Goal: Information Seeking & Learning: Learn about a topic

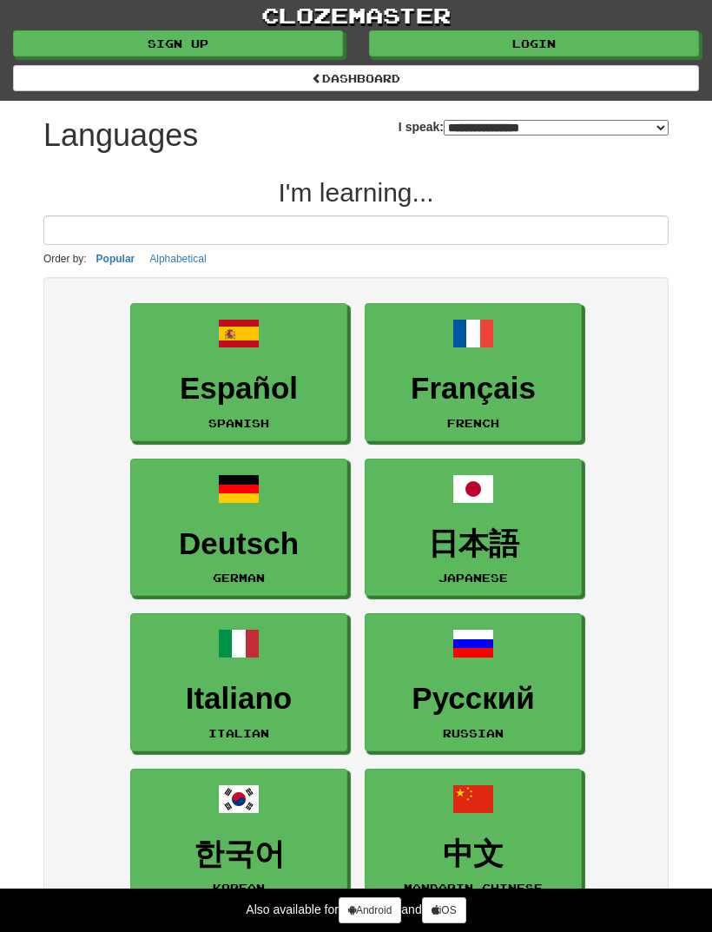
select select "*******"
click at [494, 396] on h3 "Français" at bounding box center [473, 389] width 198 height 34
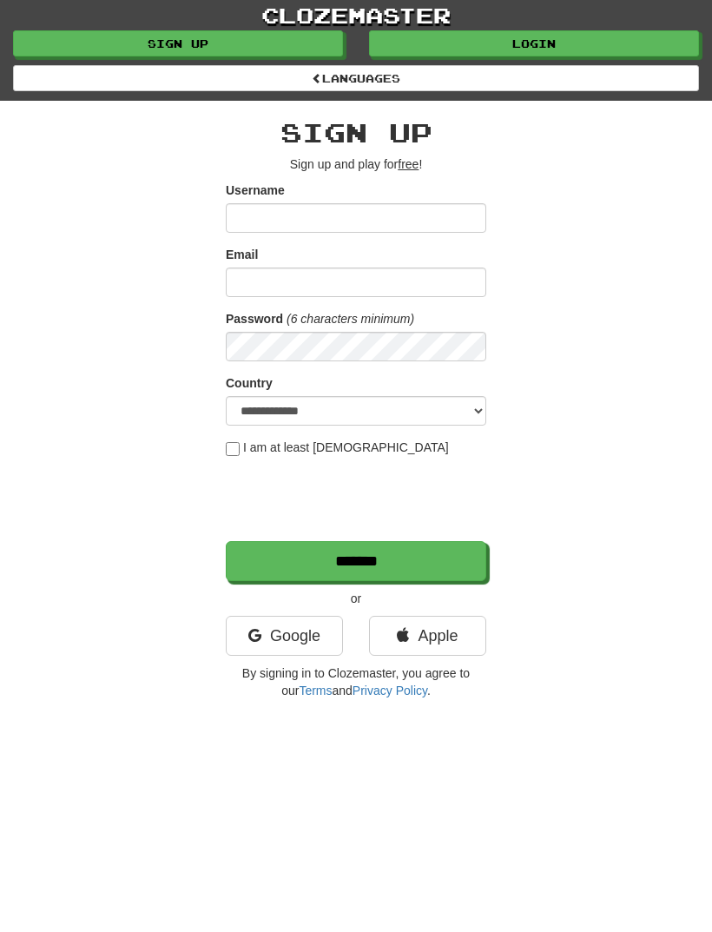
click at [467, 217] on input "Username" at bounding box center [356, 218] width 261 height 30
type input "**********"
click at [398, 561] on input "*******" at bounding box center [356, 561] width 261 height 40
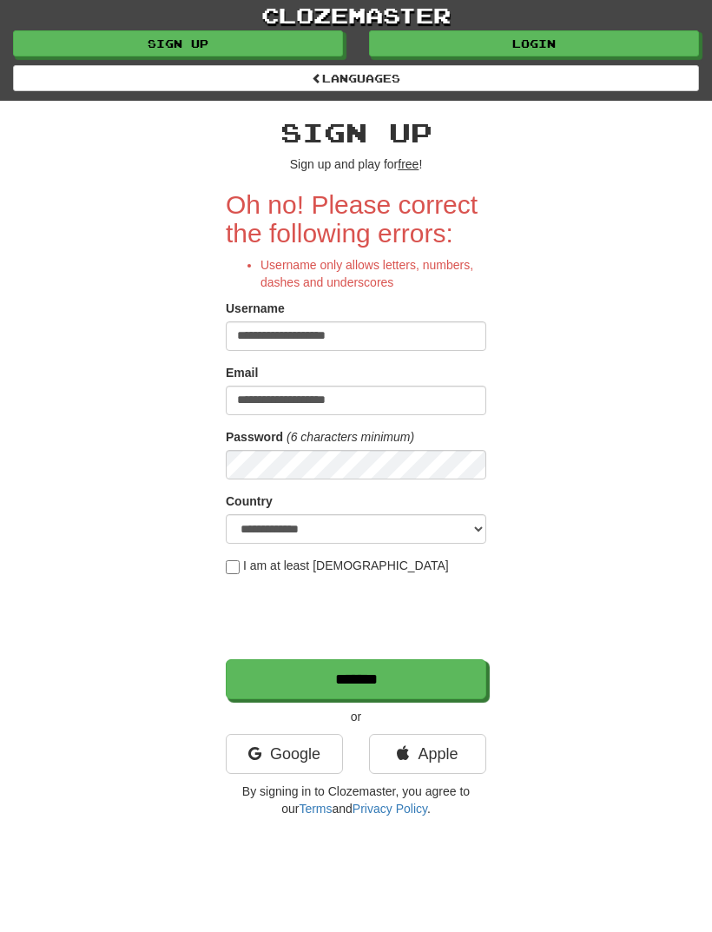
click at [375, 679] on input "*******" at bounding box center [356, 679] width 261 height 40
click at [395, 675] on input "*******" at bounding box center [356, 679] width 261 height 40
click at [400, 340] on input "**********" at bounding box center [356, 336] width 261 height 30
type input "**********"
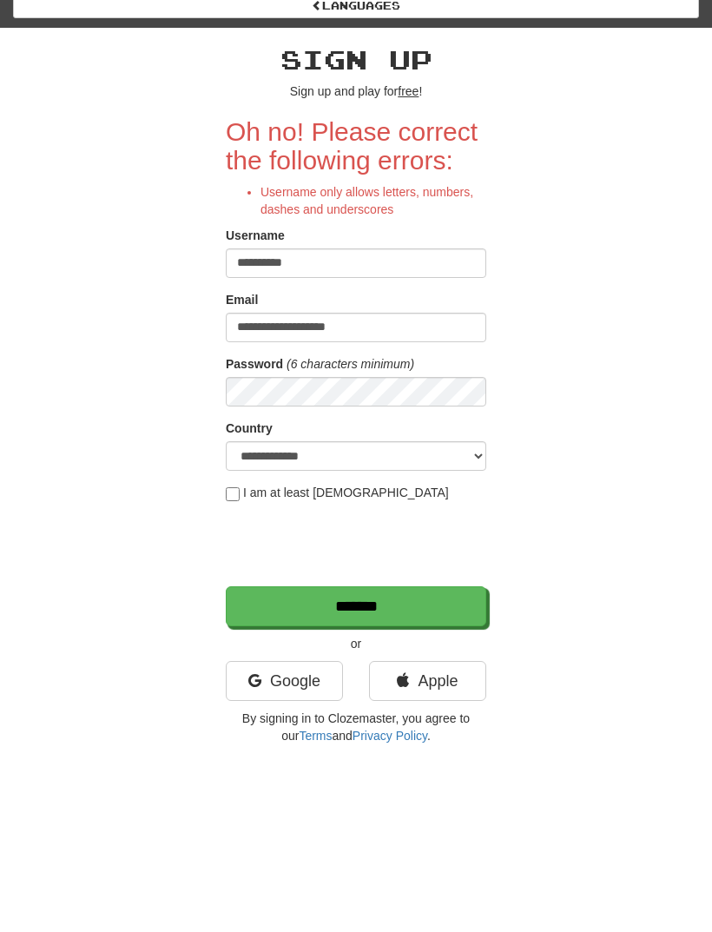
scroll to position [73, 0]
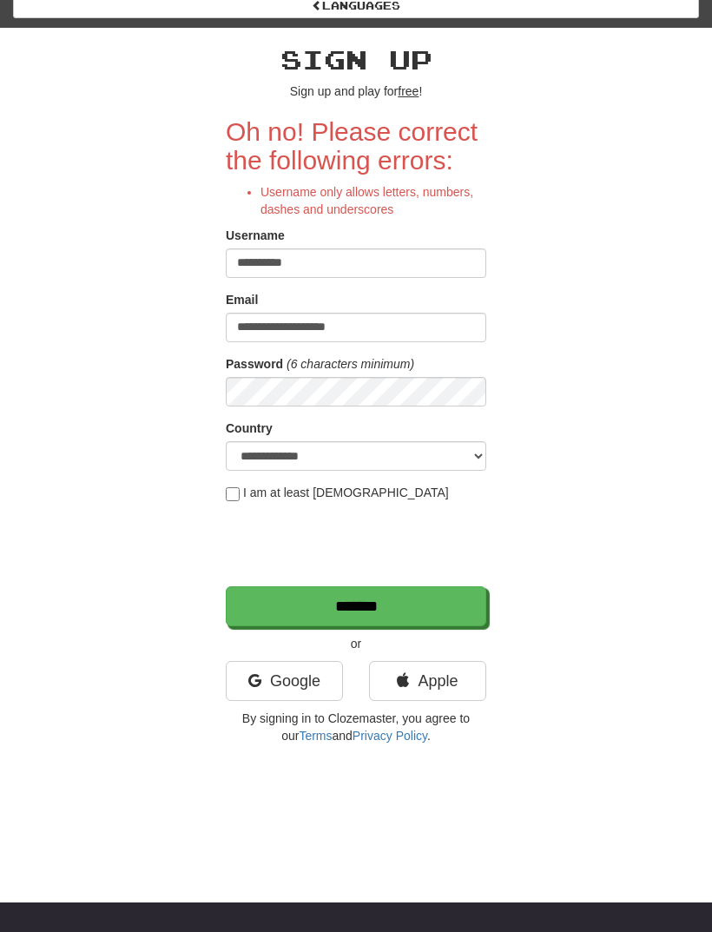
click at [394, 602] on input "*******" at bounding box center [356, 606] width 261 height 40
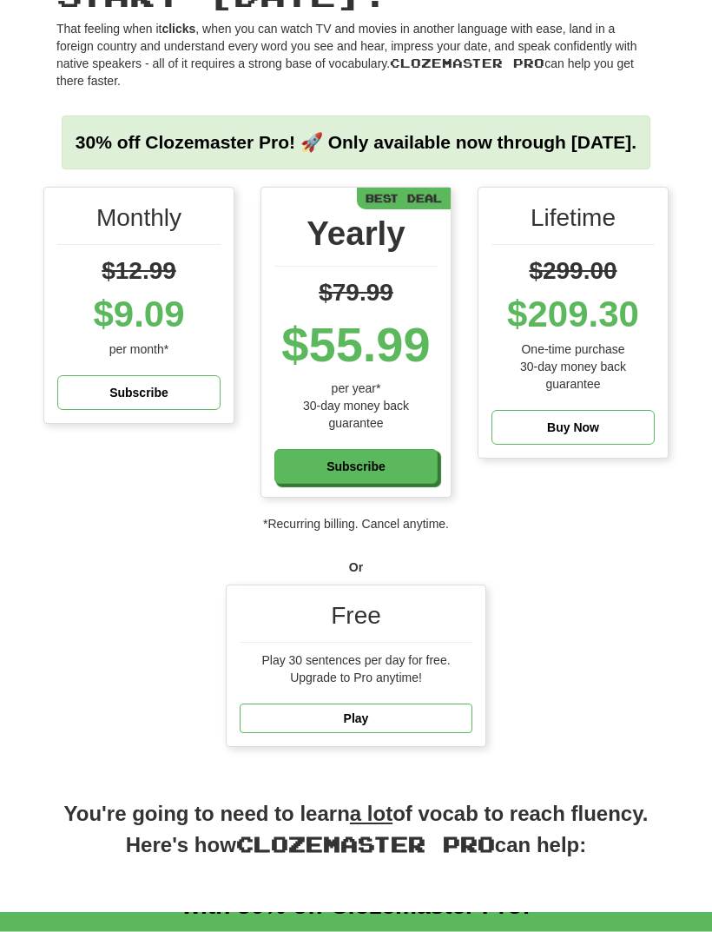
scroll to position [139, 0]
click at [428, 731] on link "Play" at bounding box center [356, 718] width 233 height 30
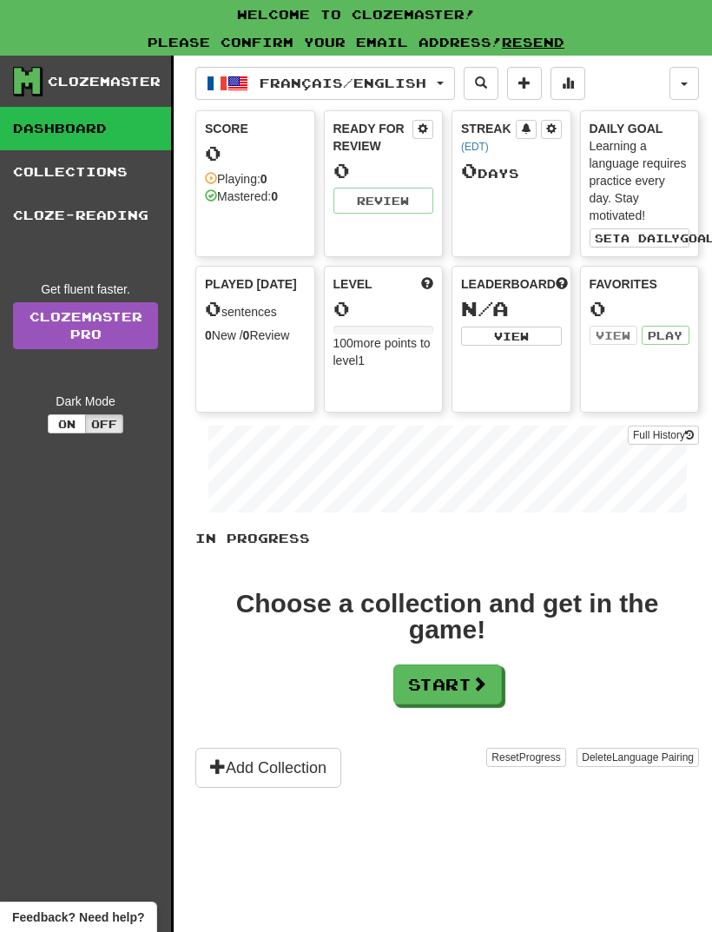
click at [486, 687] on span at bounding box center [480, 684] width 16 height 16
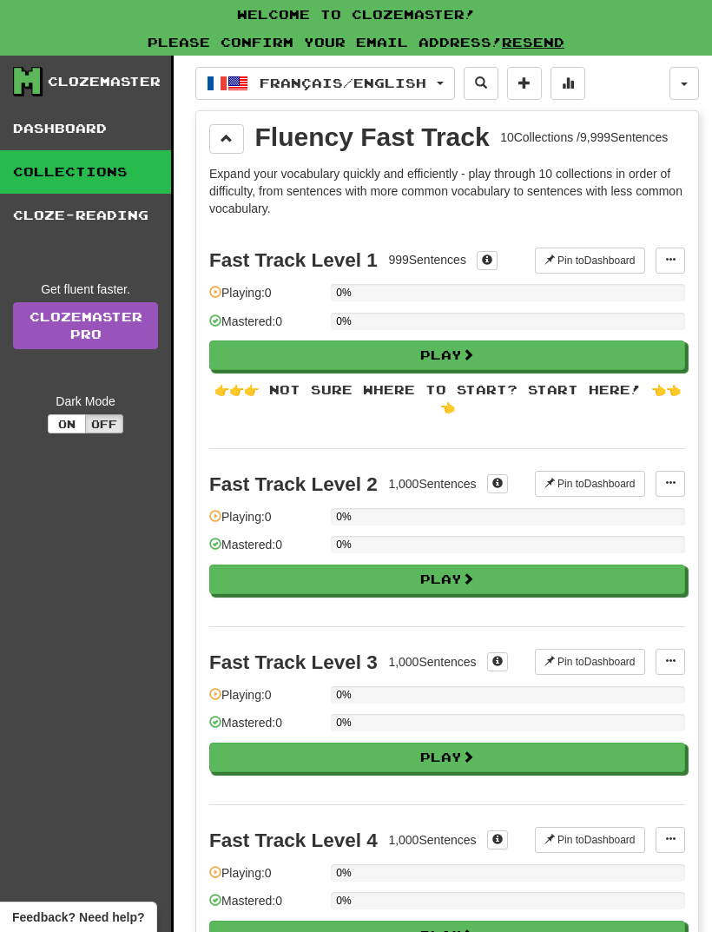
click at [564, 353] on button "Play" at bounding box center [447, 355] width 476 height 30
select select "**"
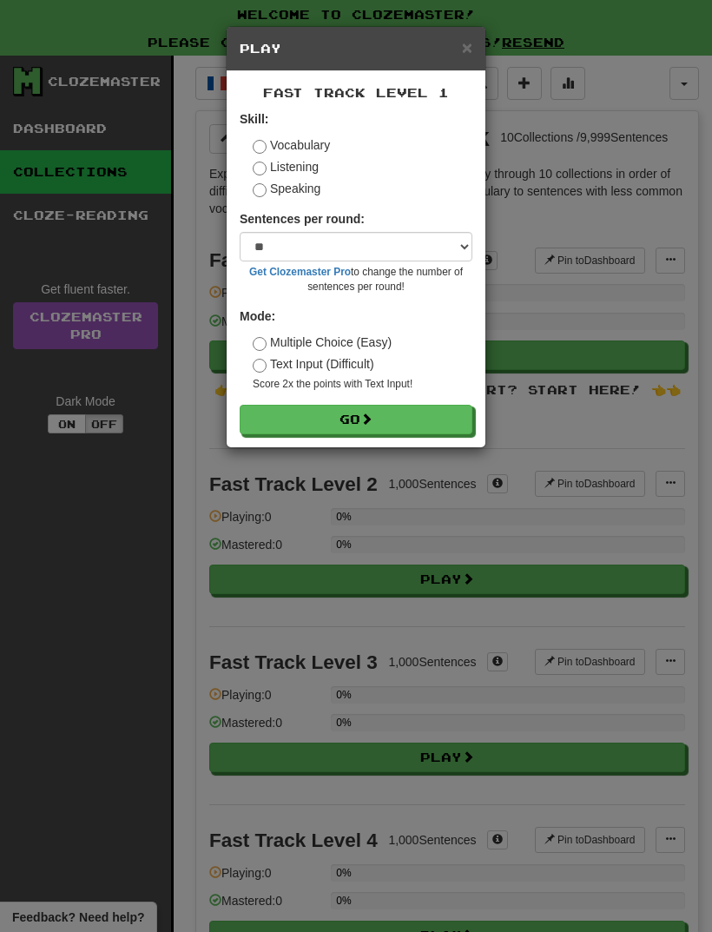
click at [444, 422] on button "Go" at bounding box center [356, 420] width 233 height 30
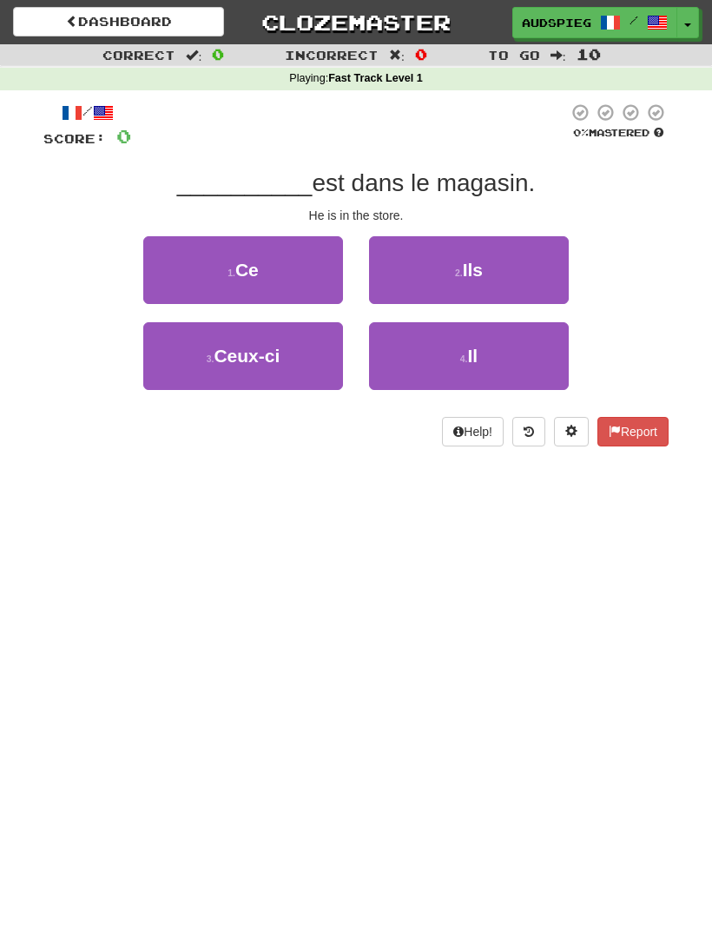
click at [486, 361] on button "4 . Il" at bounding box center [469, 356] width 200 height 68
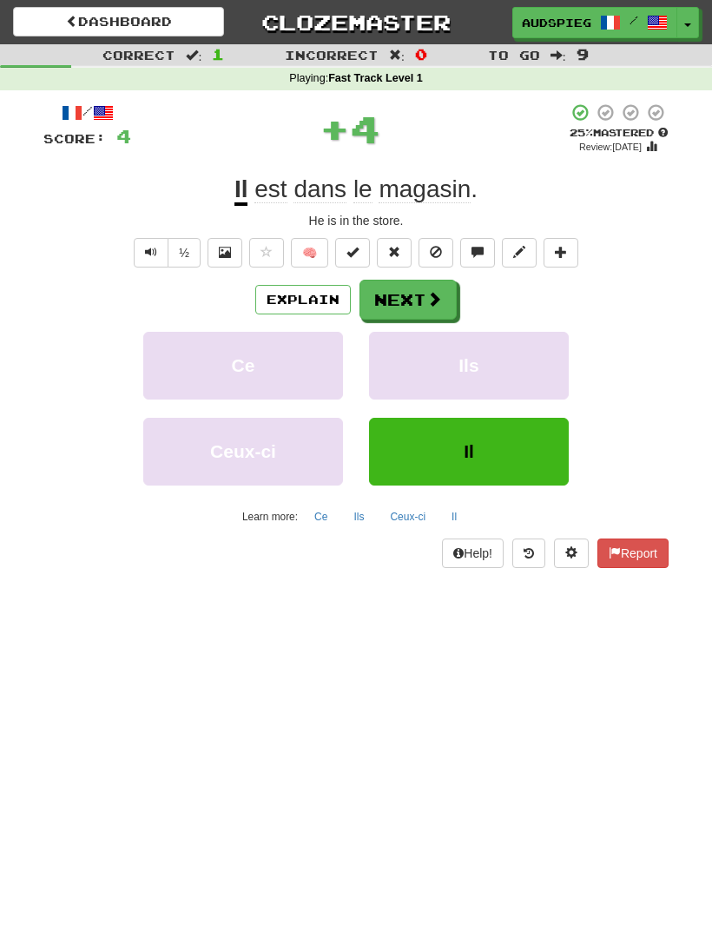
click at [401, 312] on button "Next" at bounding box center [408, 300] width 97 height 40
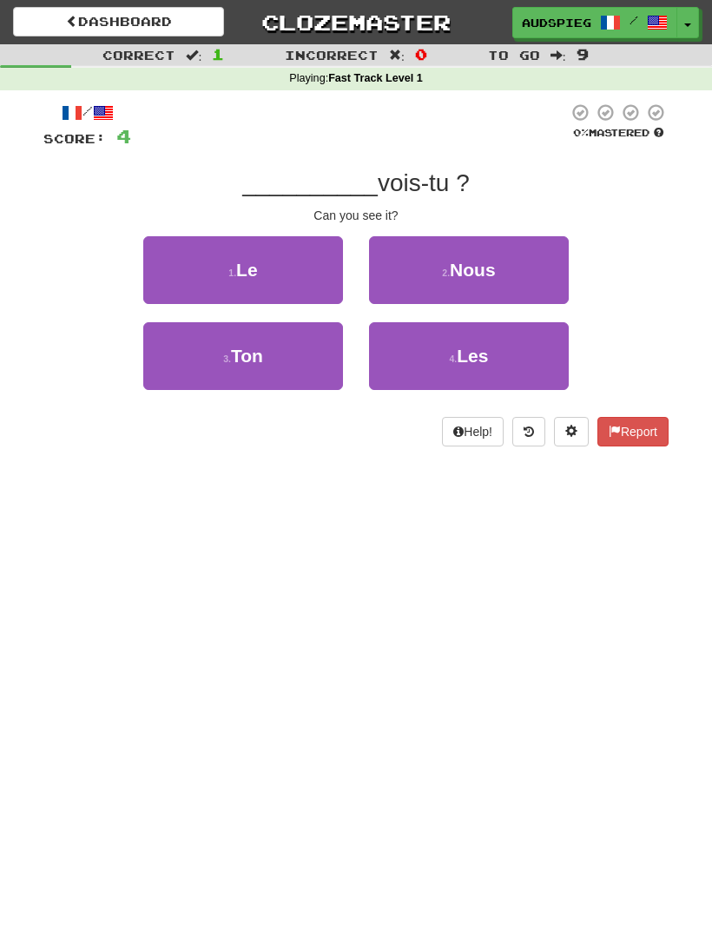
click at [266, 268] on button "1 . Le" at bounding box center [243, 270] width 200 height 68
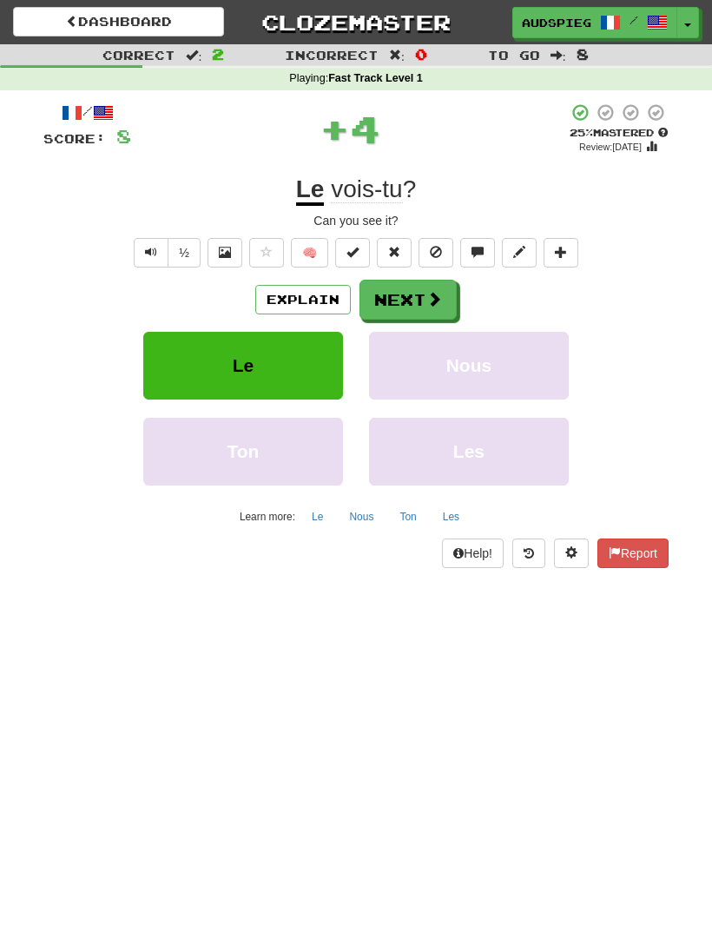
click at [419, 306] on button "Next" at bounding box center [408, 300] width 97 height 40
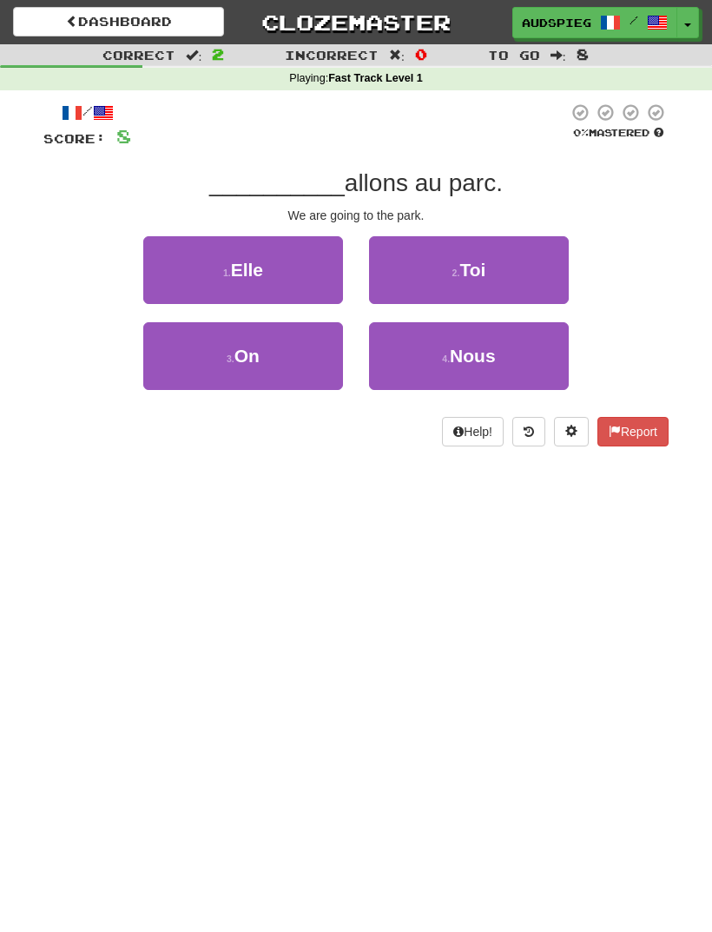
click at [498, 347] on button "4 . Nous" at bounding box center [469, 356] width 200 height 68
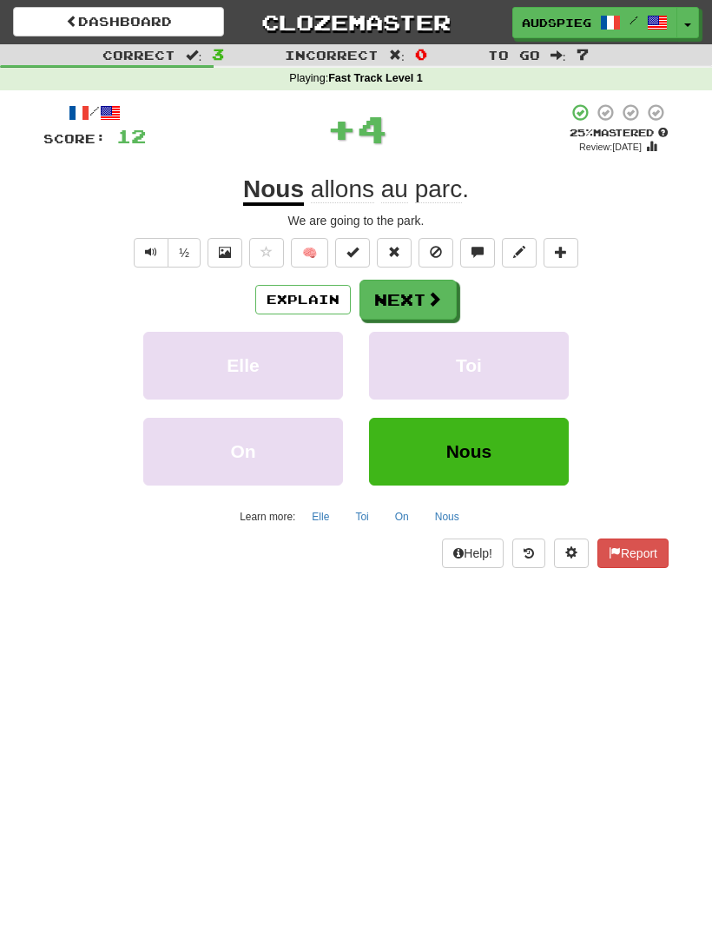
click at [431, 291] on span at bounding box center [434, 299] width 16 height 16
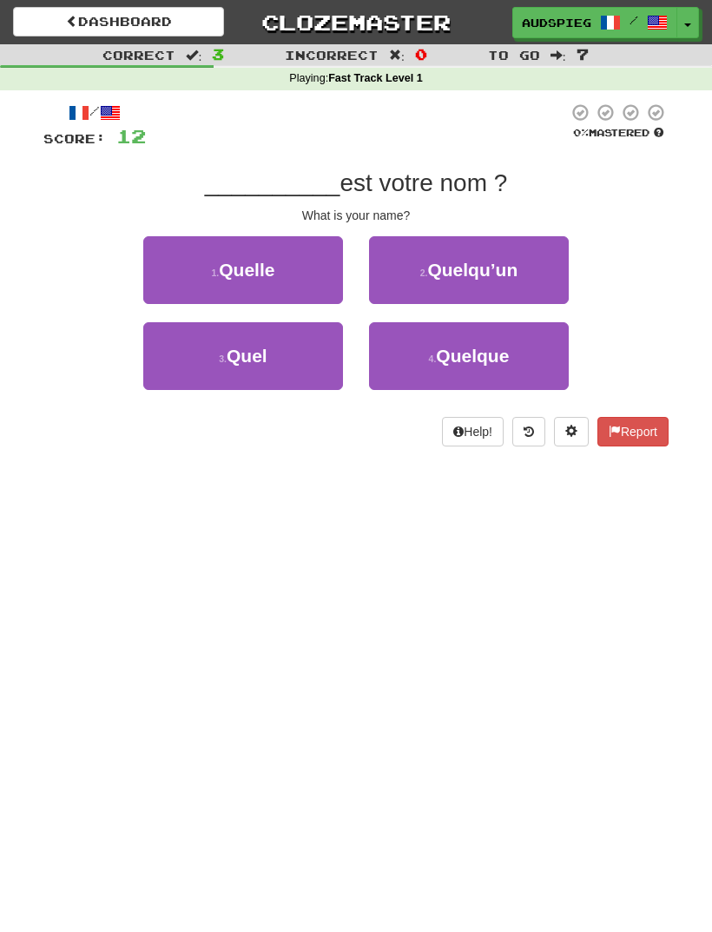
click at [293, 353] on button "3 . Quel" at bounding box center [243, 356] width 200 height 68
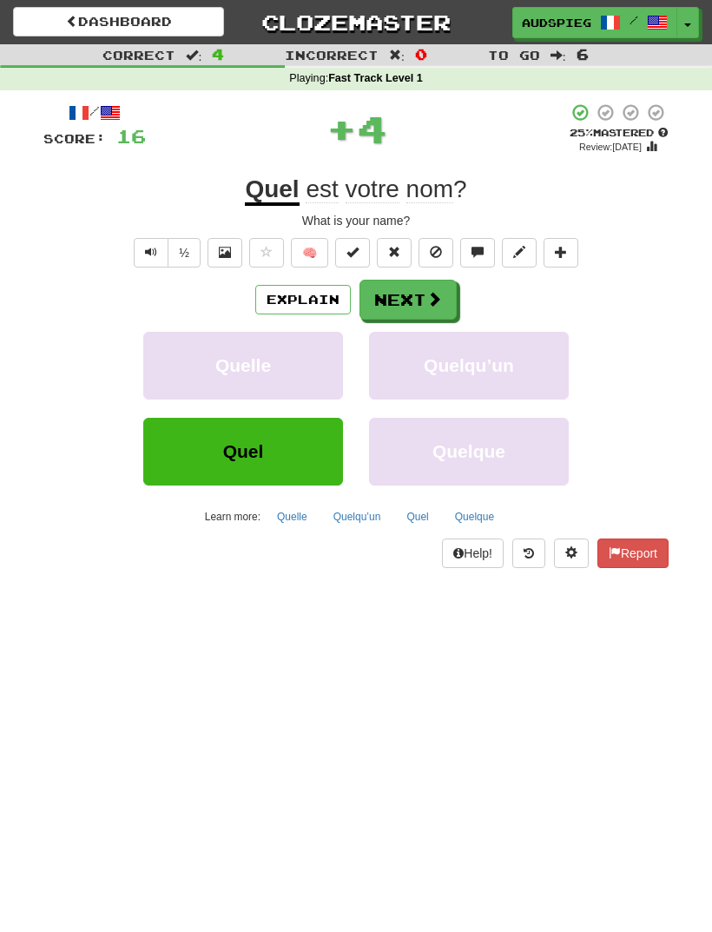
click at [412, 299] on button "Next" at bounding box center [408, 300] width 97 height 40
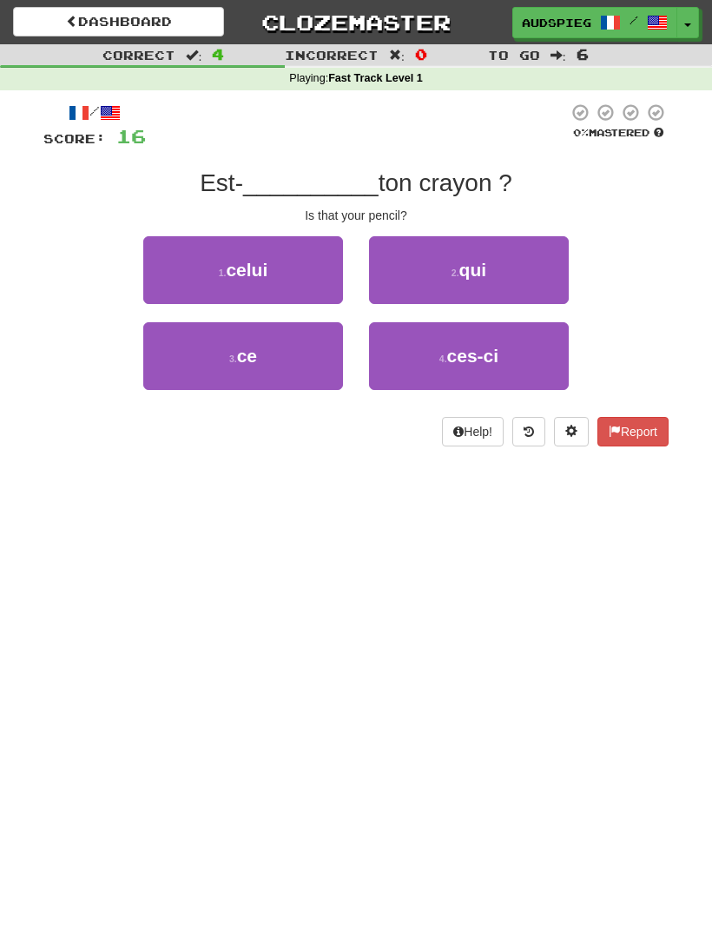
click at [276, 271] on button "1 . celui" at bounding box center [243, 270] width 200 height 68
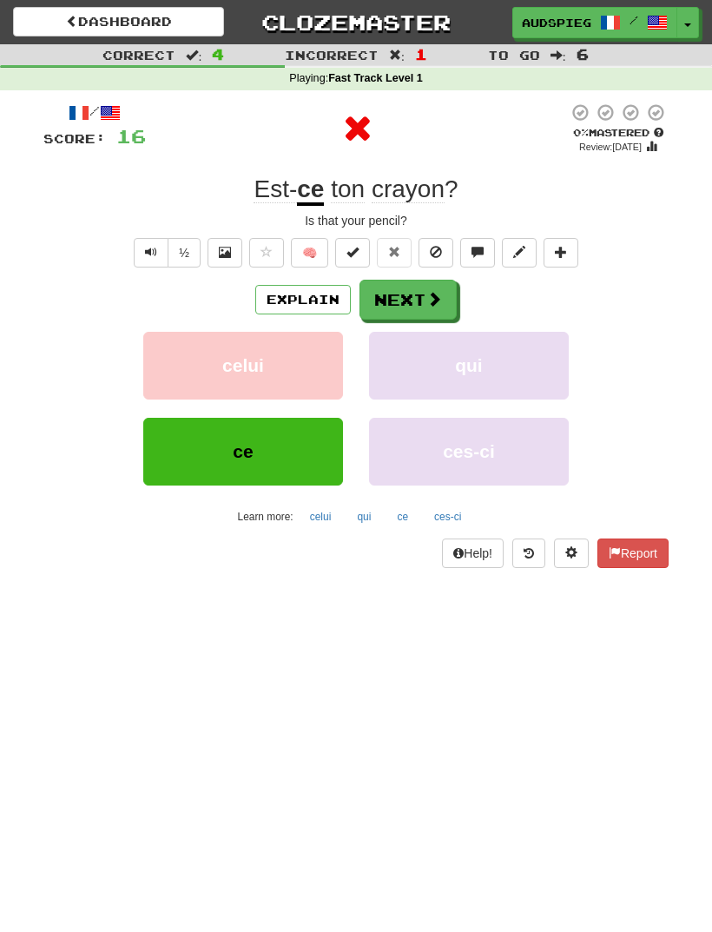
click at [414, 299] on button "Next" at bounding box center [408, 300] width 97 height 40
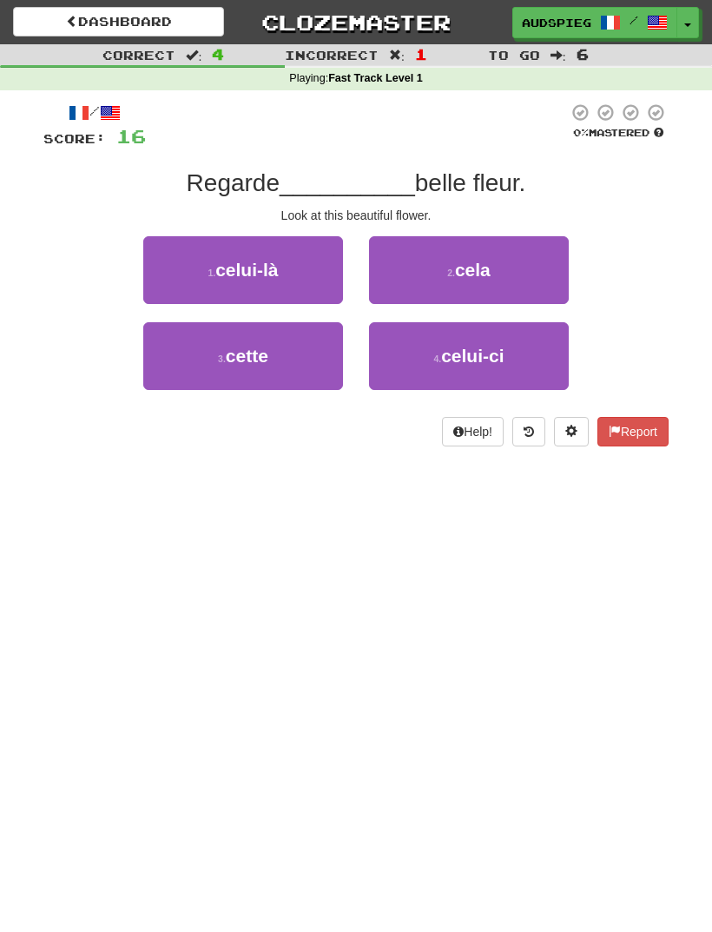
click at [302, 351] on button "3 . cette" at bounding box center [243, 356] width 200 height 68
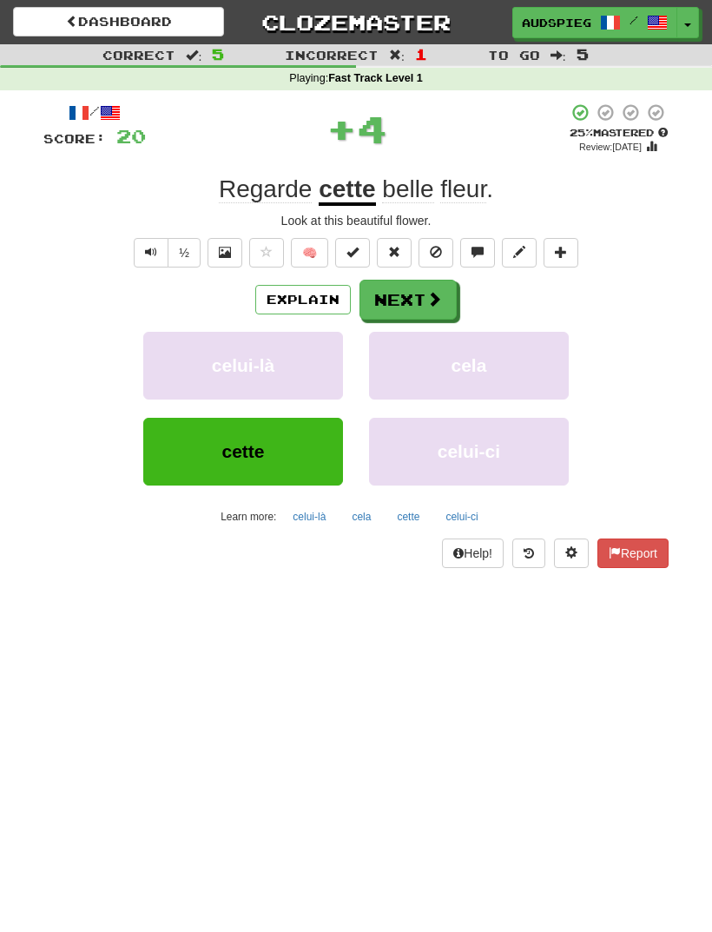
click at [419, 300] on button "Next" at bounding box center [408, 300] width 97 height 40
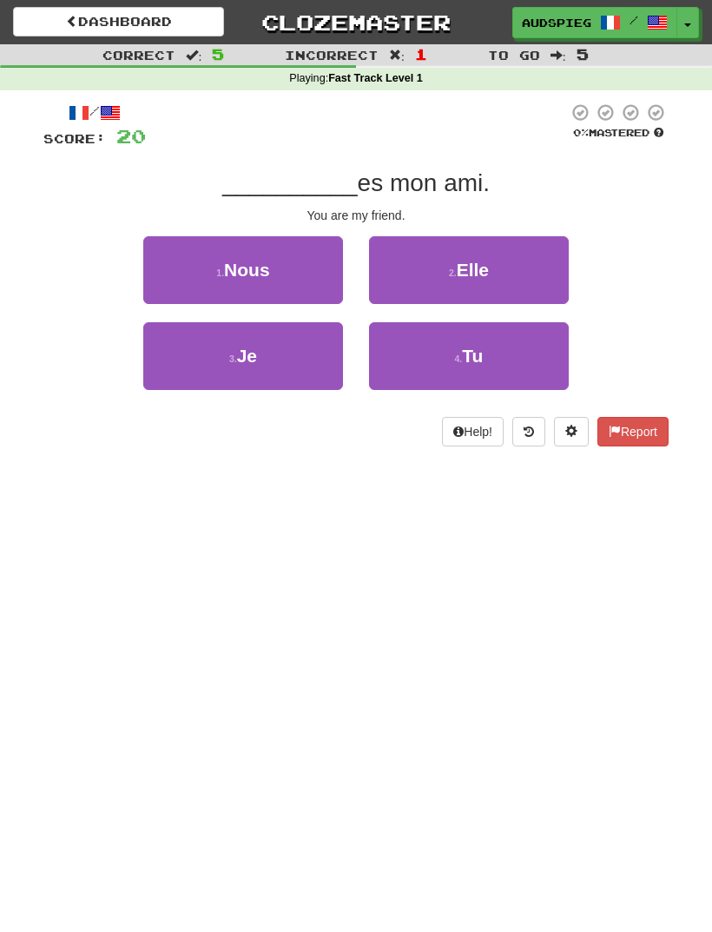
click at [510, 353] on button "4 . Tu" at bounding box center [469, 356] width 200 height 68
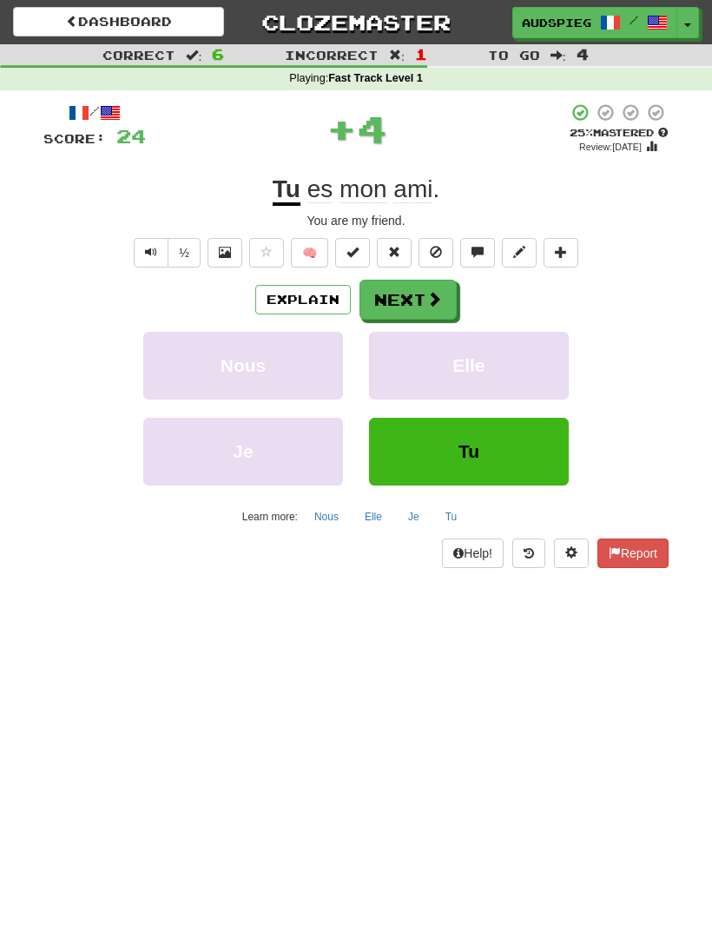
click at [412, 298] on button "Next" at bounding box center [408, 300] width 97 height 40
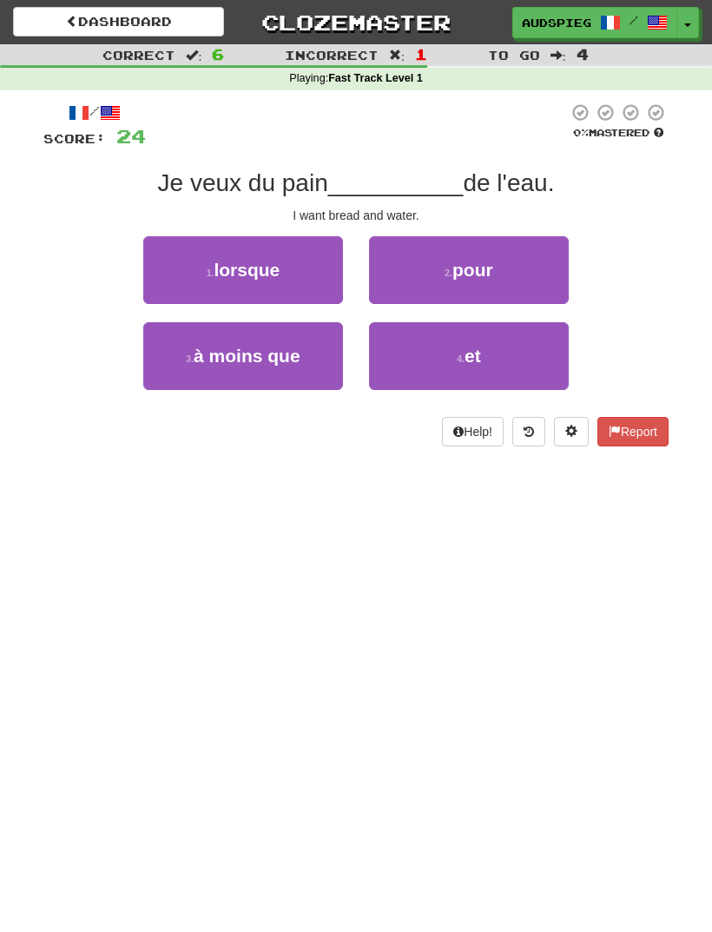
click at [520, 360] on button "4 . et" at bounding box center [469, 356] width 200 height 68
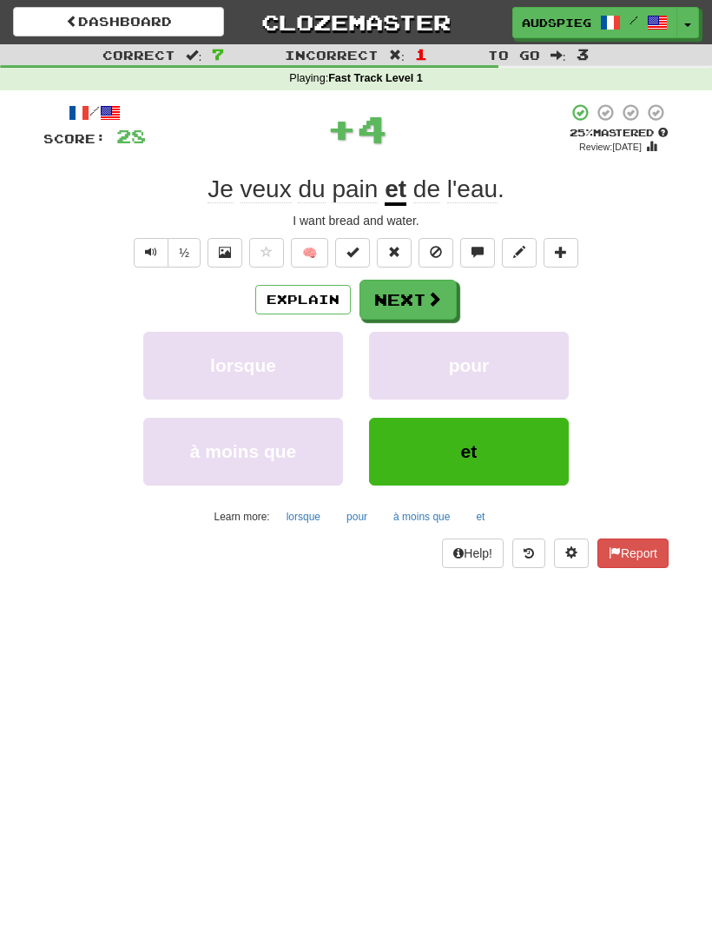
click at [426, 296] on span at bounding box center [434, 299] width 16 height 16
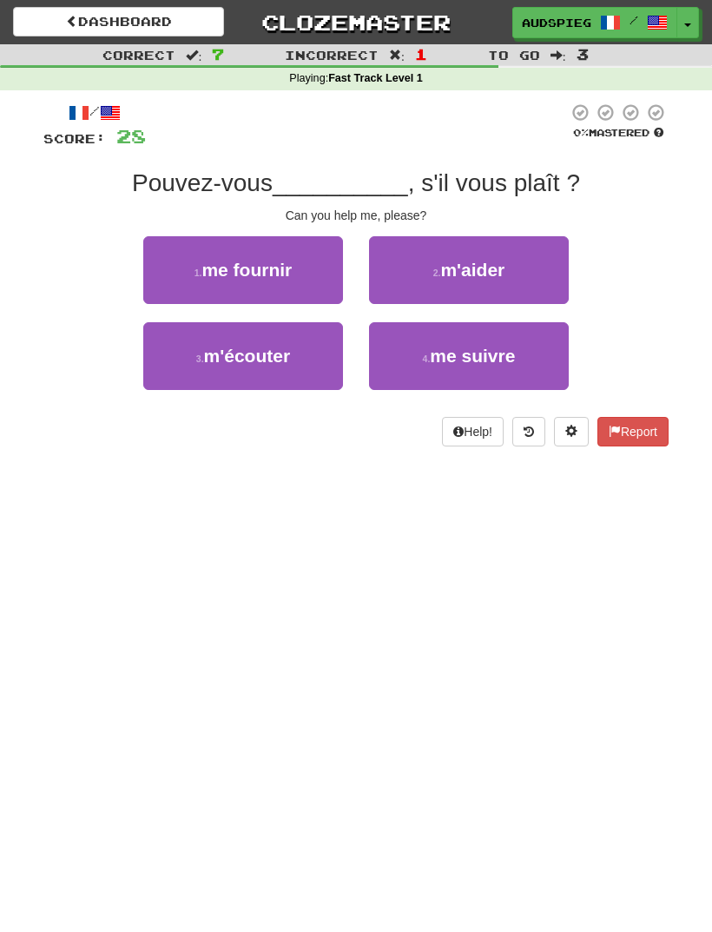
click at [487, 280] on button "2 . m'aider" at bounding box center [469, 270] width 200 height 68
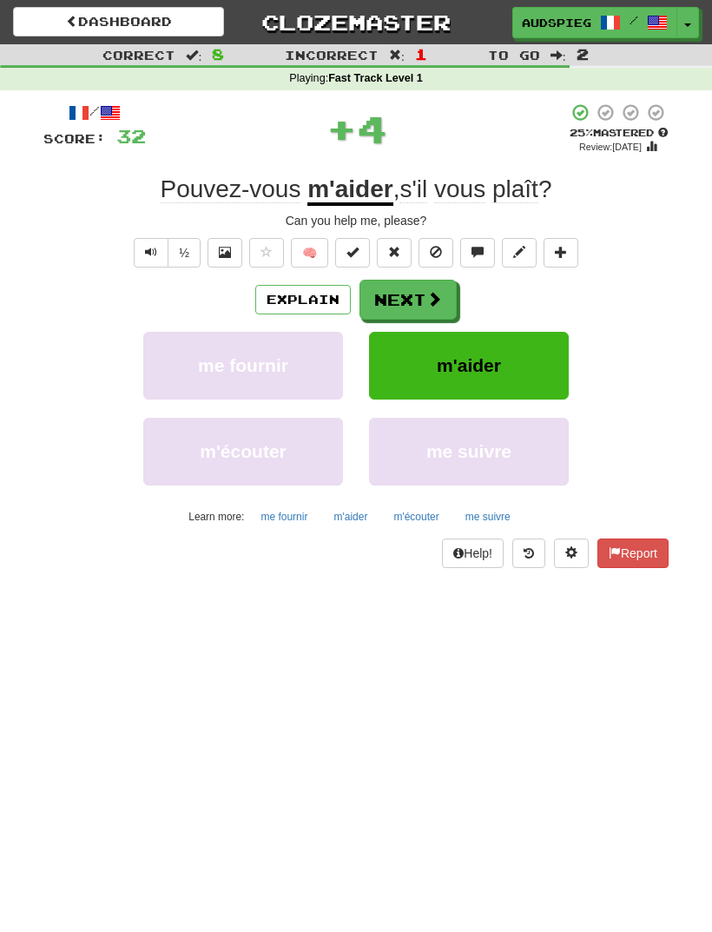
click at [426, 294] on span at bounding box center [434, 299] width 16 height 16
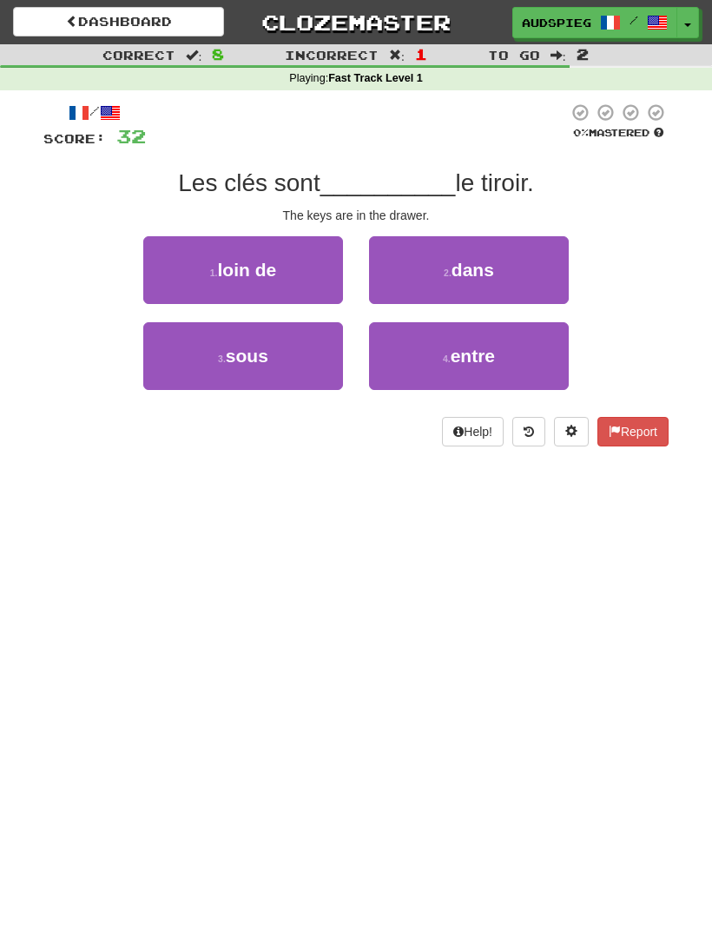
click at [504, 283] on button "2 . dans" at bounding box center [469, 270] width 200 height 68
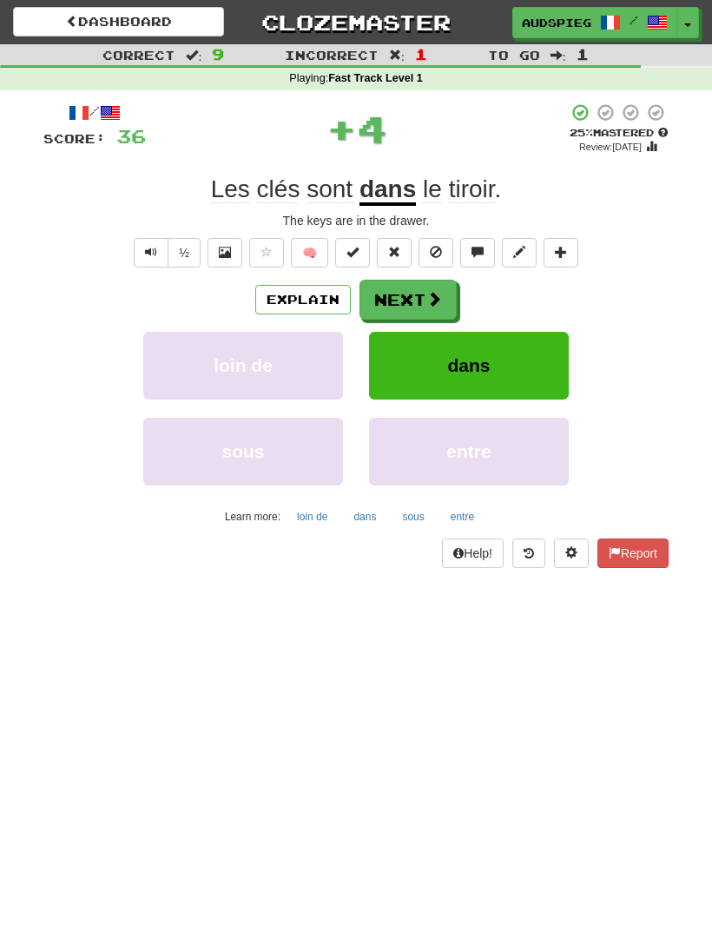
click at [429, 291] on span at bounding box center [434, 299] width 16 height 16
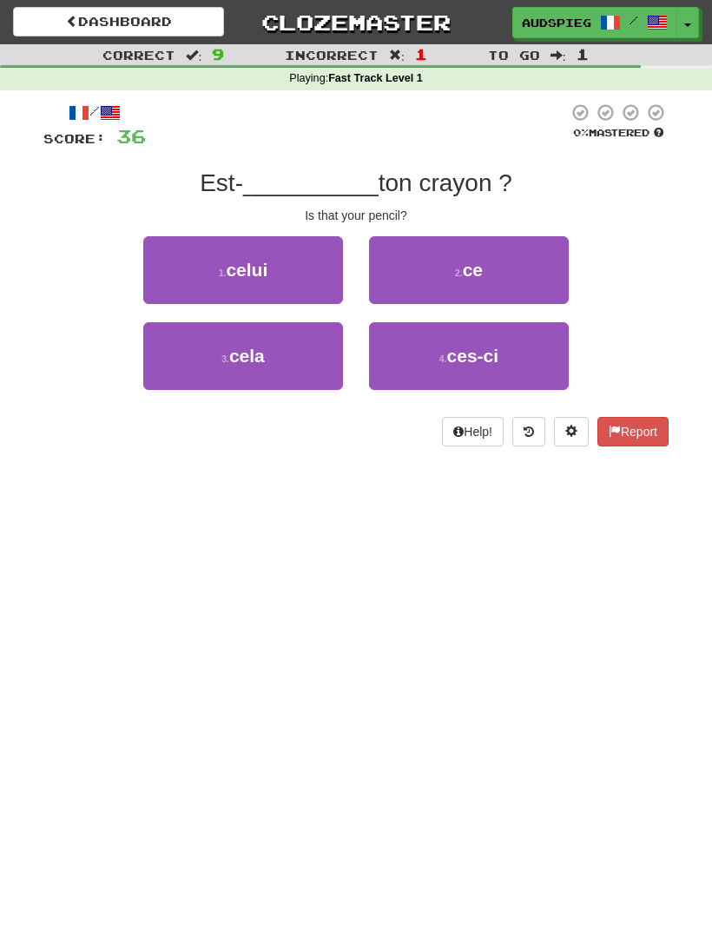
click at [515, 273] on button "2 . ce" at bounding box center [469, 270] width 200 height 68
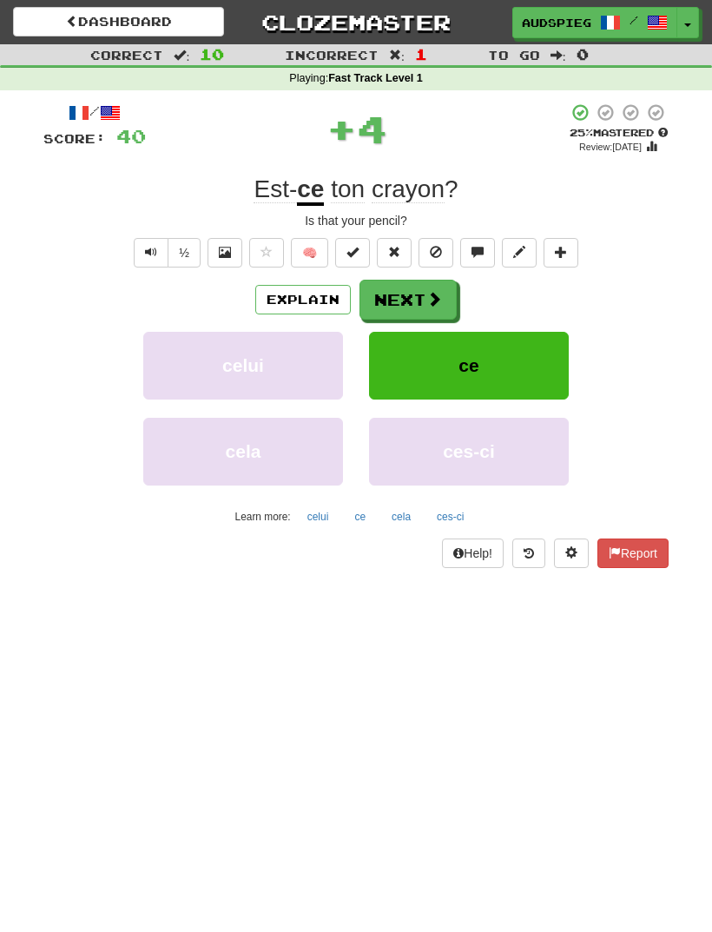
click at [435, 296] on span at bounding box center [434, 299] width 16 height 16
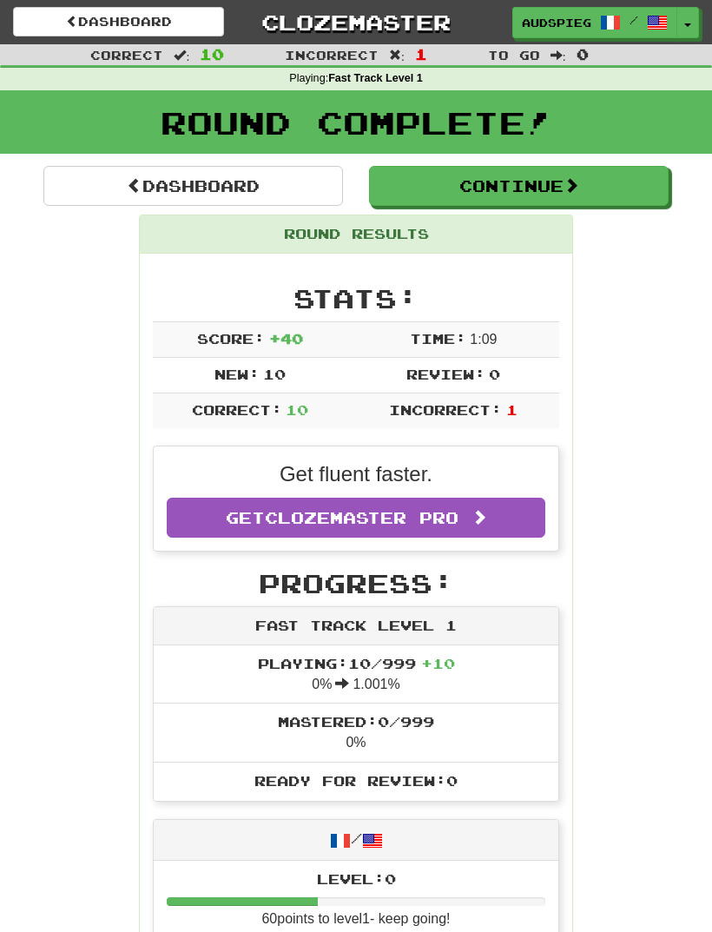
click at [578, 188] on span at bounding box center [572, 185] width 16 height 16
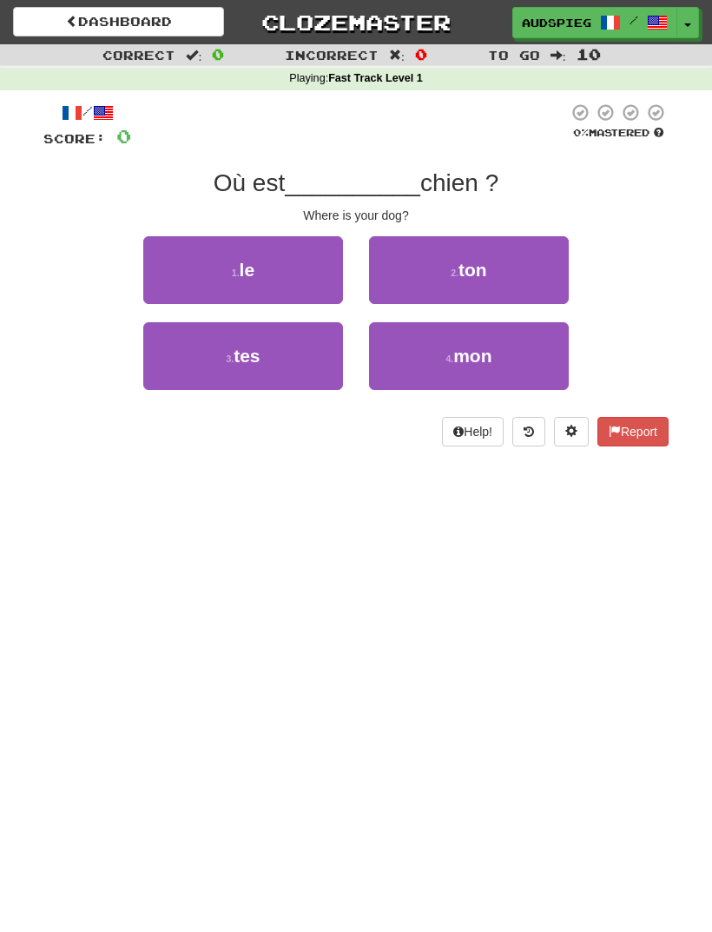
click at [277, 278] on button "1 . le" at bounding box center [243, 270] width 200 height 68
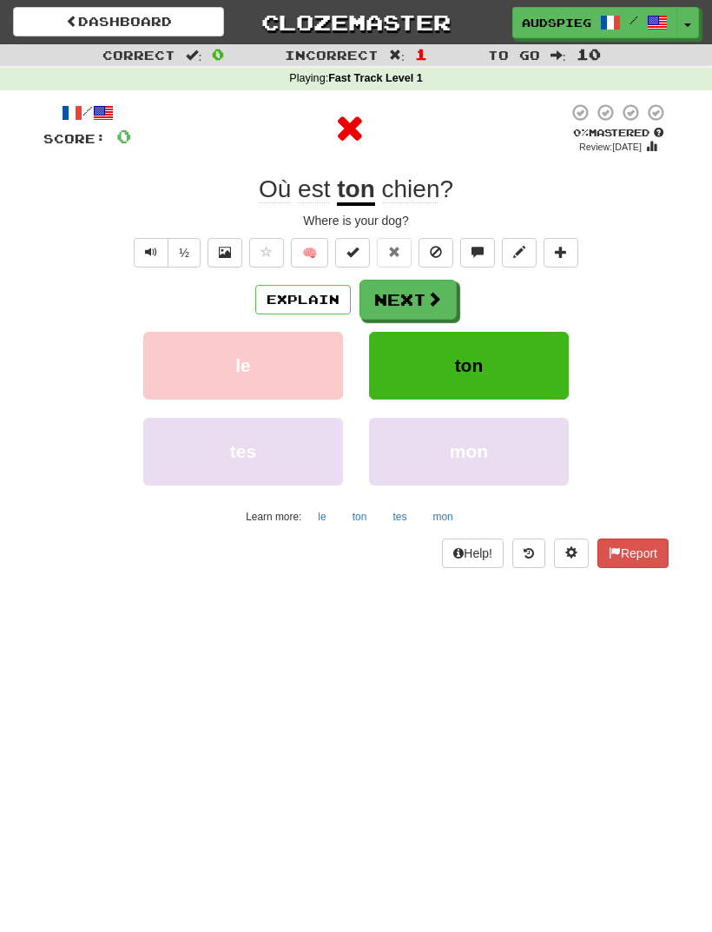
click at [418, 296] on button "Next" at bounding box center [408, 300] width 97 height 40
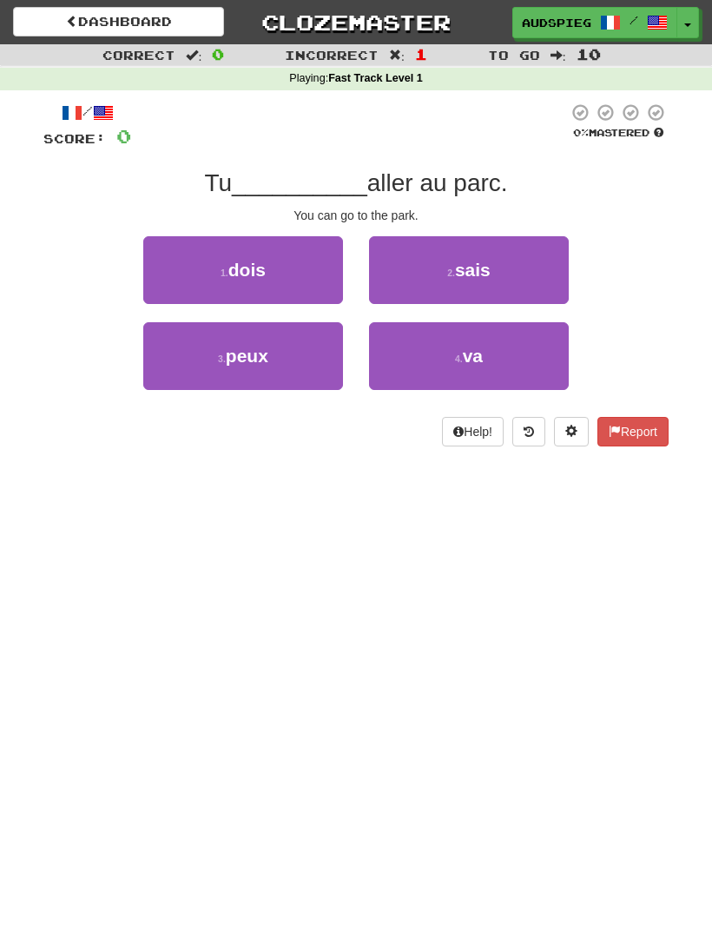
click at [270, 275] on button "1 . dois" at bounding box center [243, 270] width 200 height 68
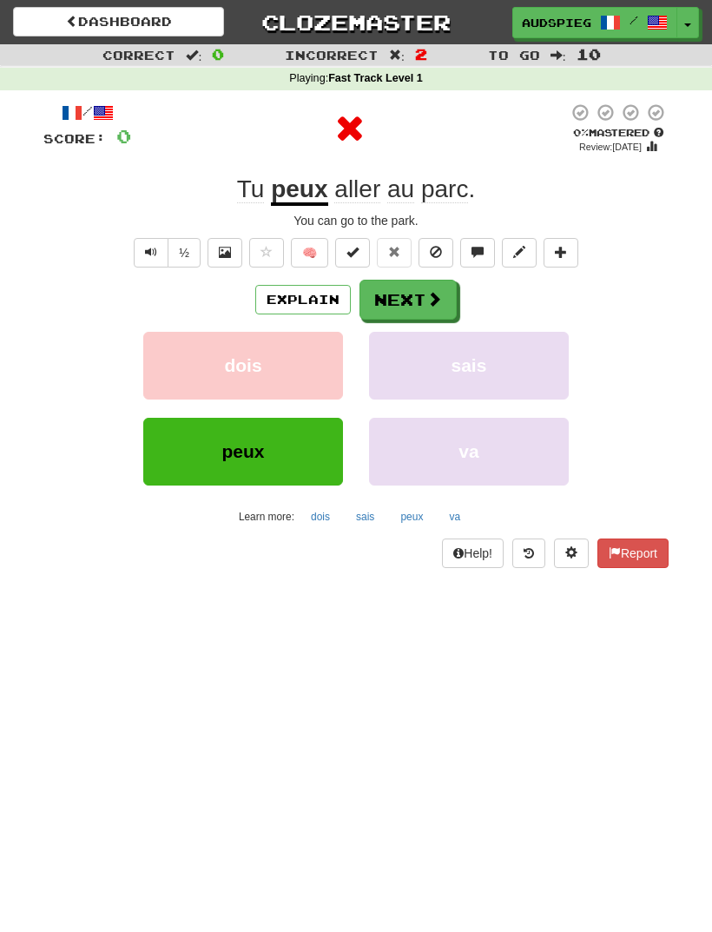
click at [419, 296] on button "Next" at bounding box center [408, 300] width 97 height 40
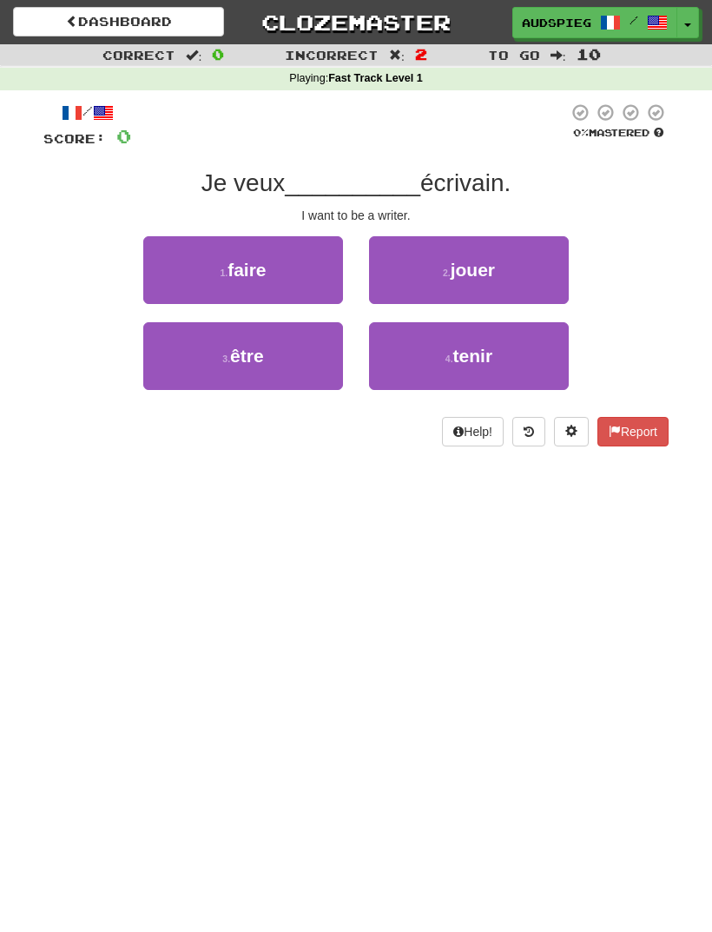
click at [274, 352] on button "3 . être" at bounding box center [243, 356] width 200 height 68
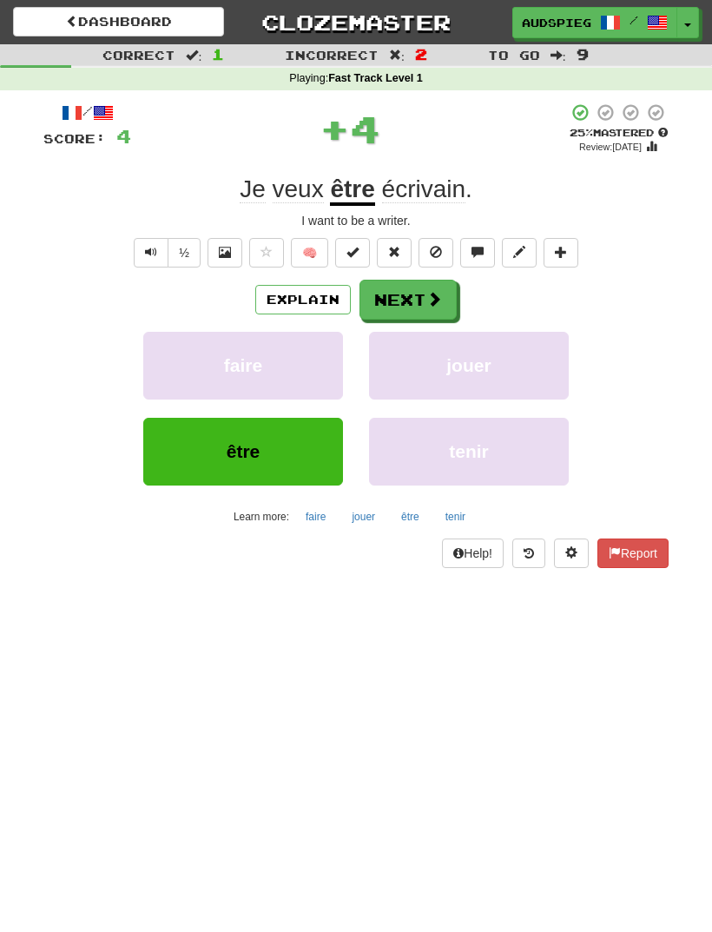
click at [416, 288] on button "Next" at bounding box center [408, 300] width 97 height 40
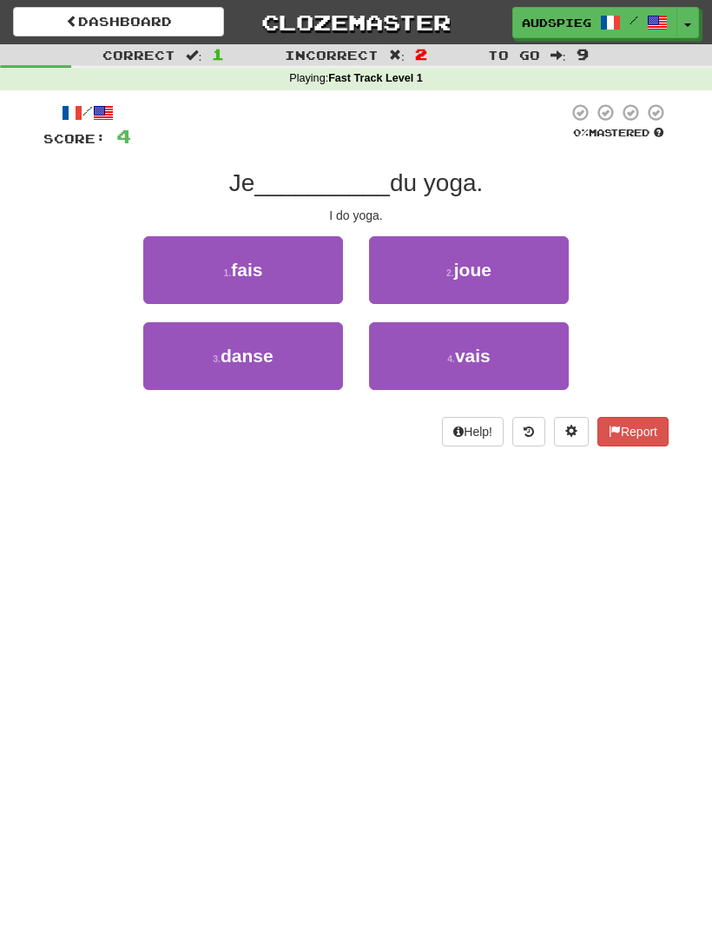
click at [285, 272] on button "1 . fais" at bounding box center [243, 270] width 200 height 68
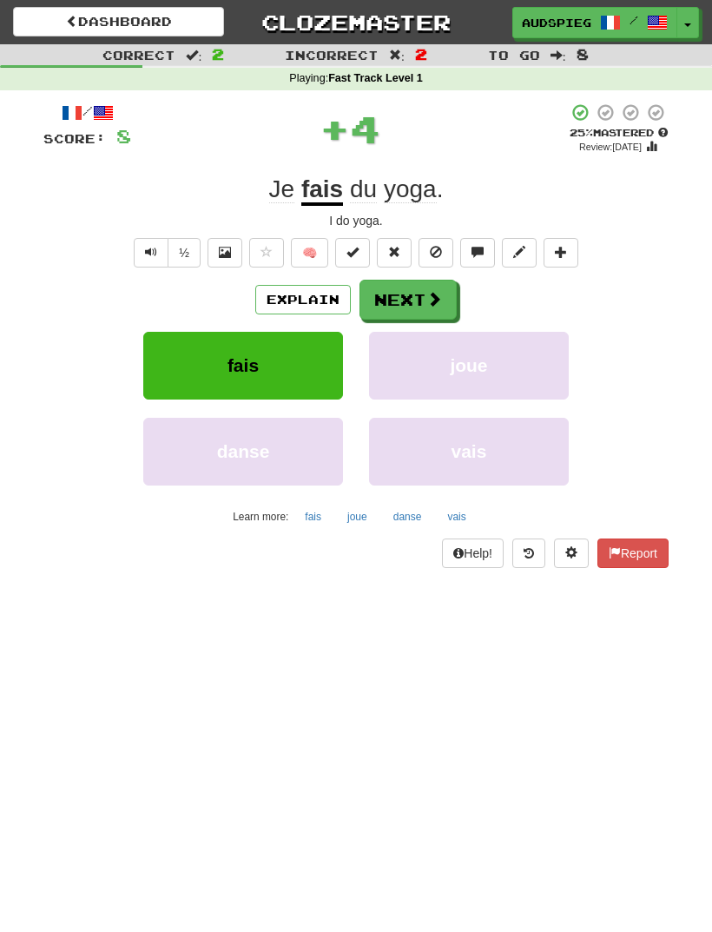
click at [409, 294] on button "Next" at bounding box center [408, 300] width 97 height 40
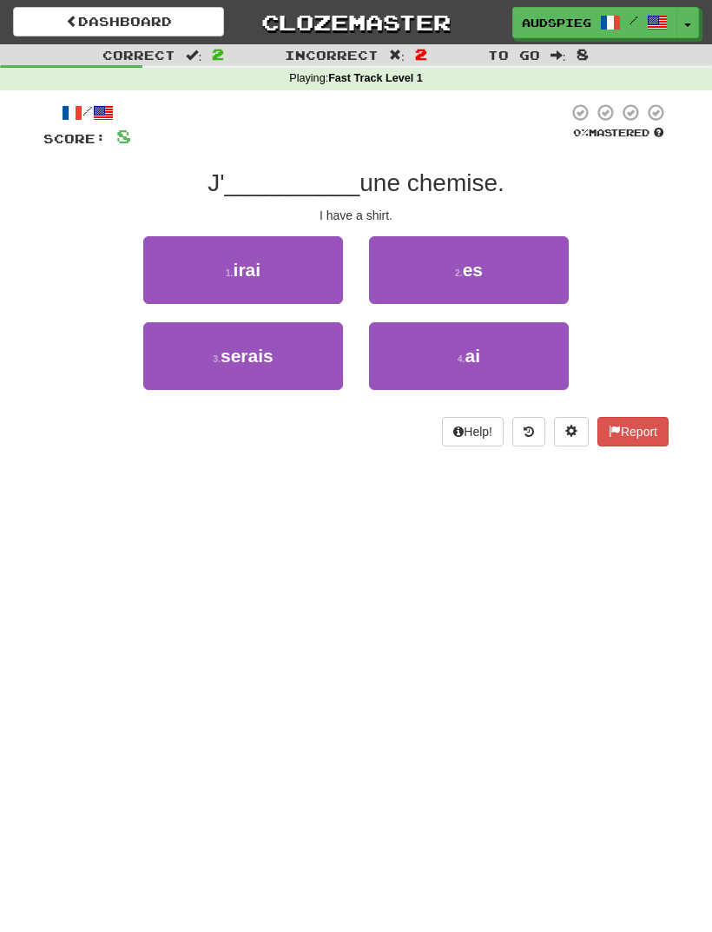
click at [490, 353] on button "4 . ai" at bounding box center [469, 356] width 200 height 68
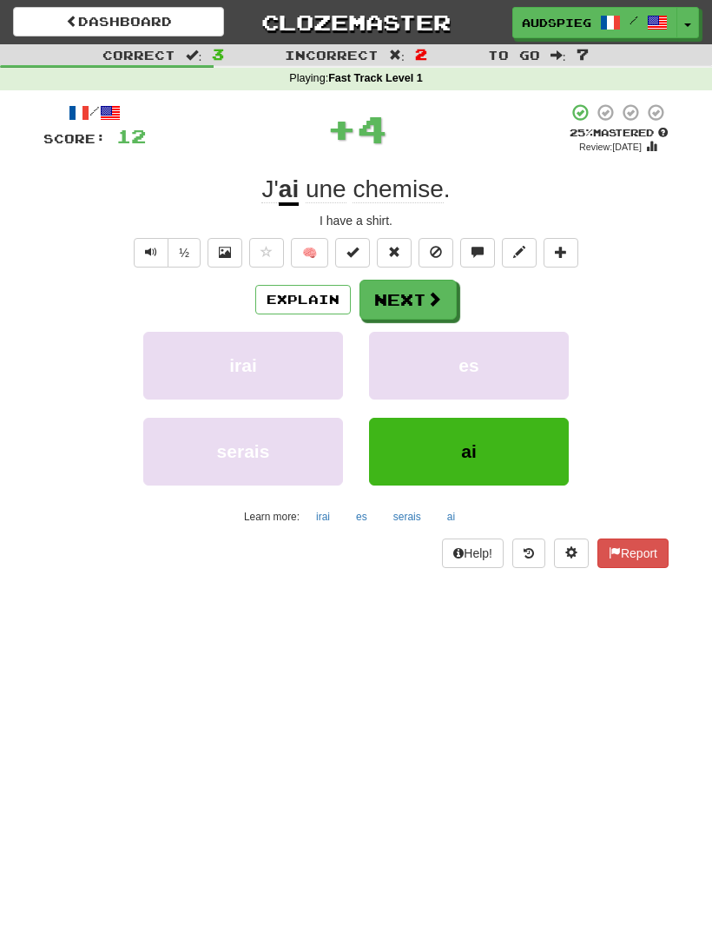
click at [428, 295] on span at bounding box center [434, 299] width 16 height 16
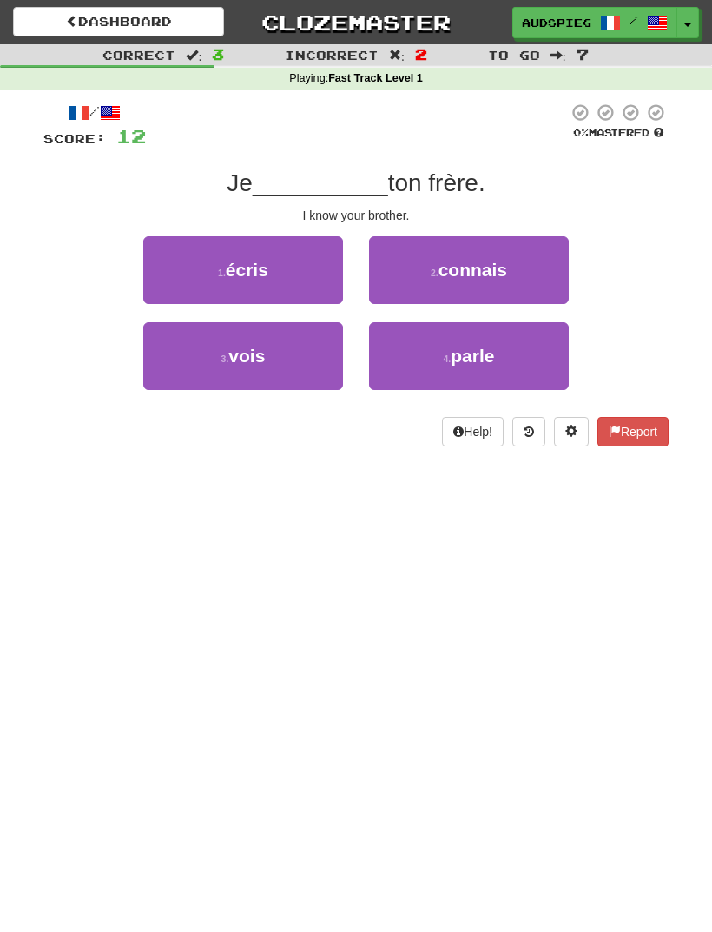
click at [503, 278] on span "connais" at bounding box center [473, 270] width 69 height 20
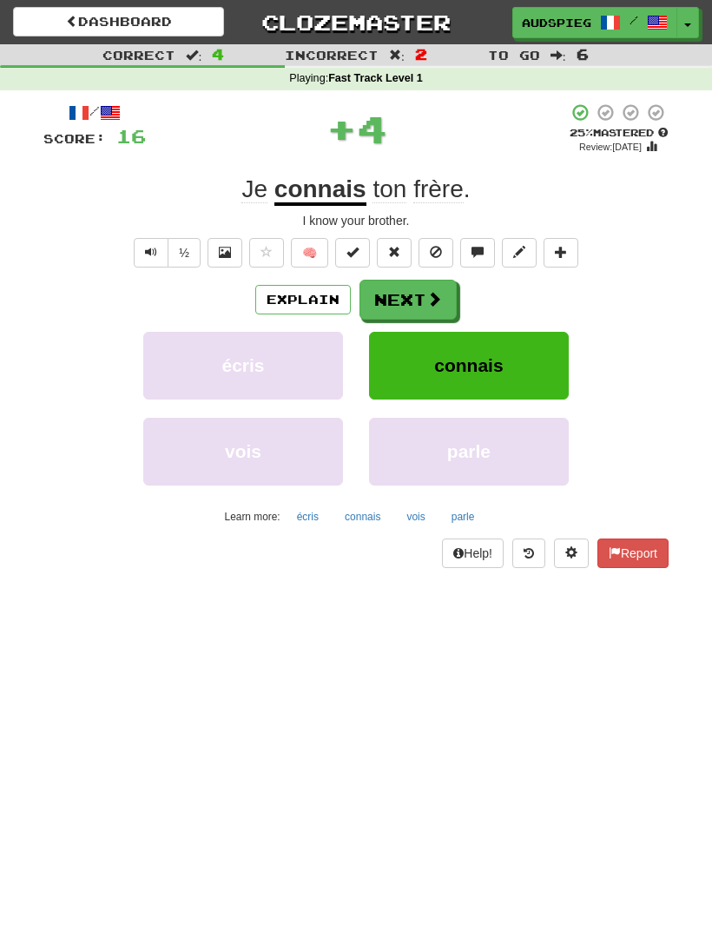
click at [416, 299] on button "Next" at bounding box center [408, 300] width 97 height 40
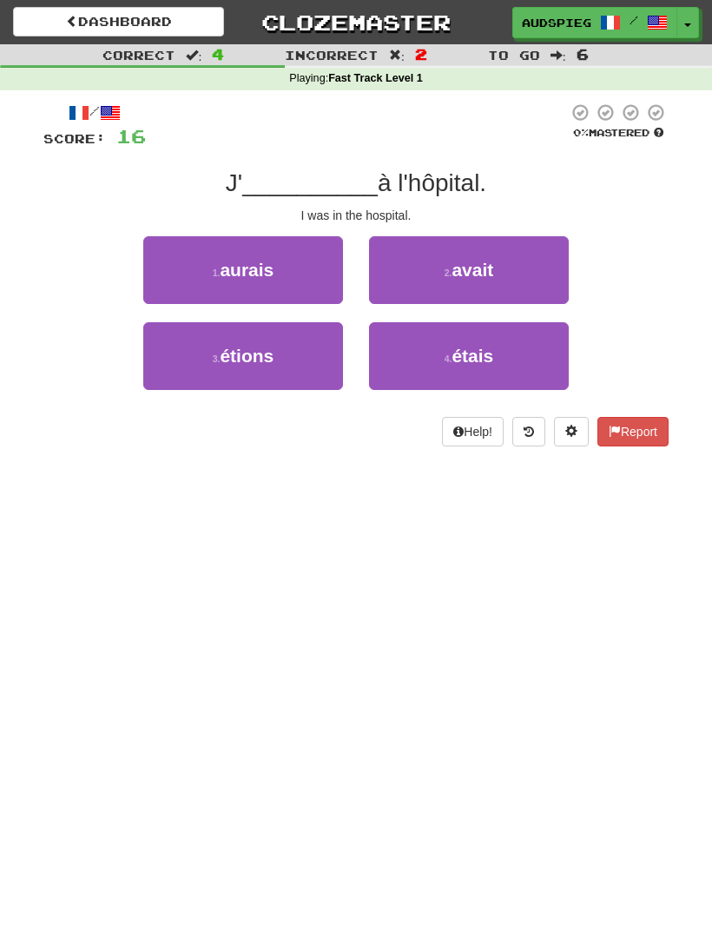
click at [472, 364] on span "étais" at bounding box center [473, 356] width 42 height 20
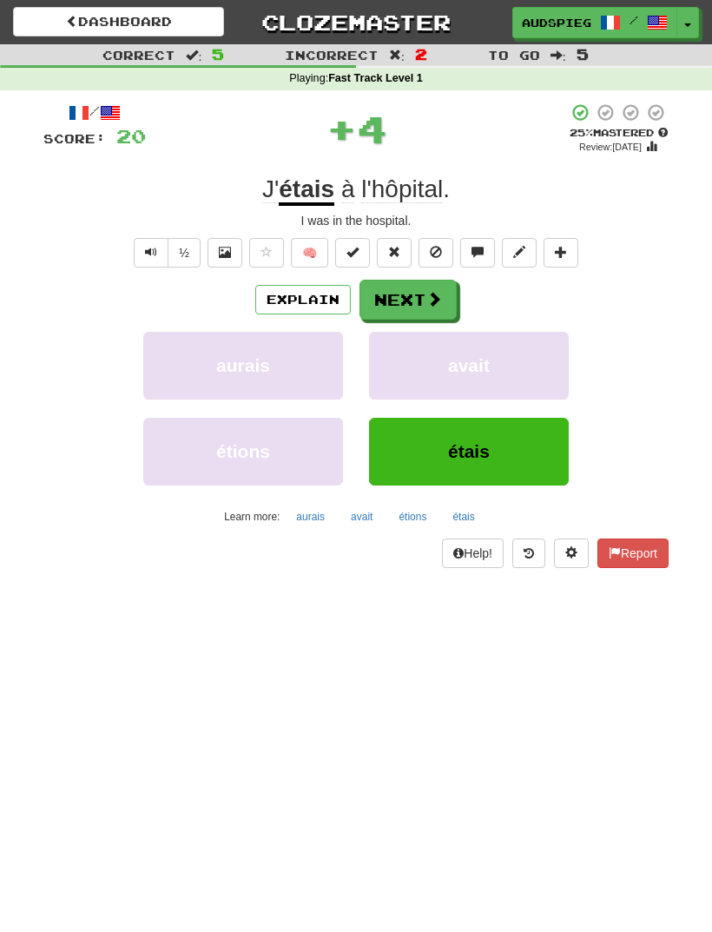
click at [415, 290] on button "Next" at bounding box center [408, 300] width 97 height 40
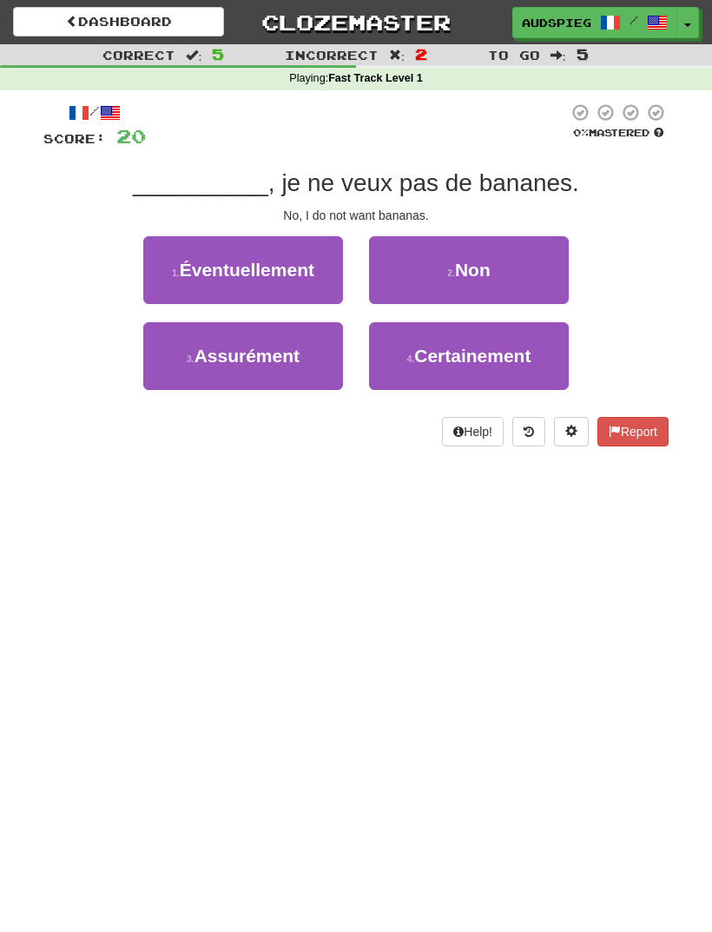
click at [498, 285] on button "2 . Non" at bounding box center [469, 270] width 200 height 68
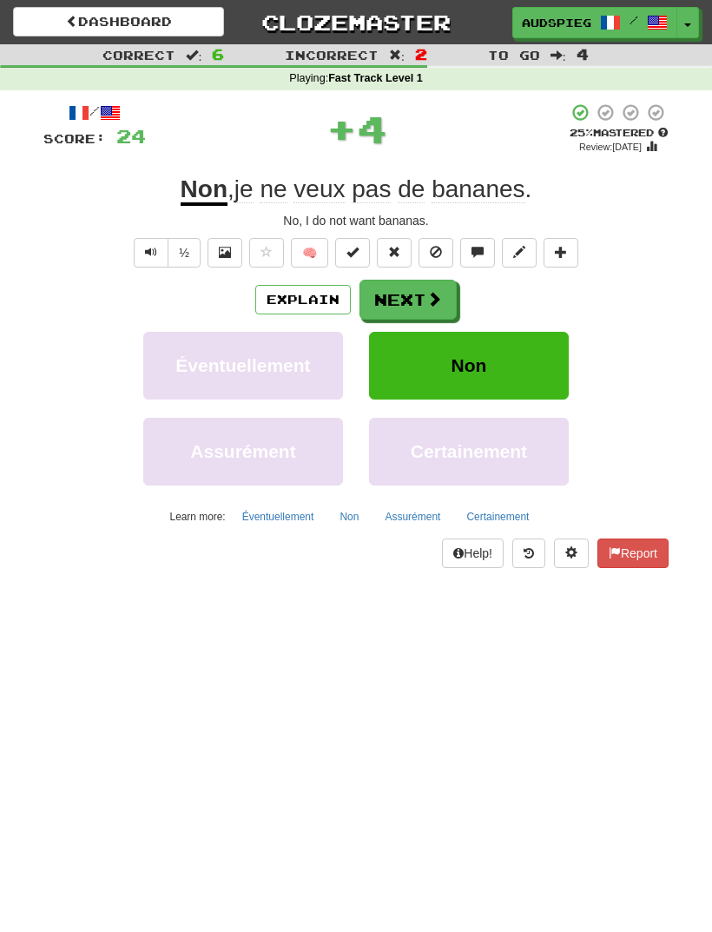
click at [422, 289] on button "Next" at bounding box center [408, 300] width 97 height 40
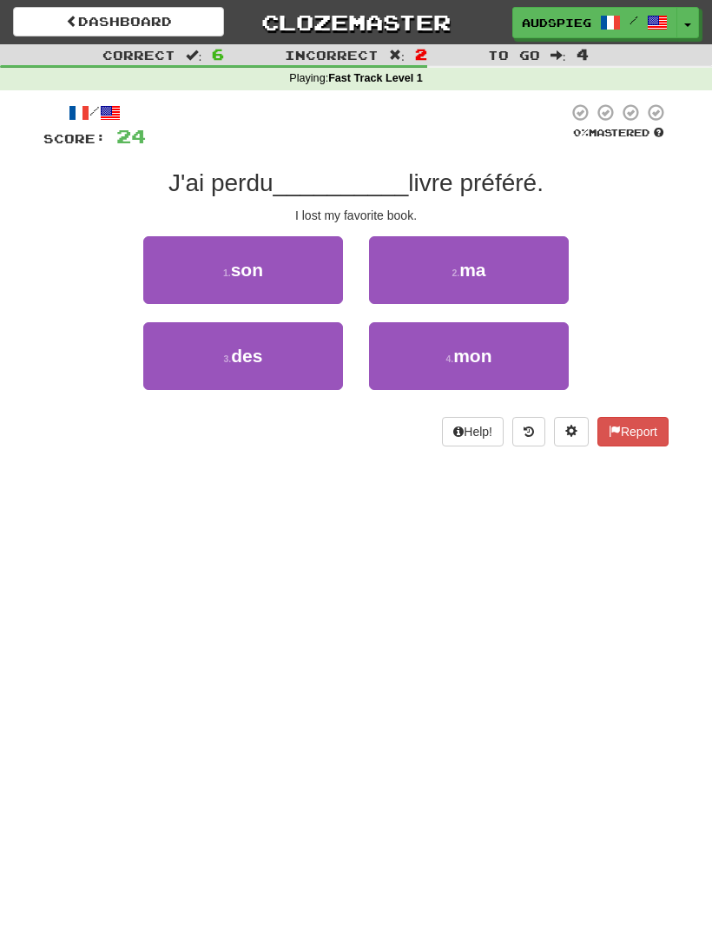
click at [491, 346] on span "mon" at bounding box center [472, 356] width 38 height 20
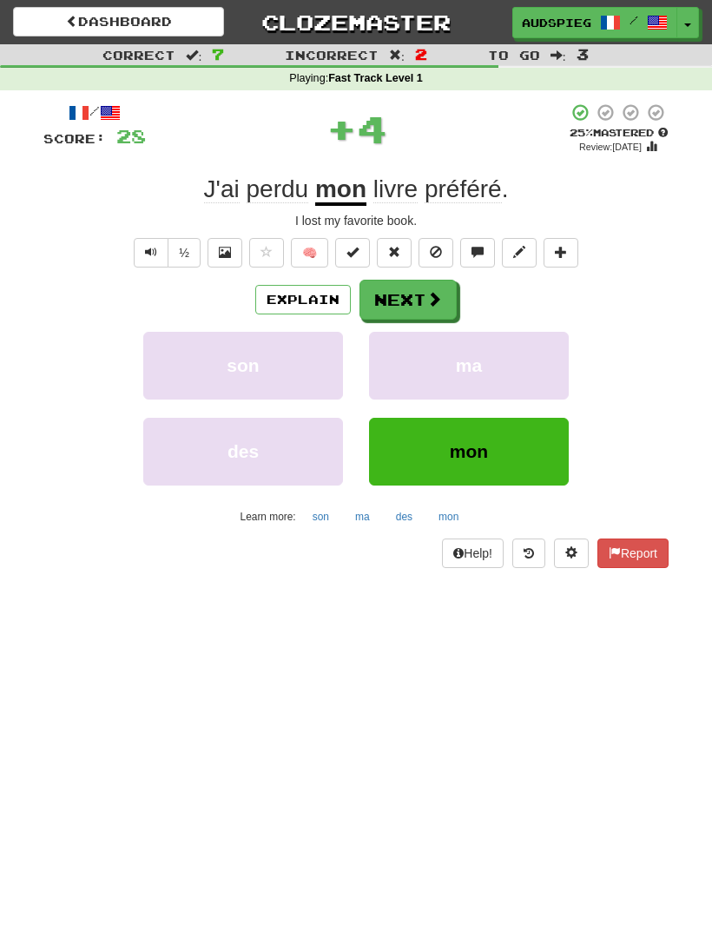
click at [430, 282] on button "Next" at bounding box center [408, 300] width 97 height 40
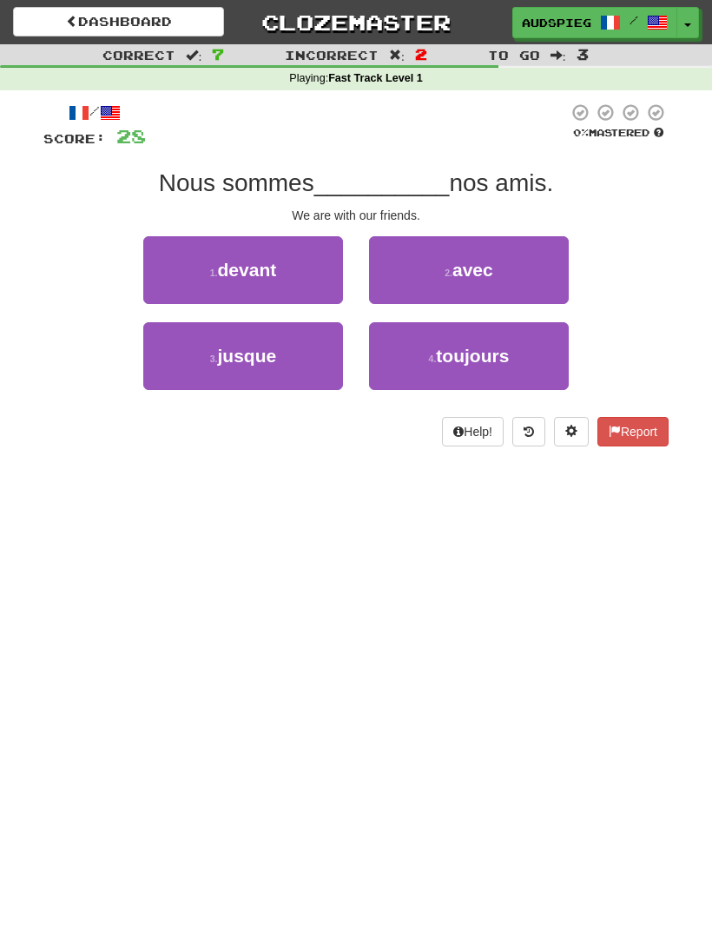
click at [502, 267] on button "2 . avec" at bounding box center [469, 270] width 200 height 68
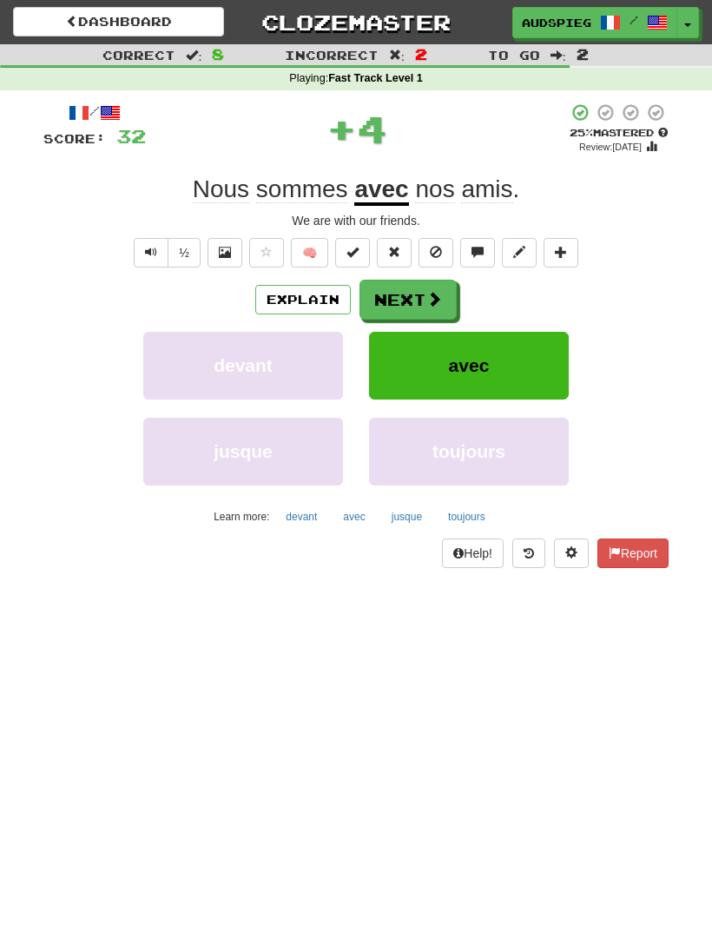
click at [435, 291] on span at bounding box center [434, 299] width 16 height 16
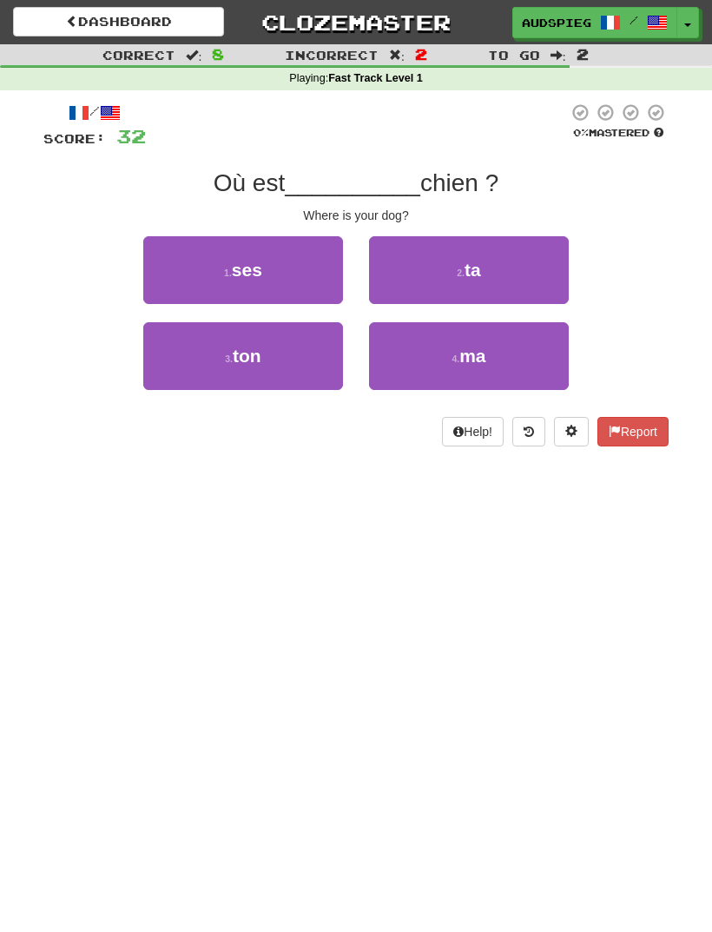
click at [283, 346] on button "3 . ton" at bounding box center [243, 356] width 200 height 68
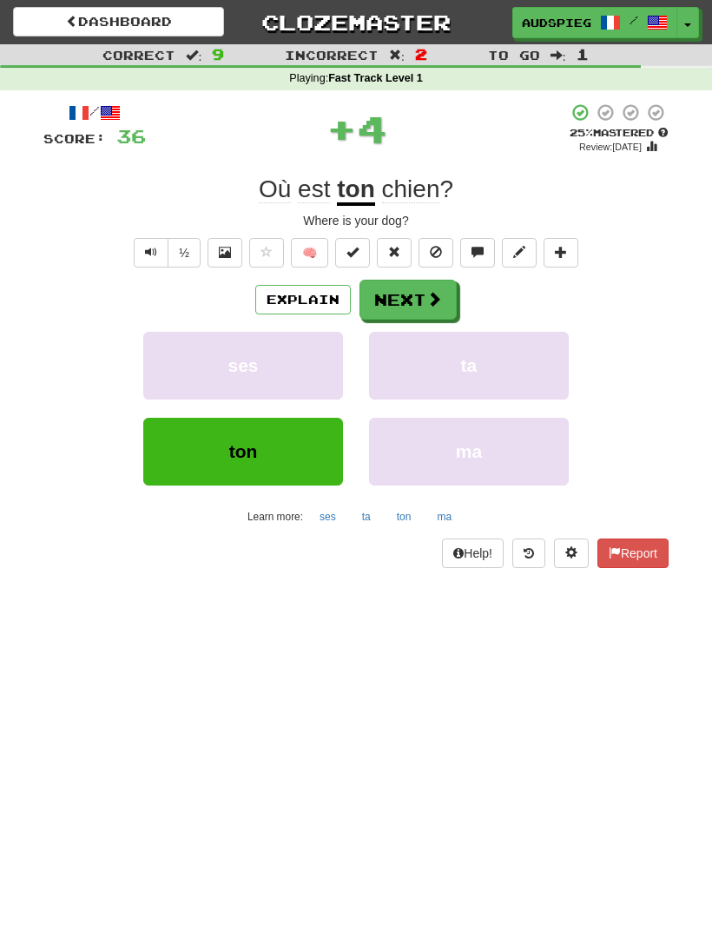
click at [421, 295] on button "Next" at bounding box center [408, 300] width 97 height 40
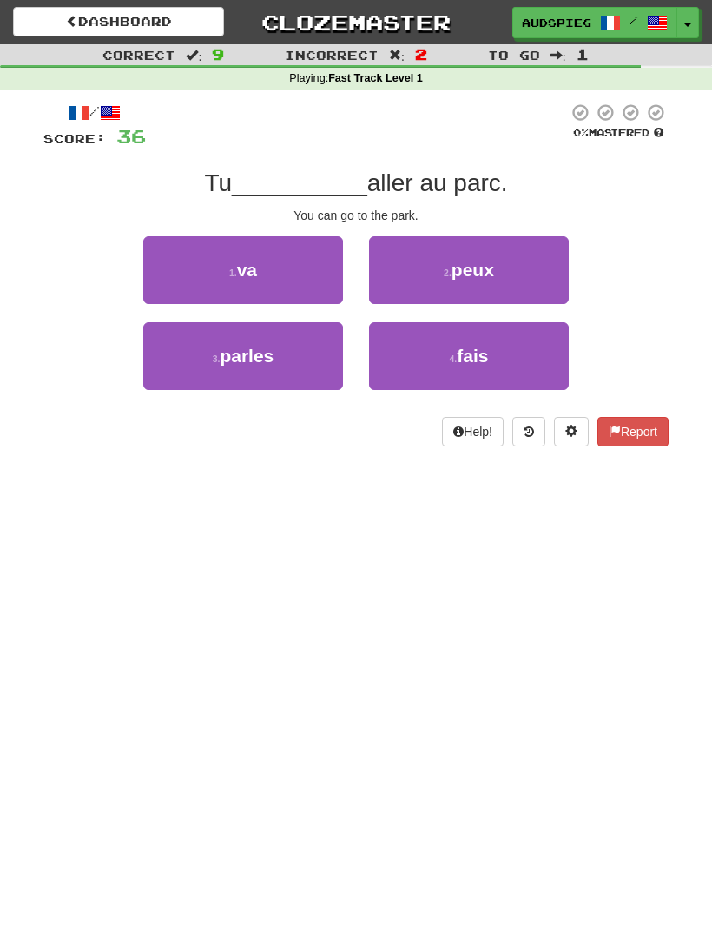
click at [509, 268] on button "2 . peux" at bounding box center [469, 270] width 200 height 68
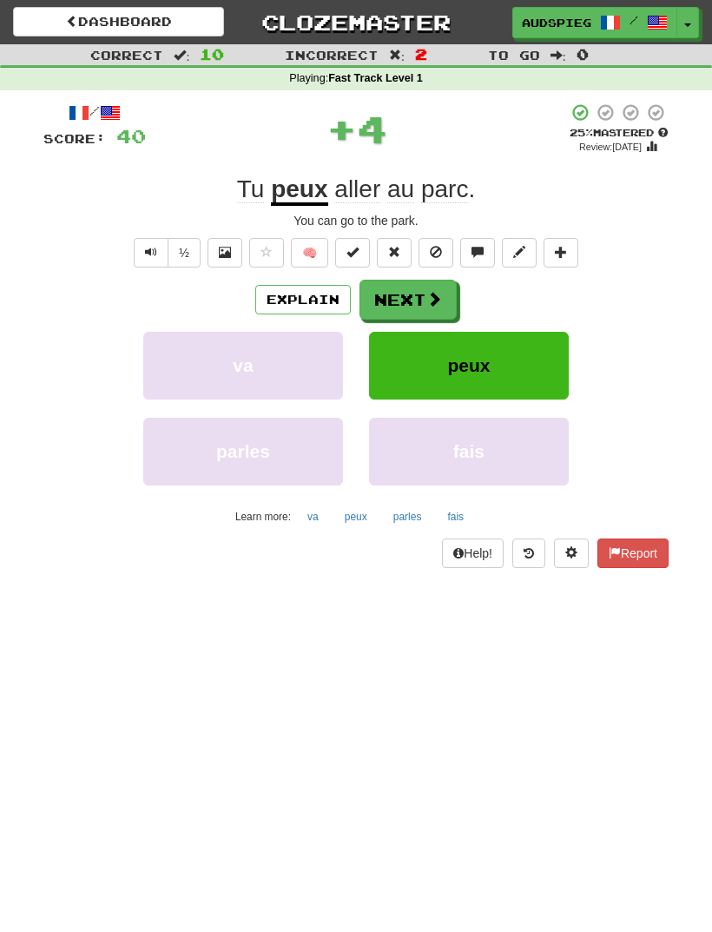
click at [421, 297] on button "Next" at bounding box center [408, 300] width 97 height 40
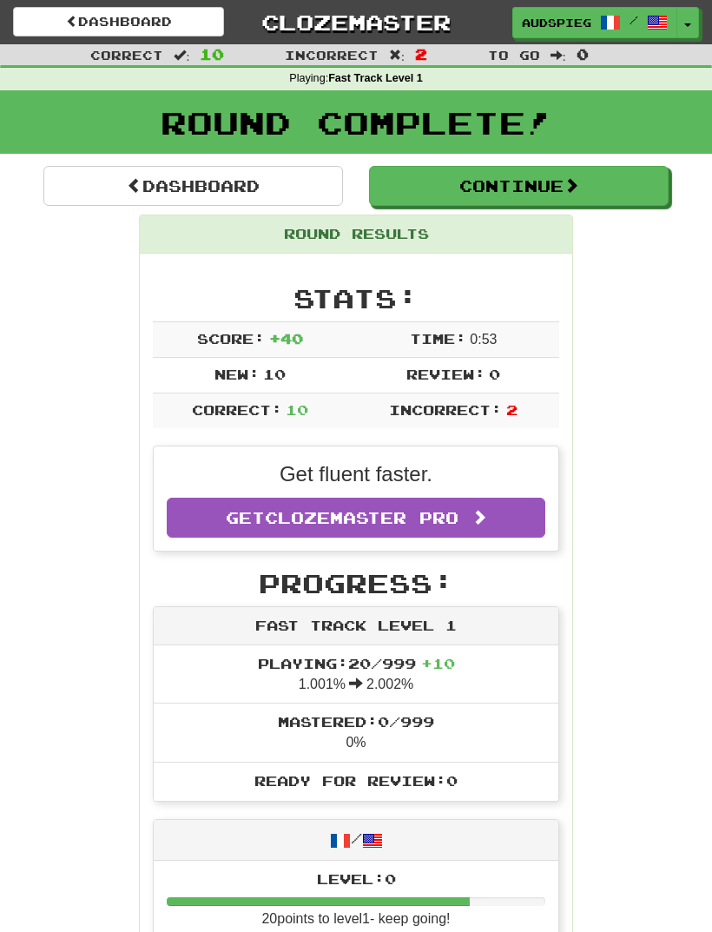
click at [574, 195] on button "Continue" at bounding box center [519, 186] width 300 height 40
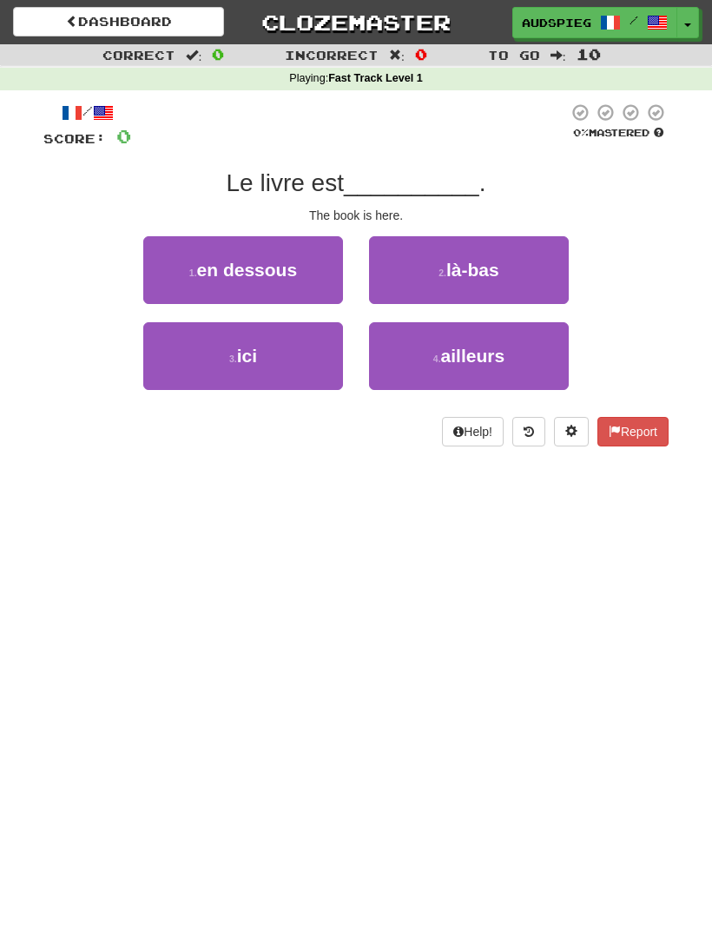
click at [274, 354] on button "3 . ici" at bounding box center [243, 356] width 200 height 68
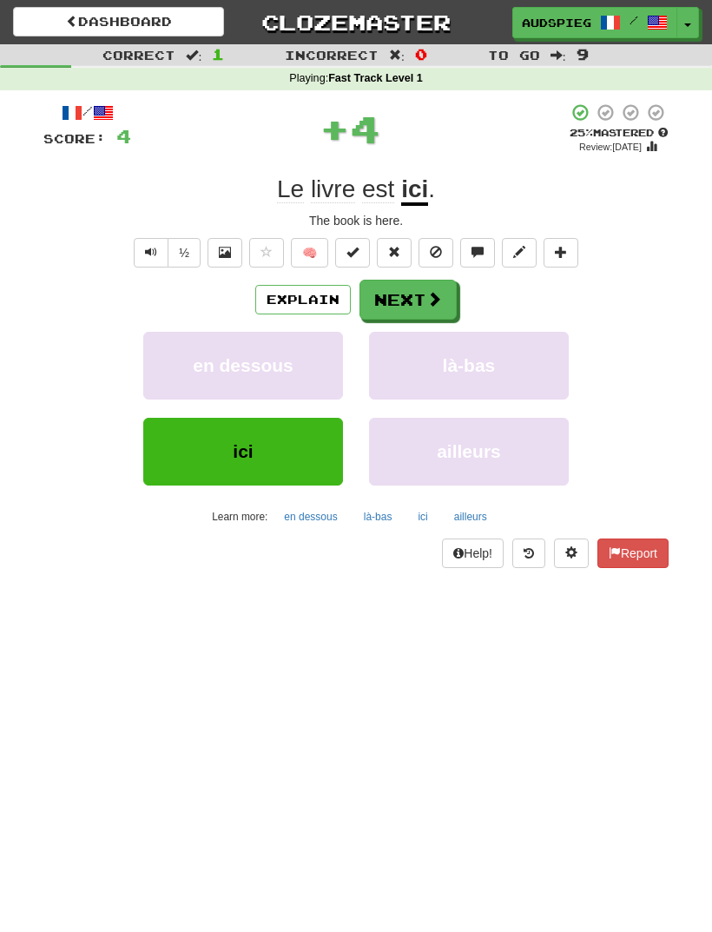
click at [417, 292] on button "Next" at bounding box center [408, 300] width 97 height 40
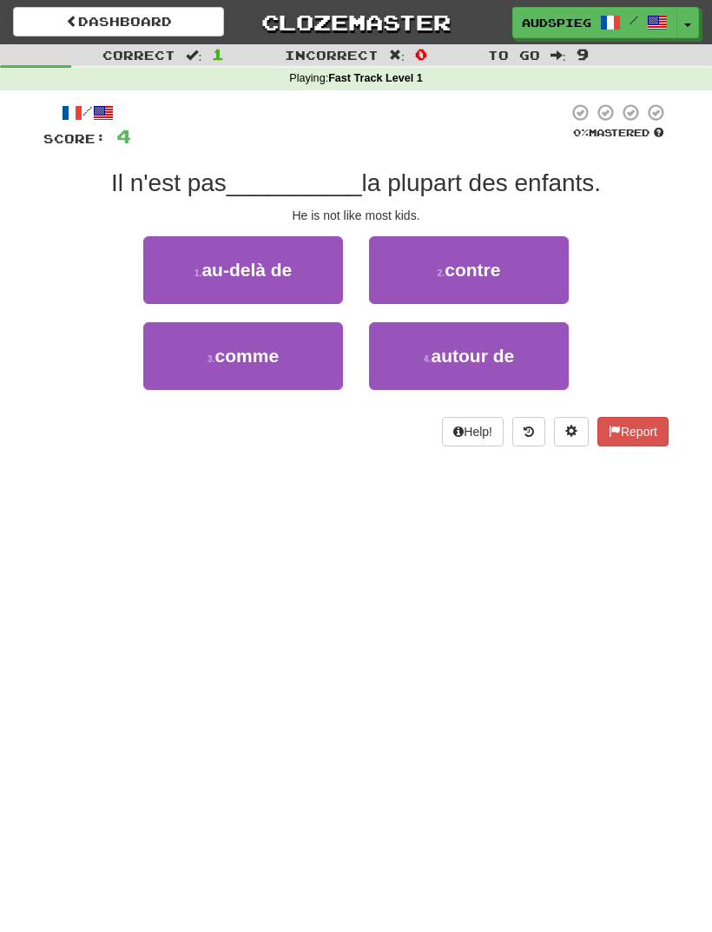
click at [274, 352] on span "comme" at bounding box center [247, 356] width 64 height 20
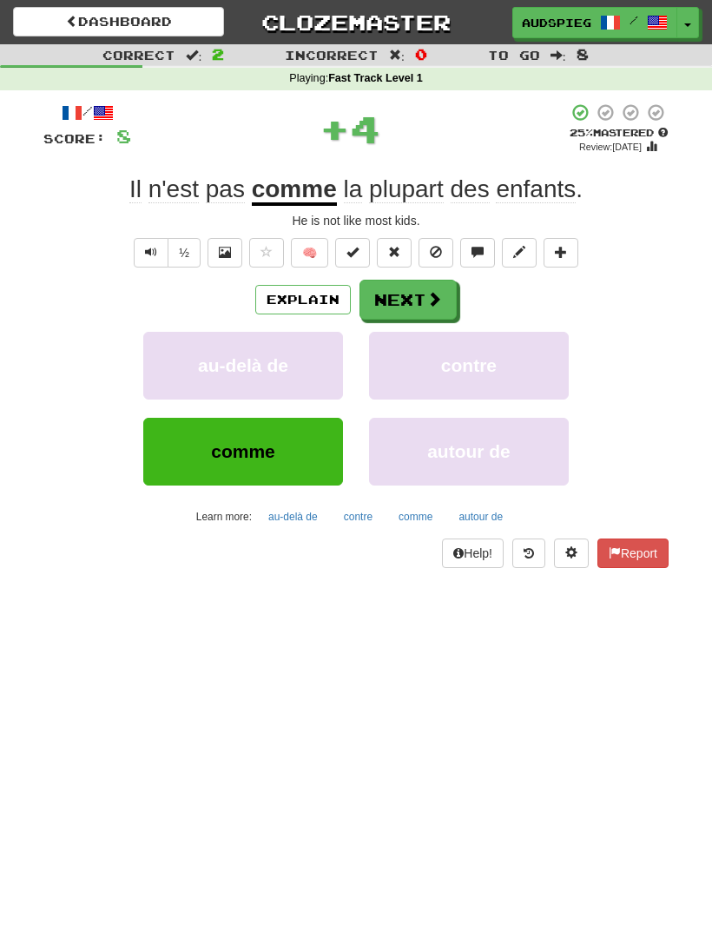
click at [416, 294] on button "Next" at bounding box center [408, 300] width 97 height 40
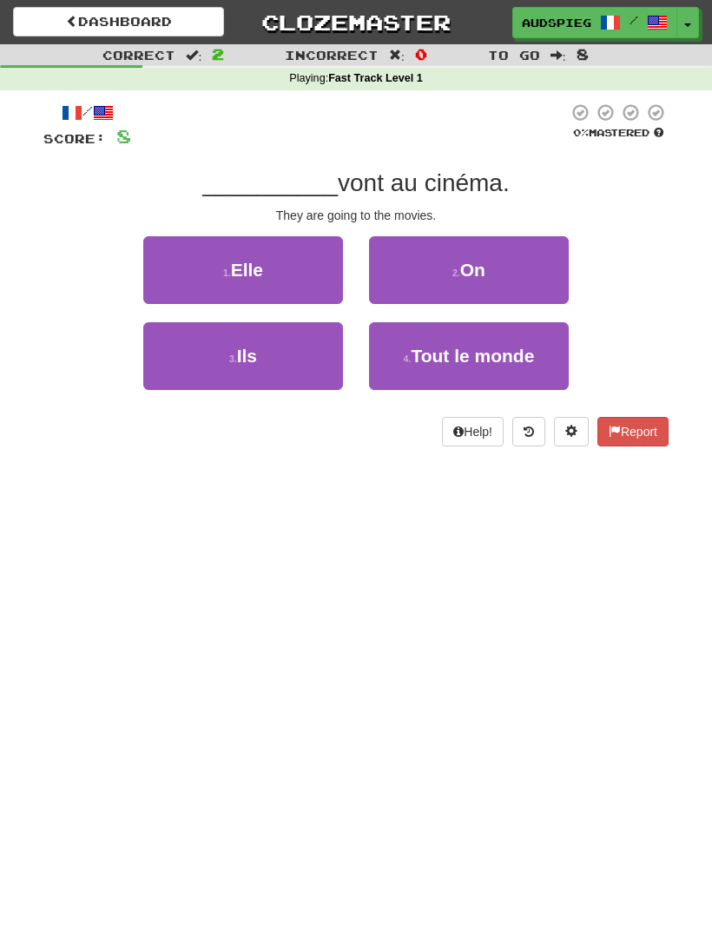
click at [276, 349] on button "3 . Ils" at bounding box center [243, 356] width 200 height 68
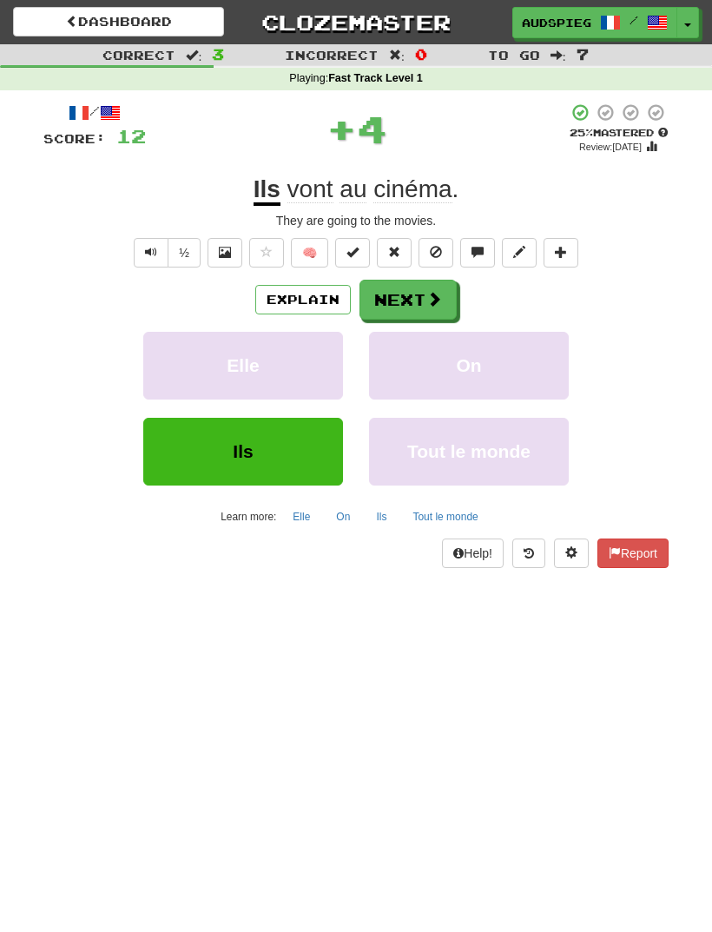
click at [421, 284] on button "Next" at bounding box center [408, 300] width 97 height 40
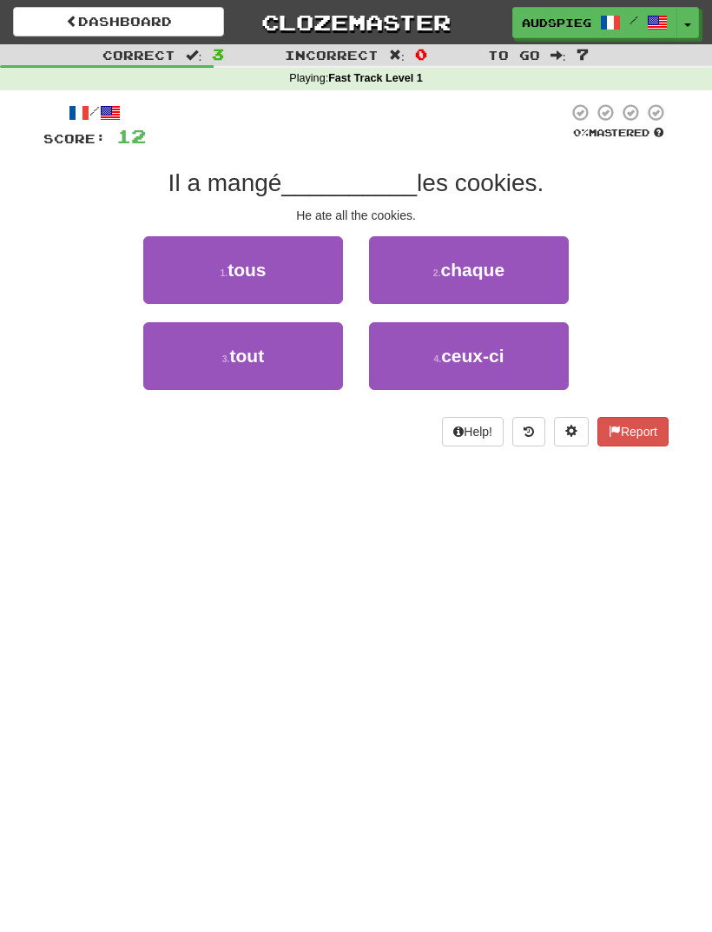
click at [271, 272] on button "1 . tous" at bounding box center [243, 270] width 200 height 68
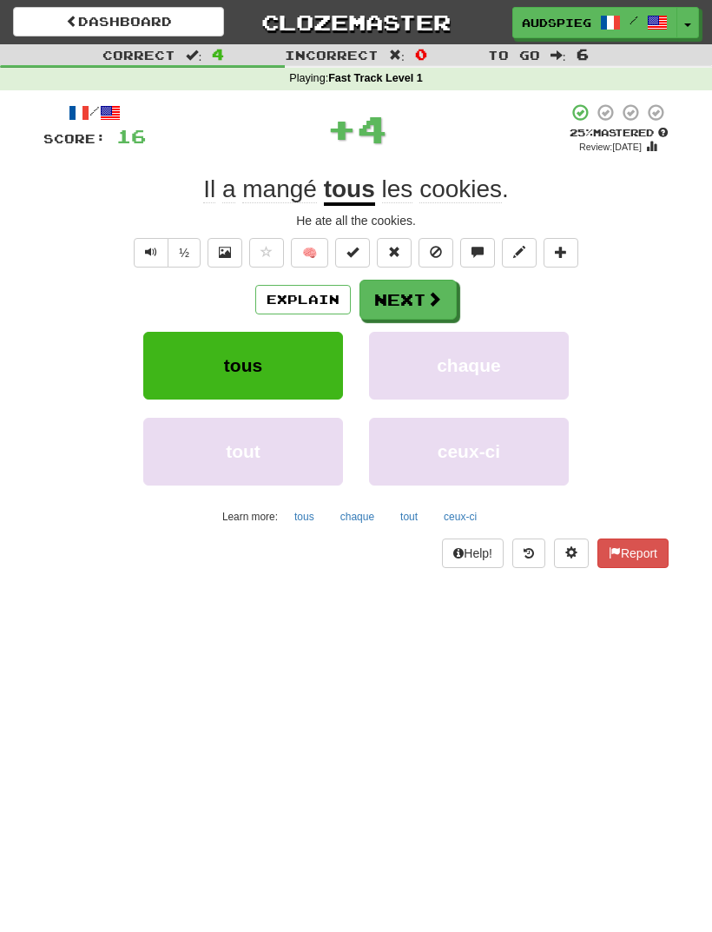
click at [423, 289] on button "Next" at bounding box center [408, 300] width 97 height 40
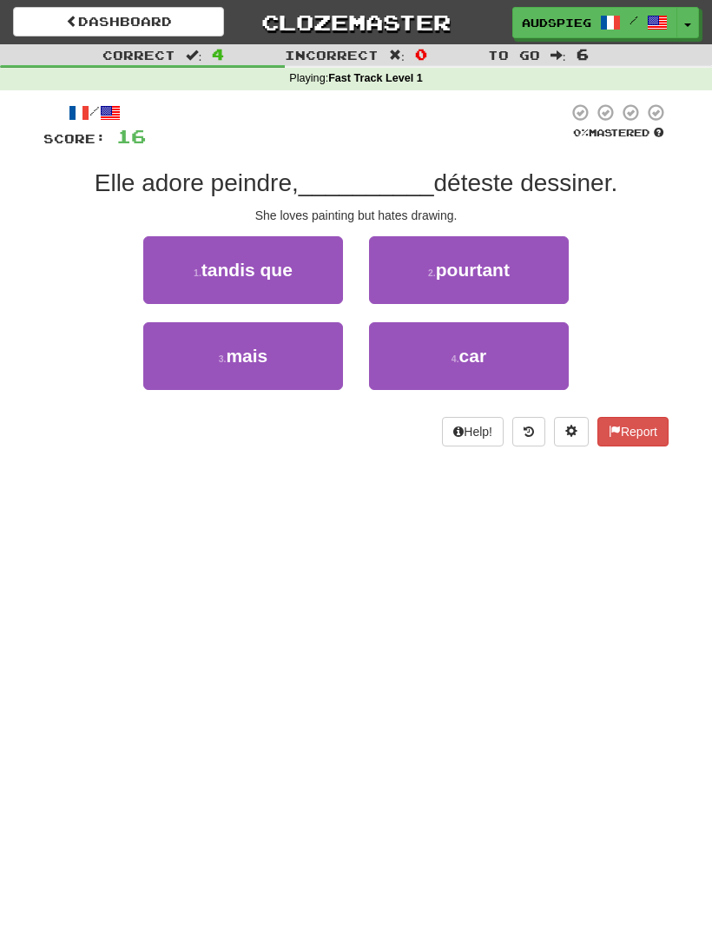
click at [279, 351] on button "3 . mais" at bounding box center [243, 356] width 200 height 68
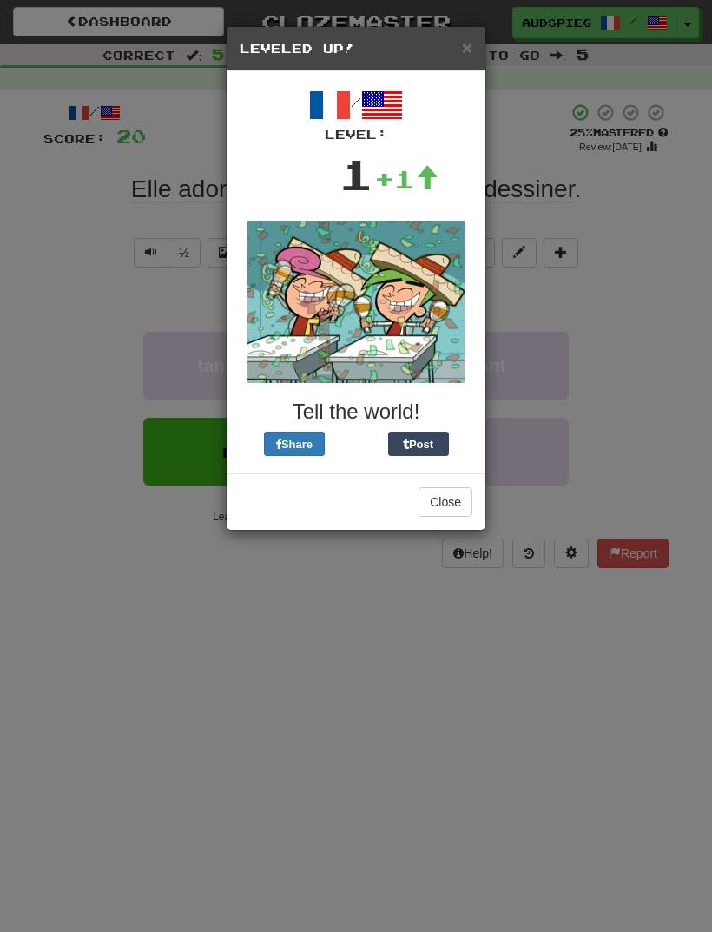
click at [461, 497] on button "Close" at bounding box center [446, 502] width 54 height 30
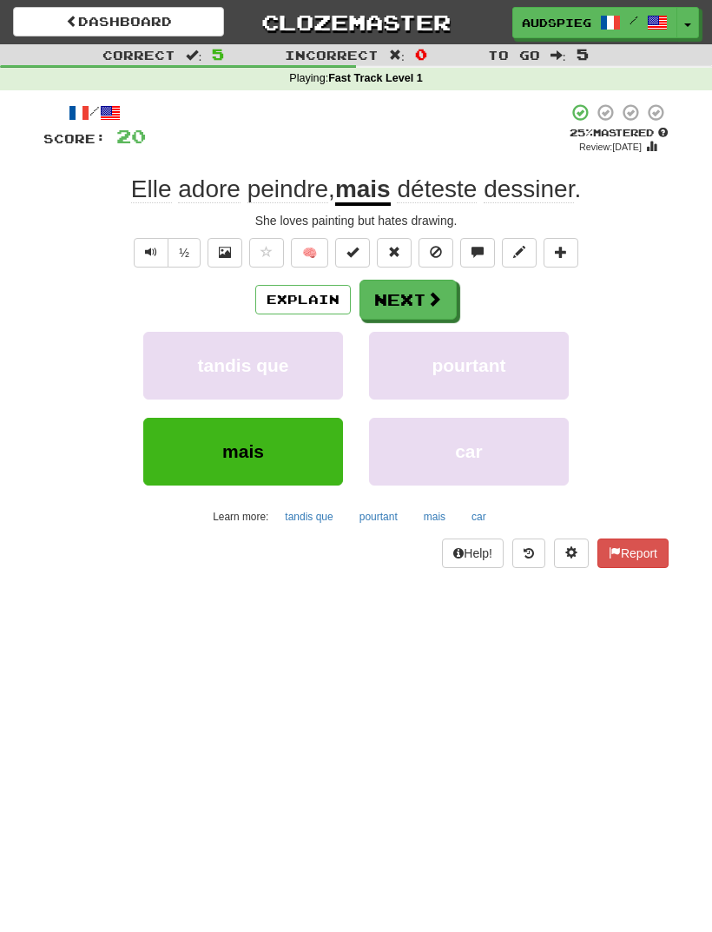
click at [426, 291] on span at bounding box center [434, 299] width 16 height 16
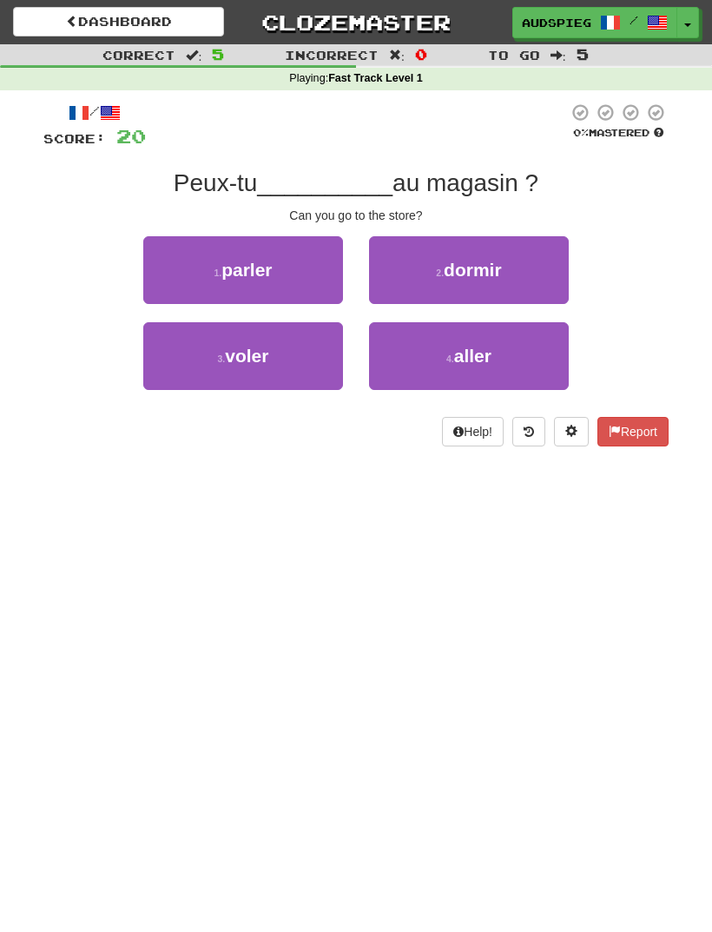
click at [478, 356] on span "aller" at bounding box center [472, 356] width 37 height 20
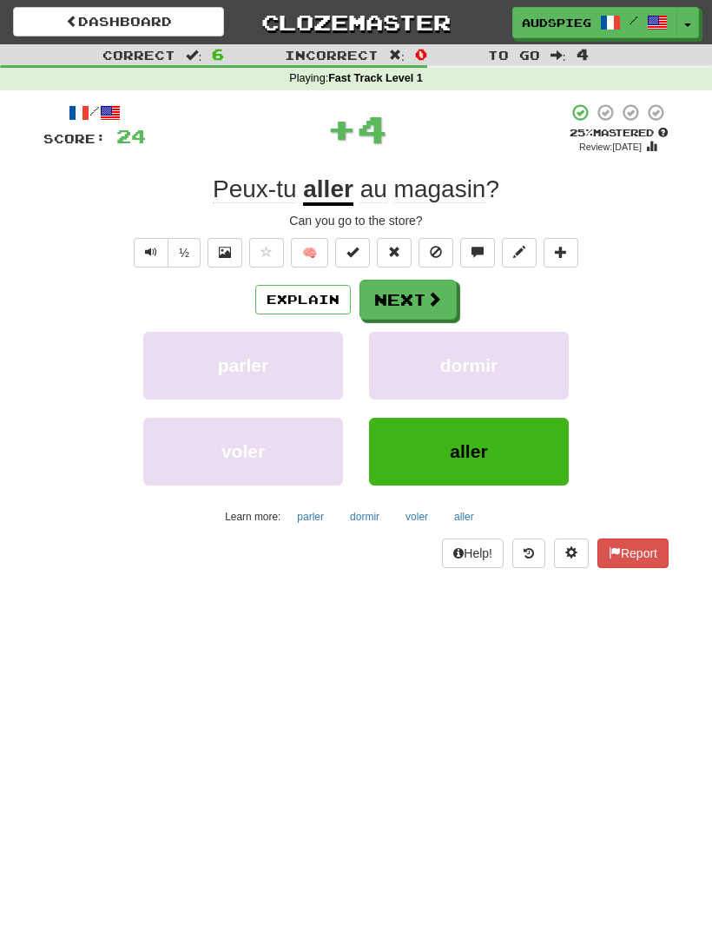
click at [431, 292] on span at bounding box center [434, 299] width 16 height 16
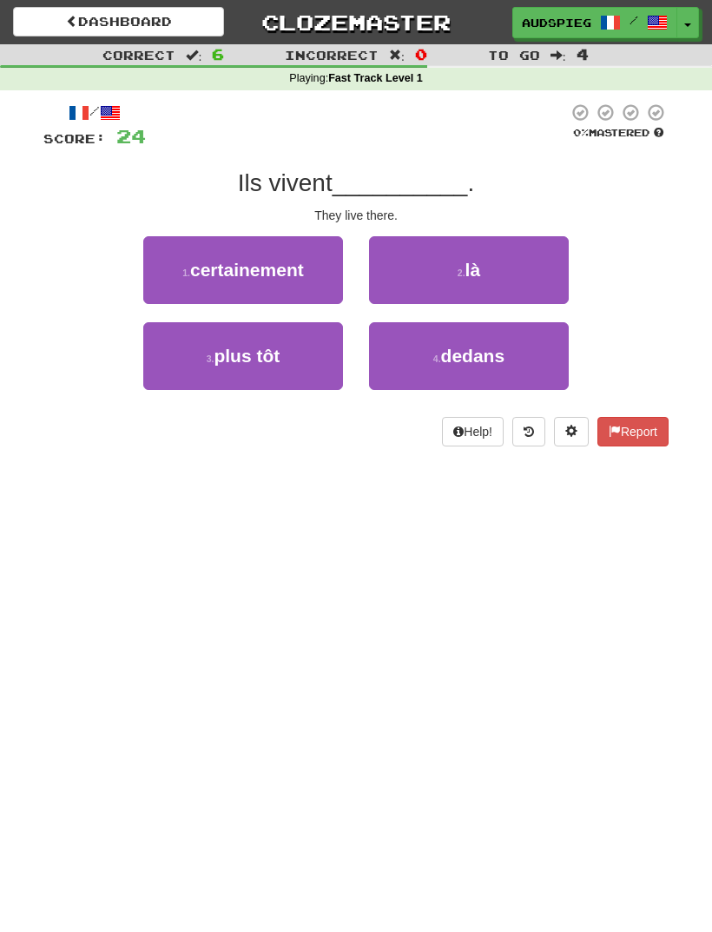
click at [511, 265] on button "2 . là" at bounding box center [469, 270] width 200 height 68
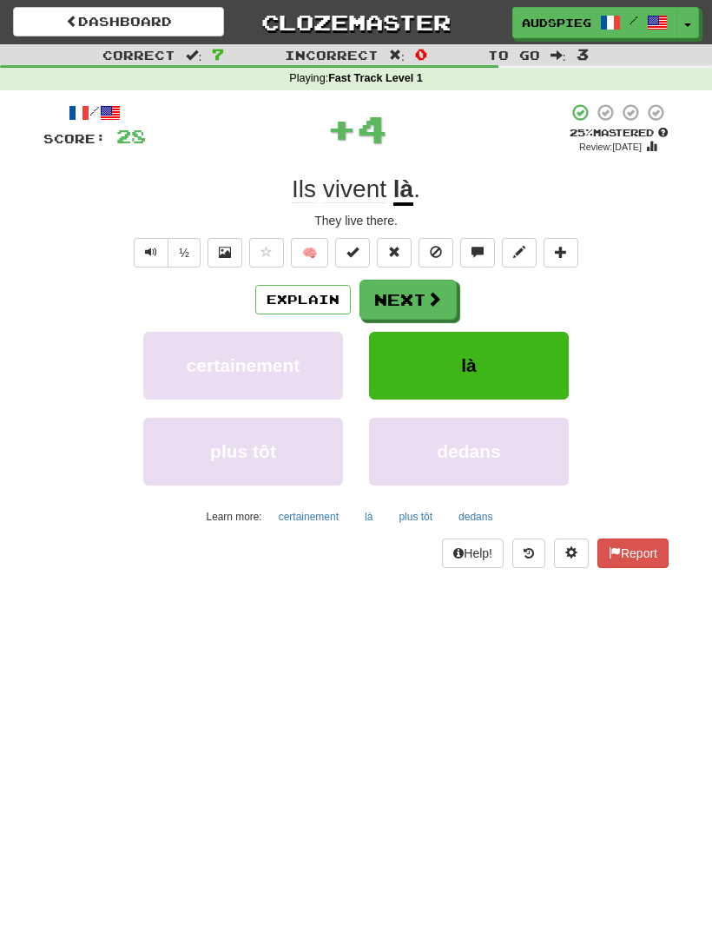
click at [416, 292] on button "Next" at bounding box center [408, 300] width 97 height 40
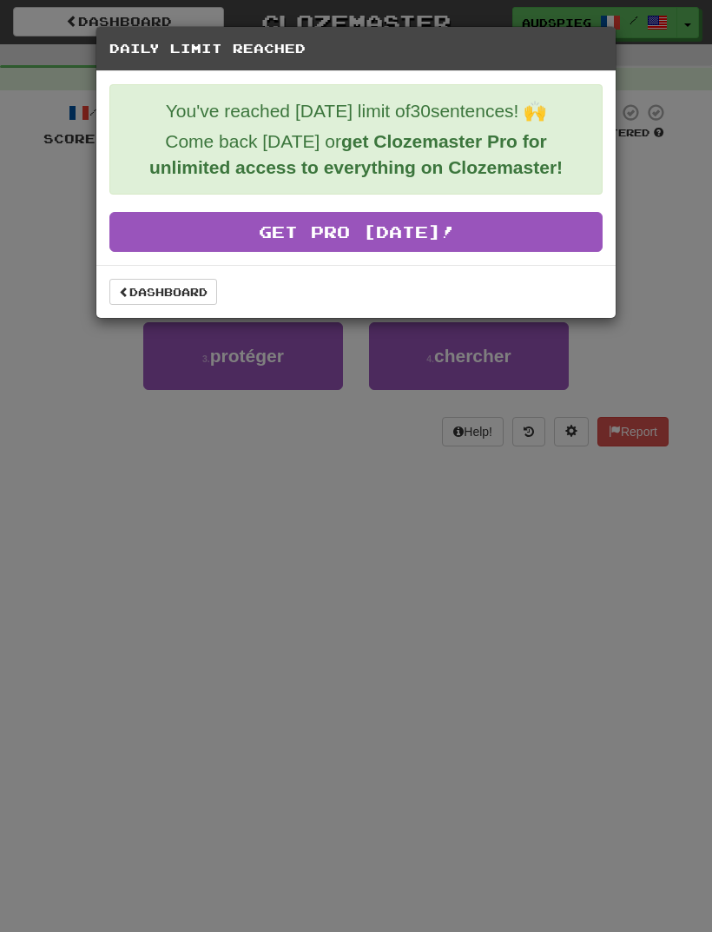
click at [519, 237] on link "Get Pro Today!" at bounding box center [355, 232] width 493 height 40
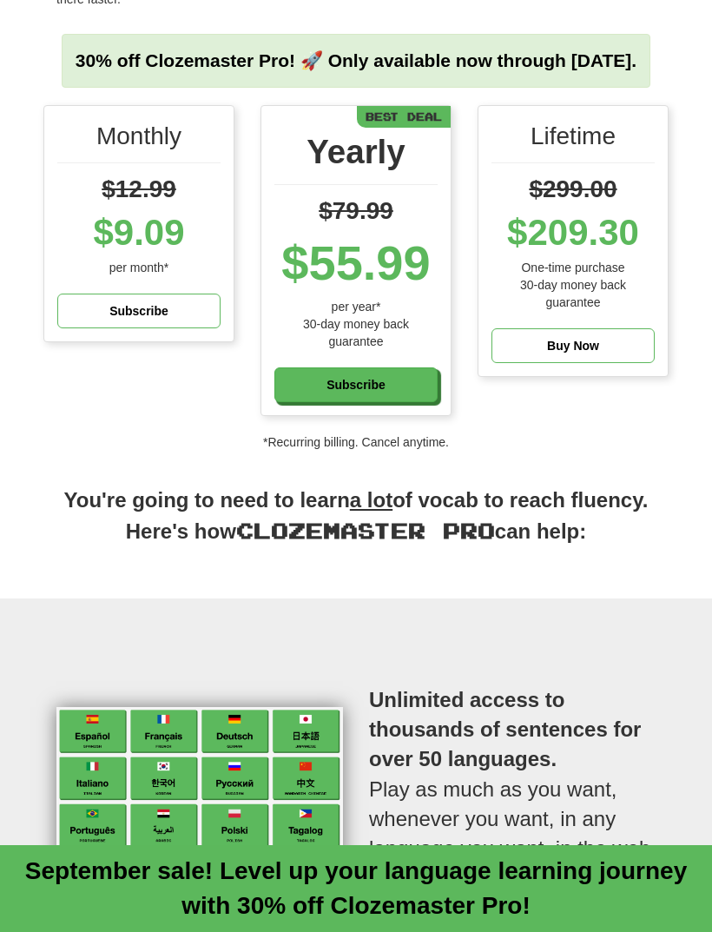
scroll to position [234, 0]
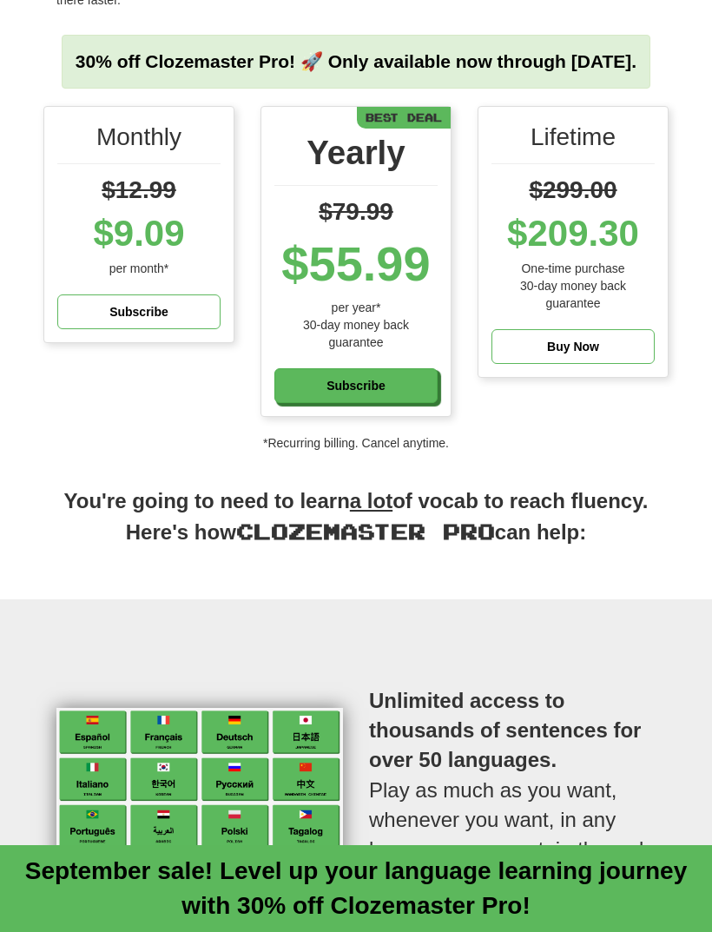
click at [385, 404] on div "Subscribe" at bounding box center [355, 386] width 163 height 36
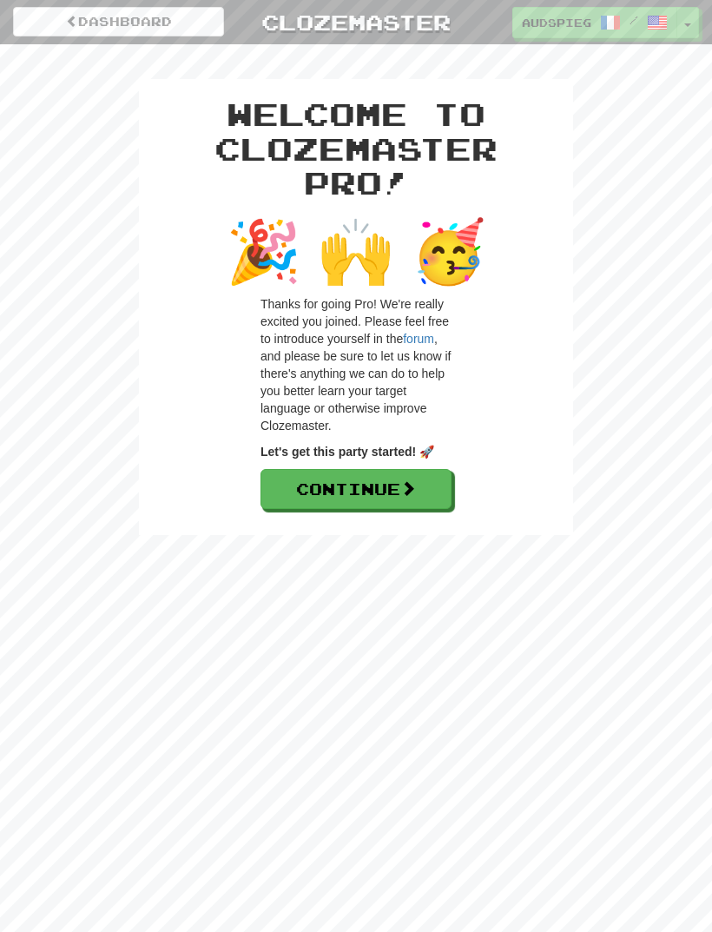
click at [398, 477] on link "Continue" at bounding box center [356, 489] width 191 height 40
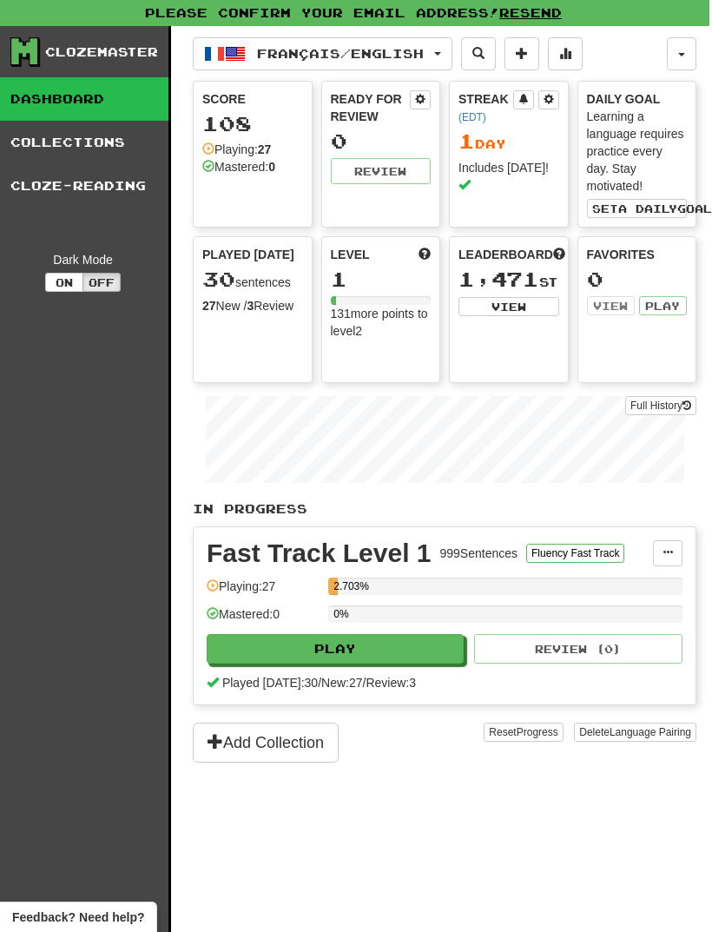
scroll to position [0, 19]
click at [633, 205] on span "a daily" at bounding box center [647, 208] width 59 height 12
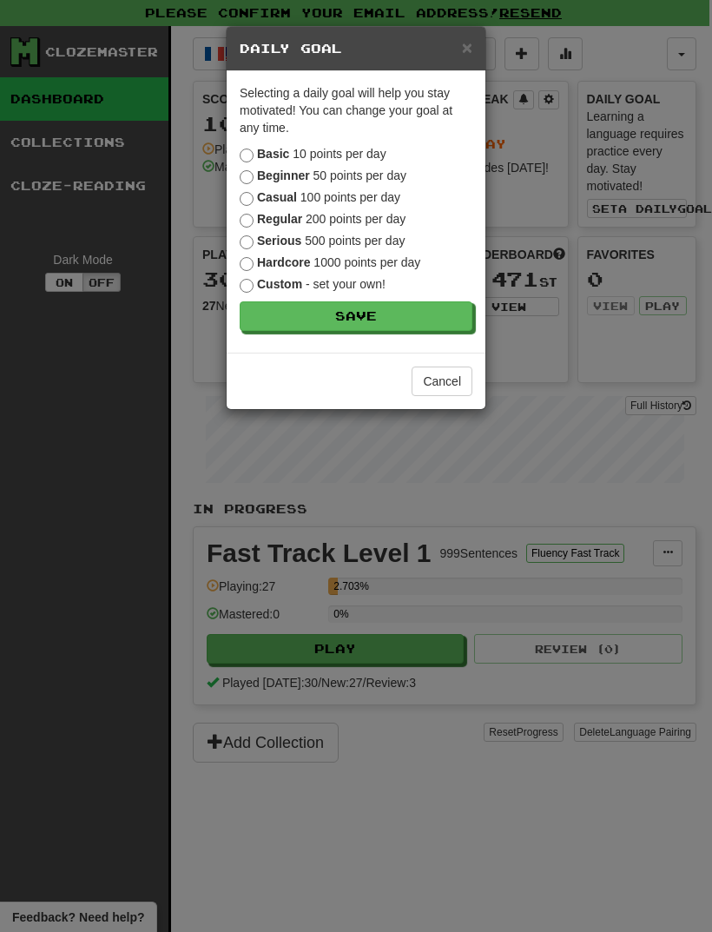
click at [471, 42] on span "×" at bounding box center [467, 47] width 10 height 20
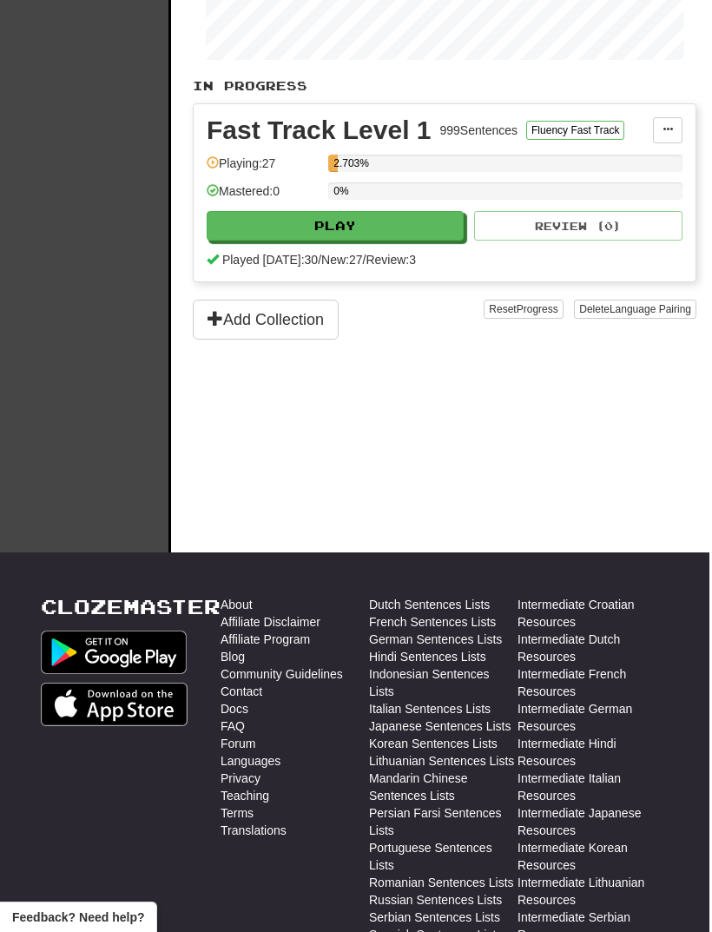
scroll to position [429, 19]
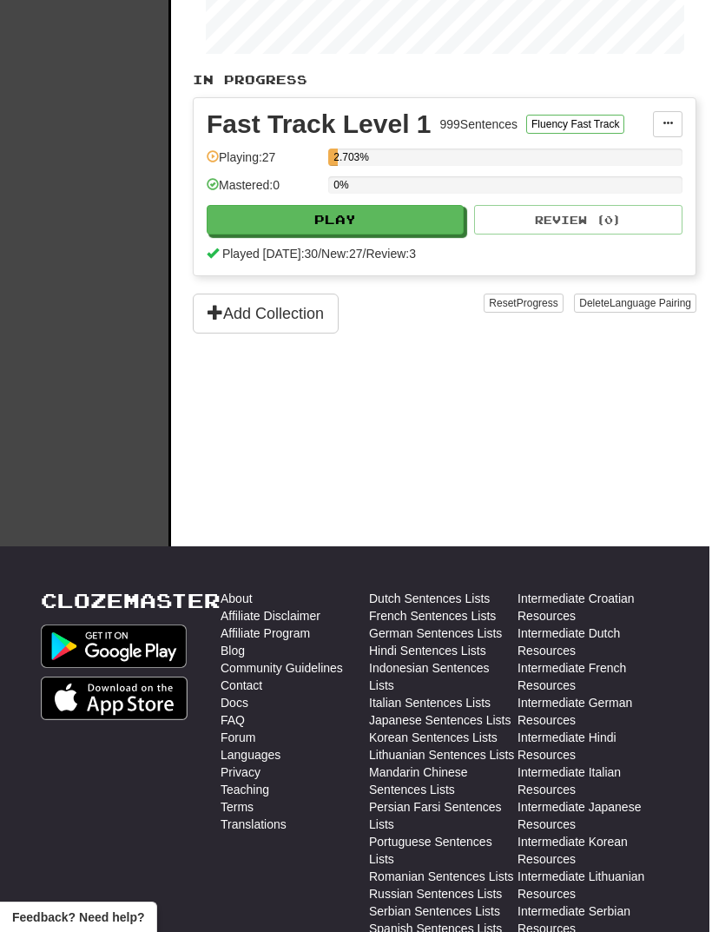
click at [382, 210] on button "Play" at bounding box center [335, 220] width 257 height 30
select select "**"
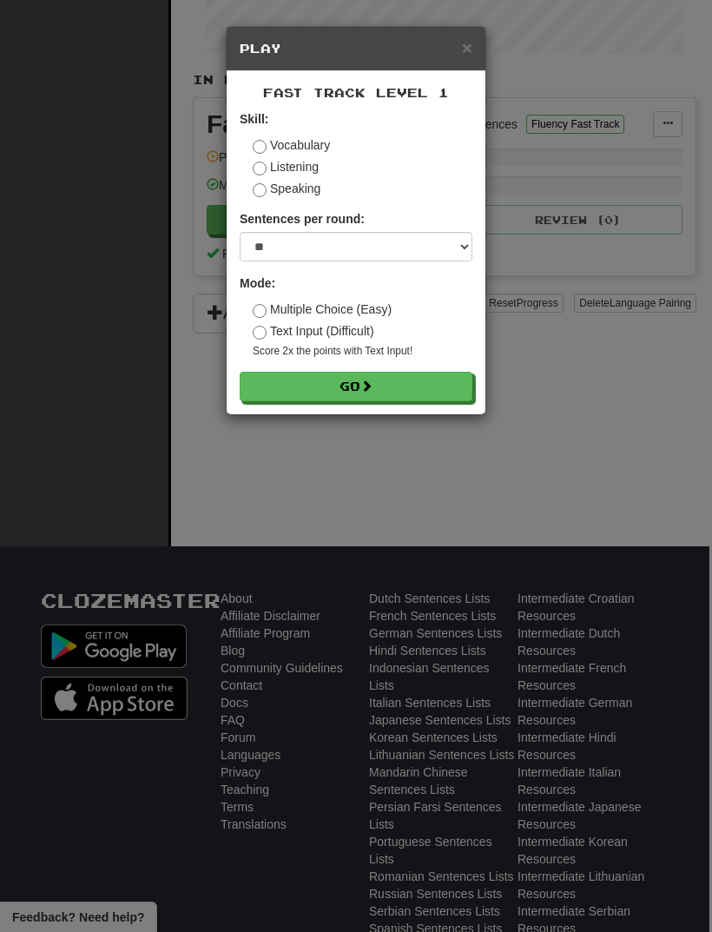
click at [427, 381] on button "Go" at bounding box center [356, 387] width 233 height 30
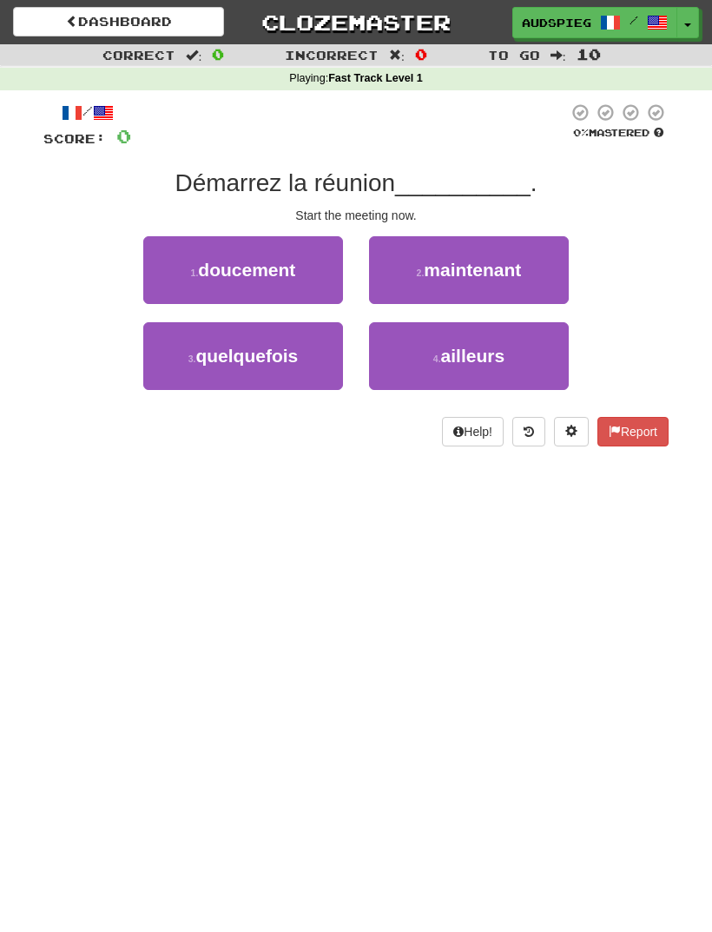
click at [527, 266] on button "2 . maintenant" at bounding box center [469, 270] width 200 height 68
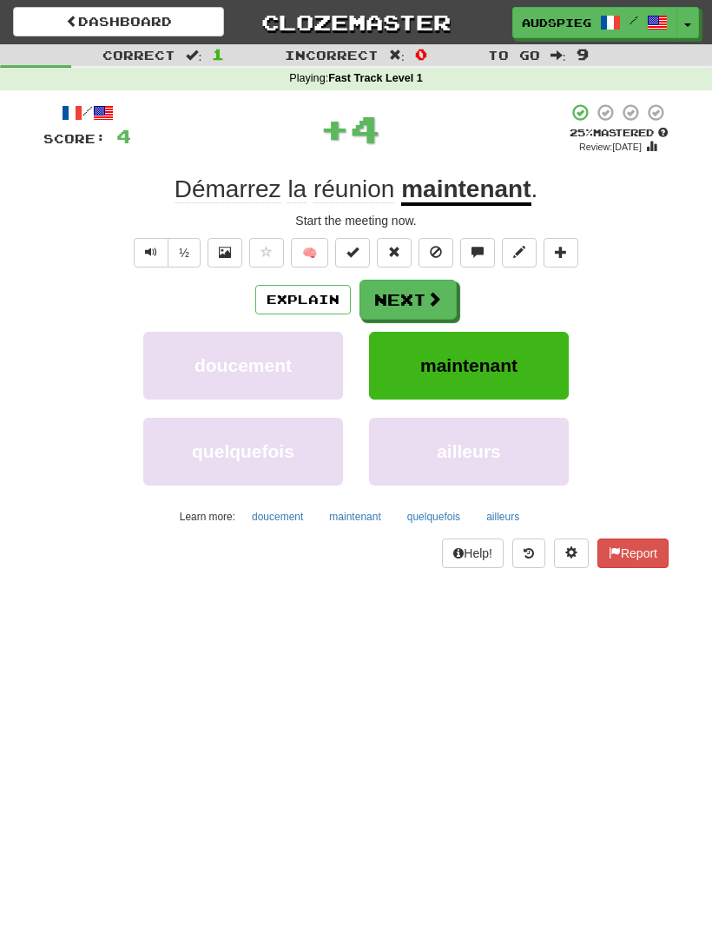
click at [427, 291] on span at bounding box center [434, 299] width 16 height 16
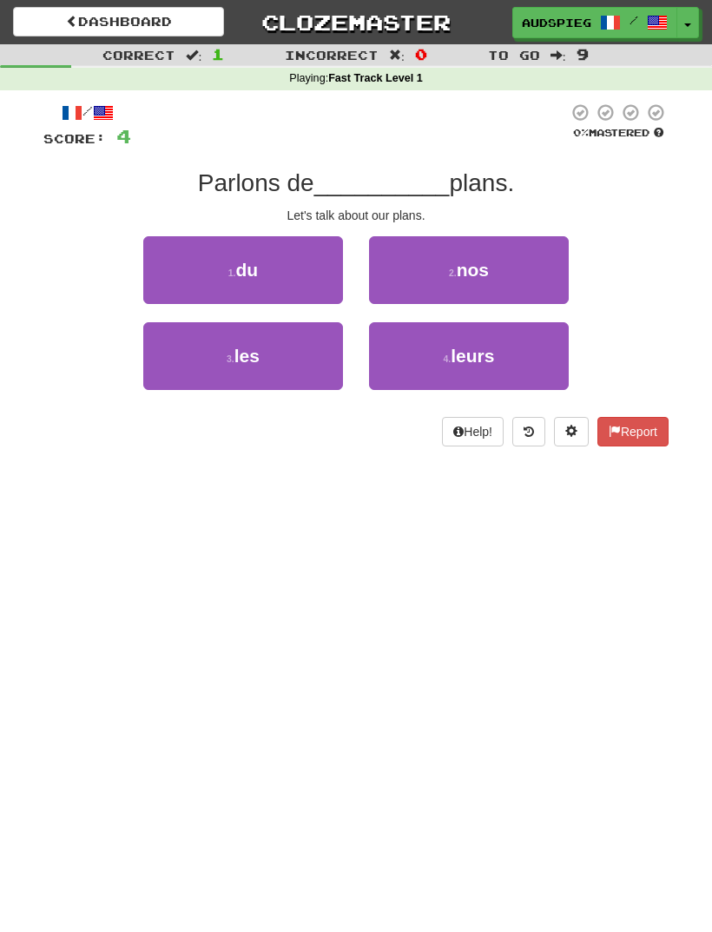
click at [486, 274] on span "nos" at bounding box center [473, 270] width 32 height 20
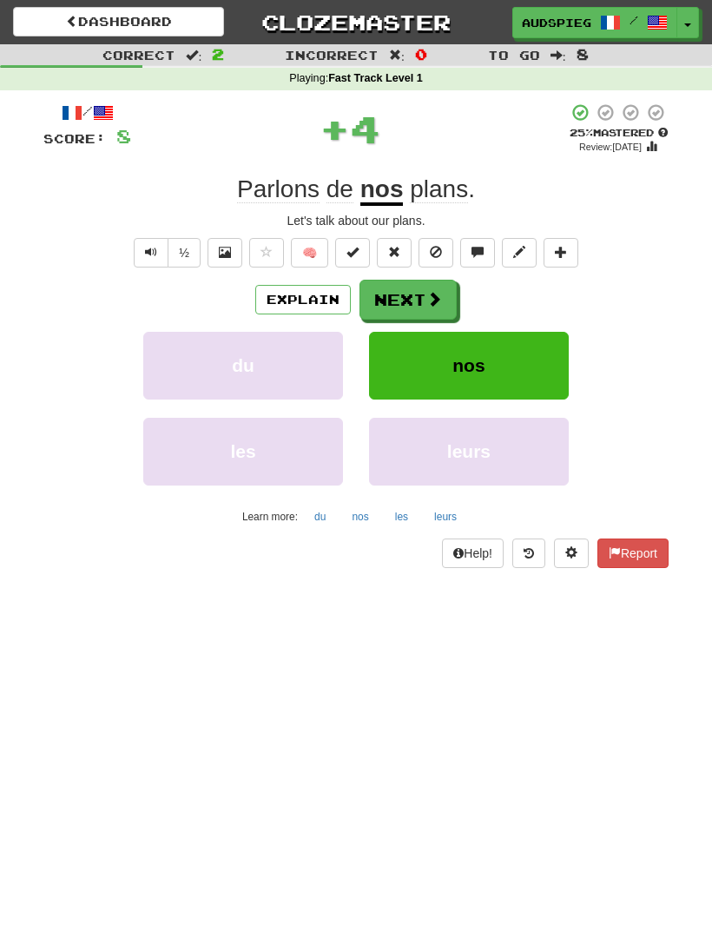
click at [438, 286] on button "Next" at bounding box center [408, 300] width 97 height 40
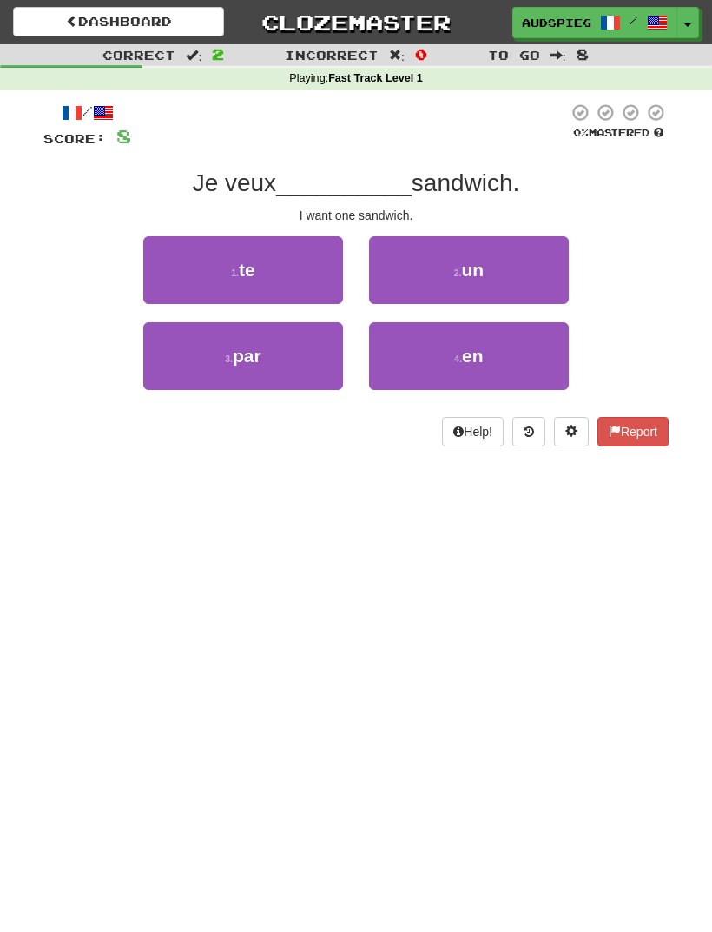
click at [516, 262] on button "2 . un" at bounding box center [469, 270] width 200 height 68
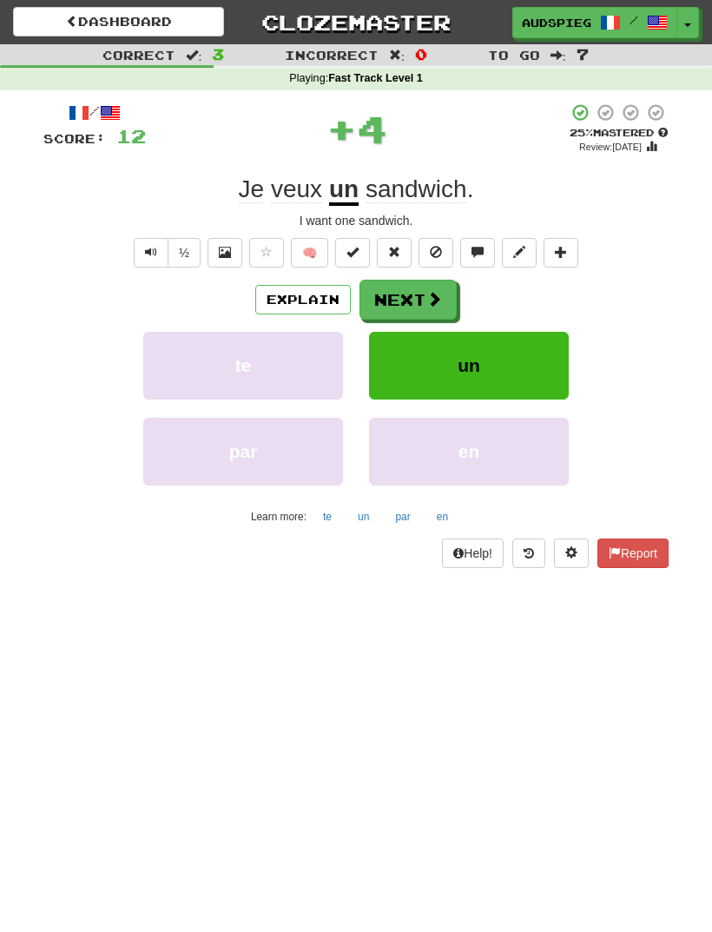
click at [434, 284] on button "Next" at bounding box center [408, 300] width 97 height 40
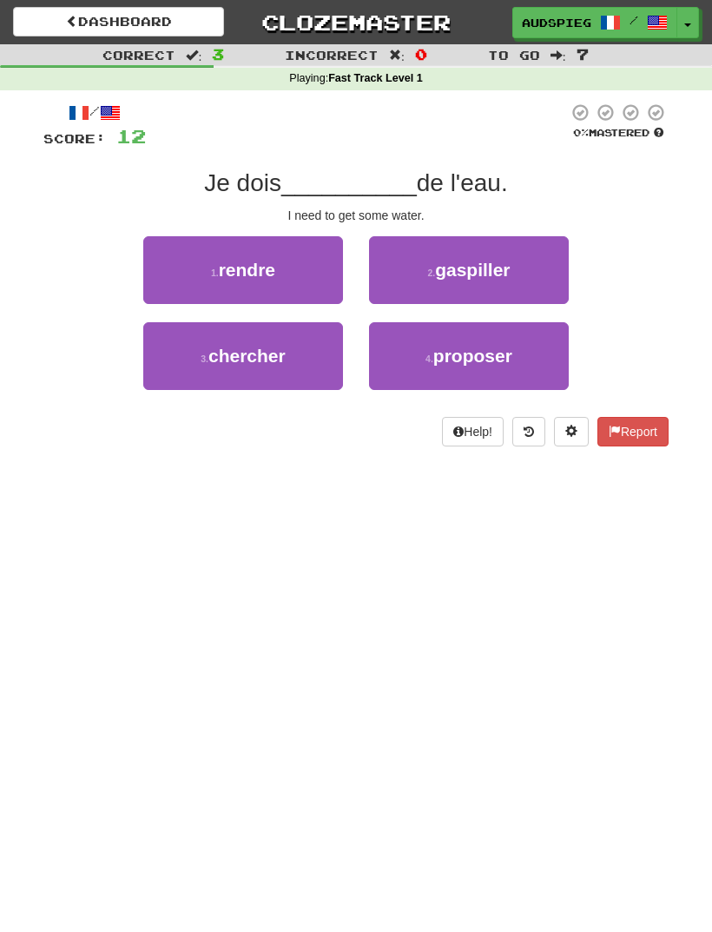
click at [292, 258] on button "1 . rendre" at bounding box center [243, 270] width 200 height 68
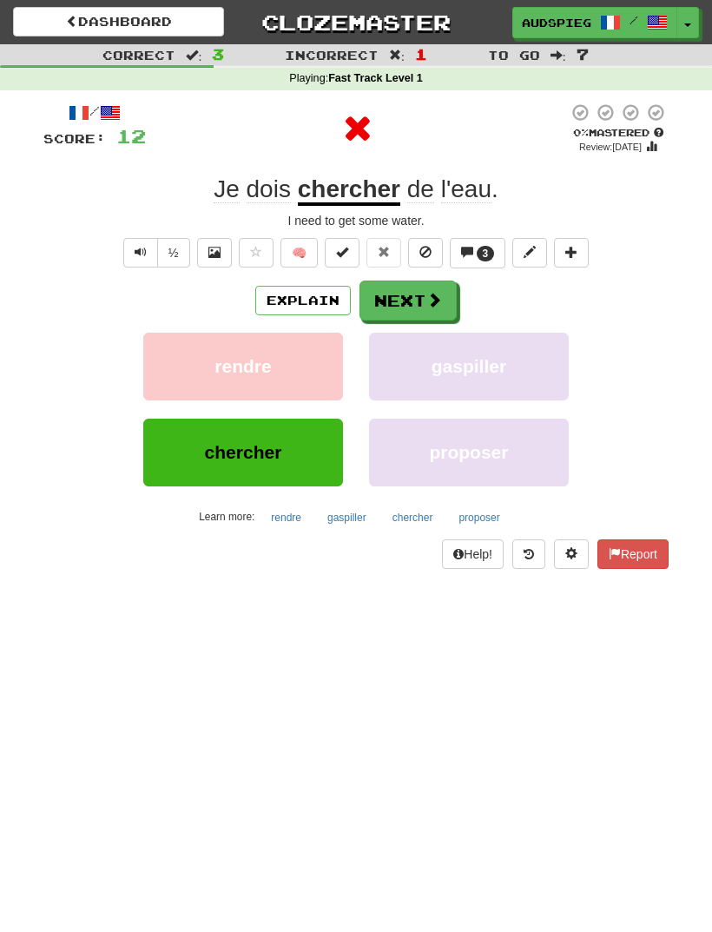
click at [407, 287] on button "Next" at bounding box center [408, 300] width 97 height 40
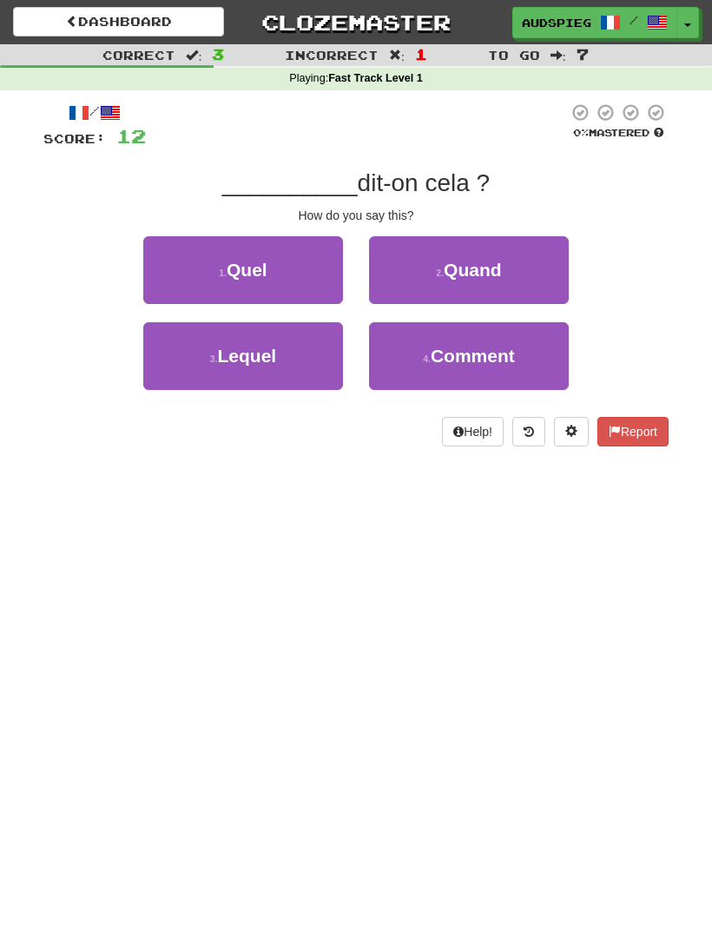
click at [470, 355] on span "Comment" at bounding box center [473, 356] width 84 height 20
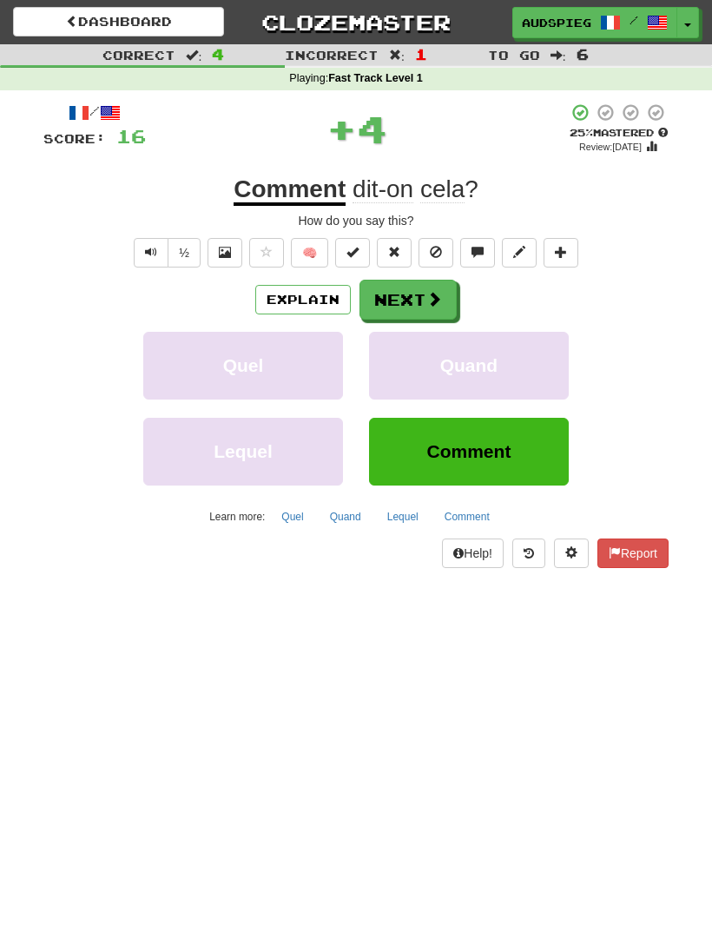
click at [432, 284] on button "Next" at bounding box center [408, 300] width 97 height 40
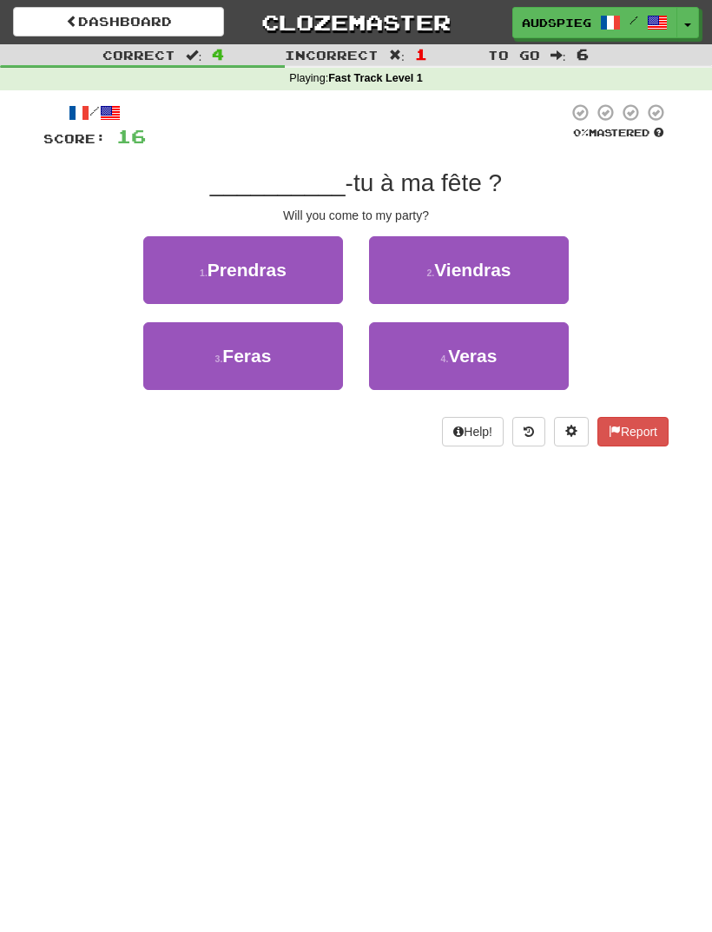
click at [508, 264] on span "Viendras" at bounding box center [472, 270] width 76 height 20
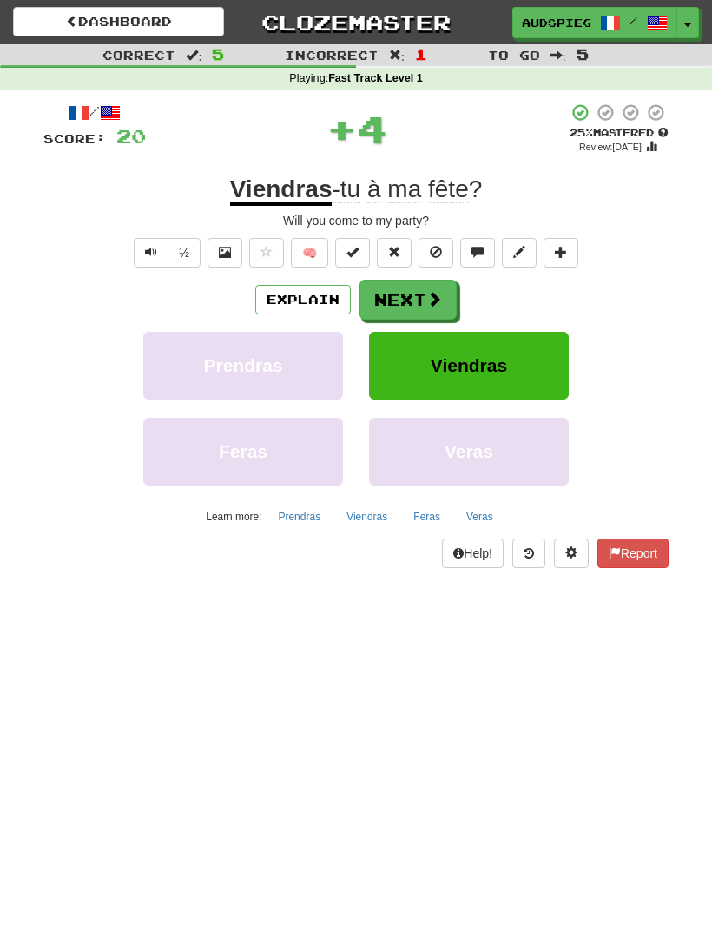
click at [429, 282] on button "Next" at bounding box center [408, 300] width 97 height 40
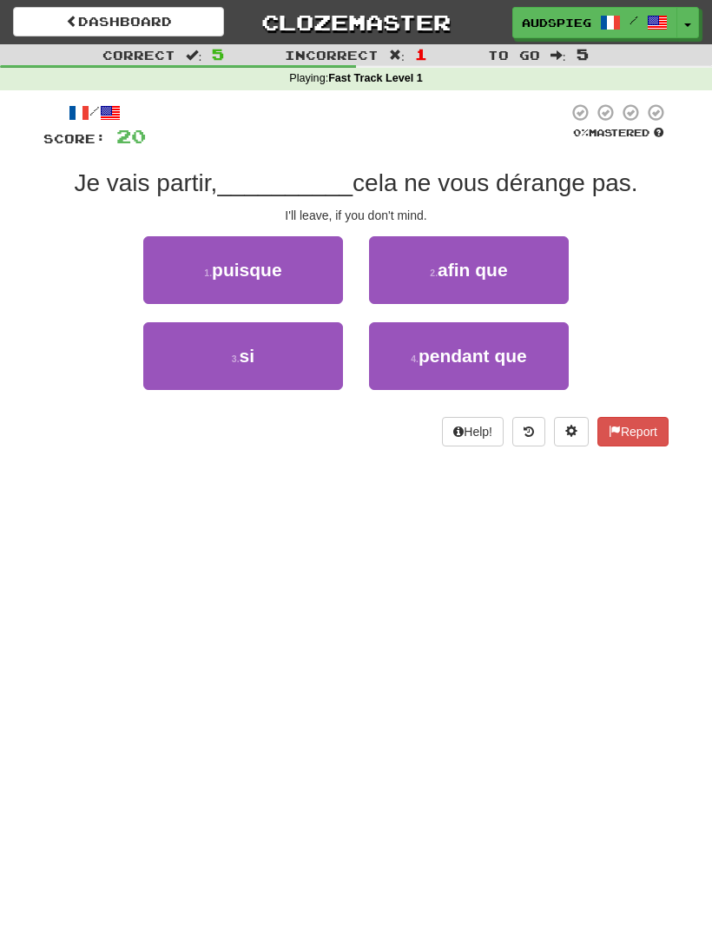
click at [292, 350] on button "3 . si" at bounding box center [243, 356] width 200 height 68
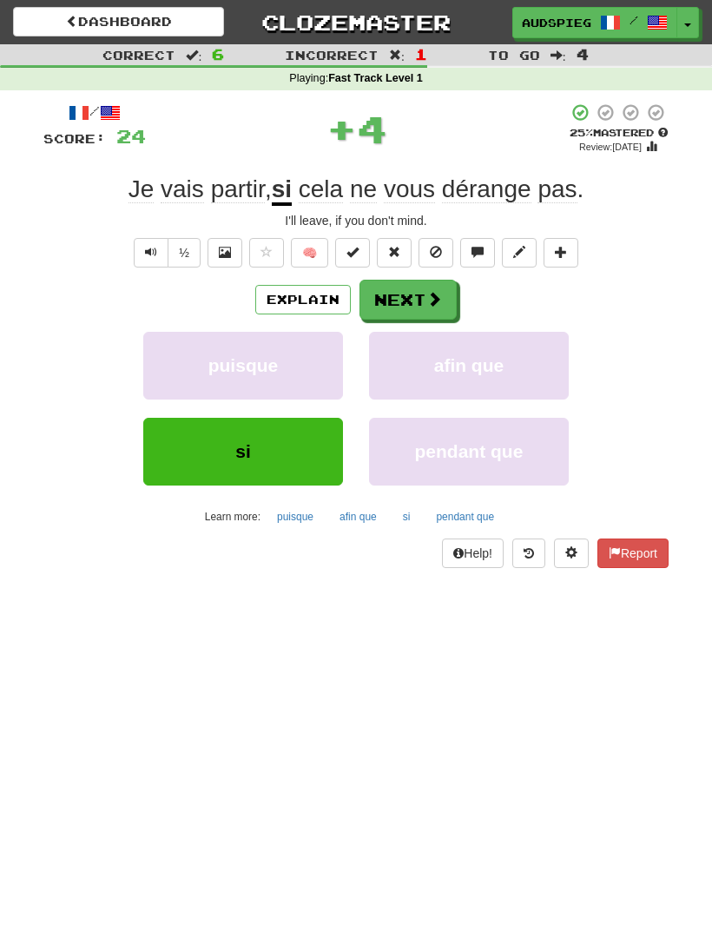
click at [426, 286] on button "Next" at bounding box center [408, 300] width 97 height 40
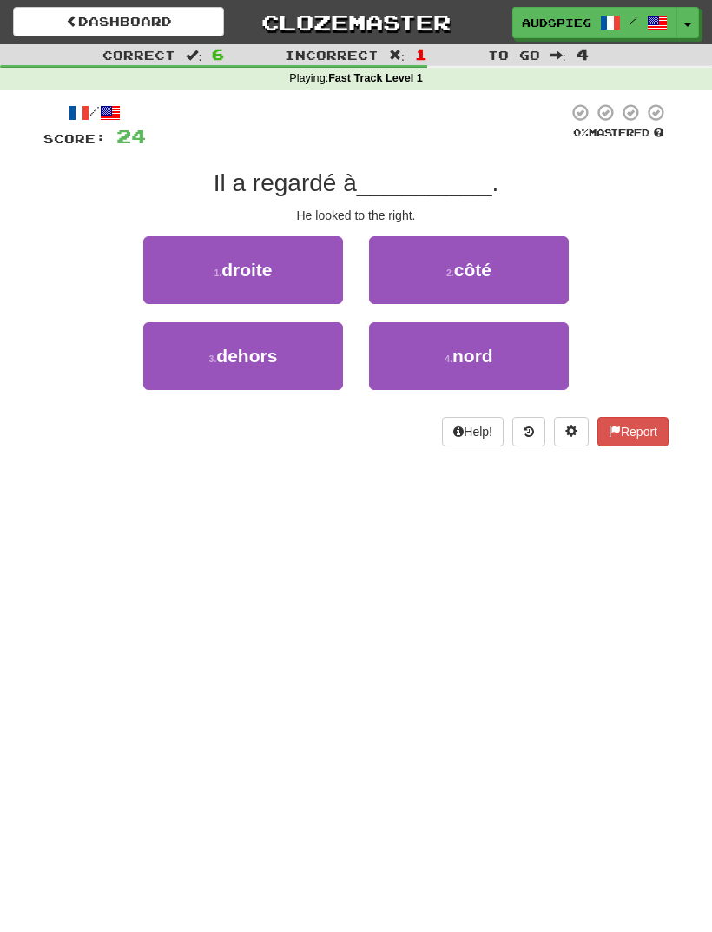
click at [280, 270] on button "1 . droite" at bounding box center [243, 270] width 200 height 68
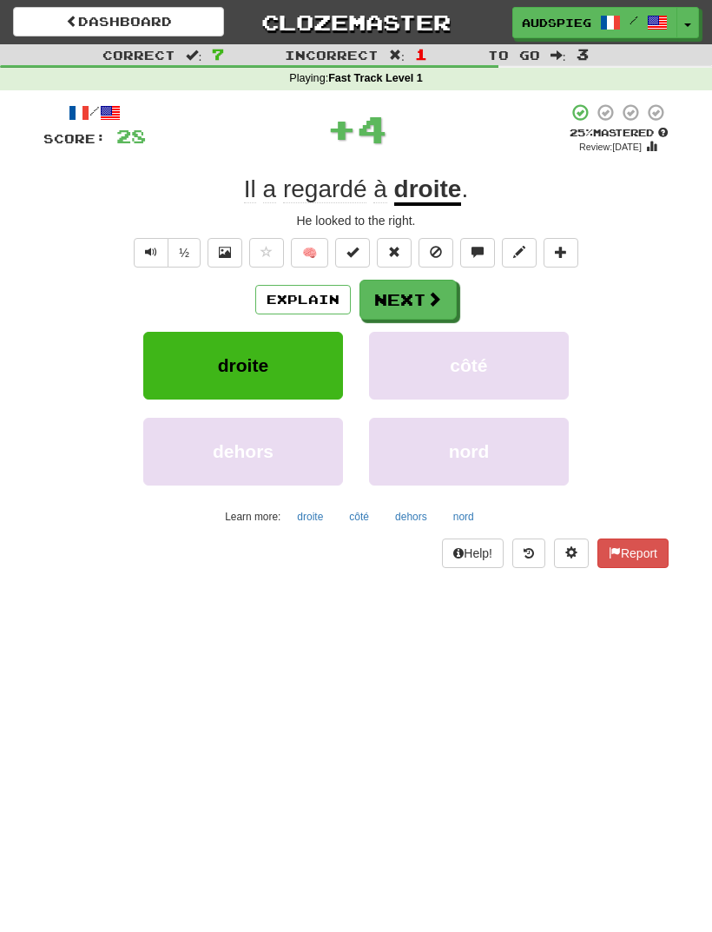
click at [420, 280] on button "Next" at bounding box center [408, 300] width 97 height 40
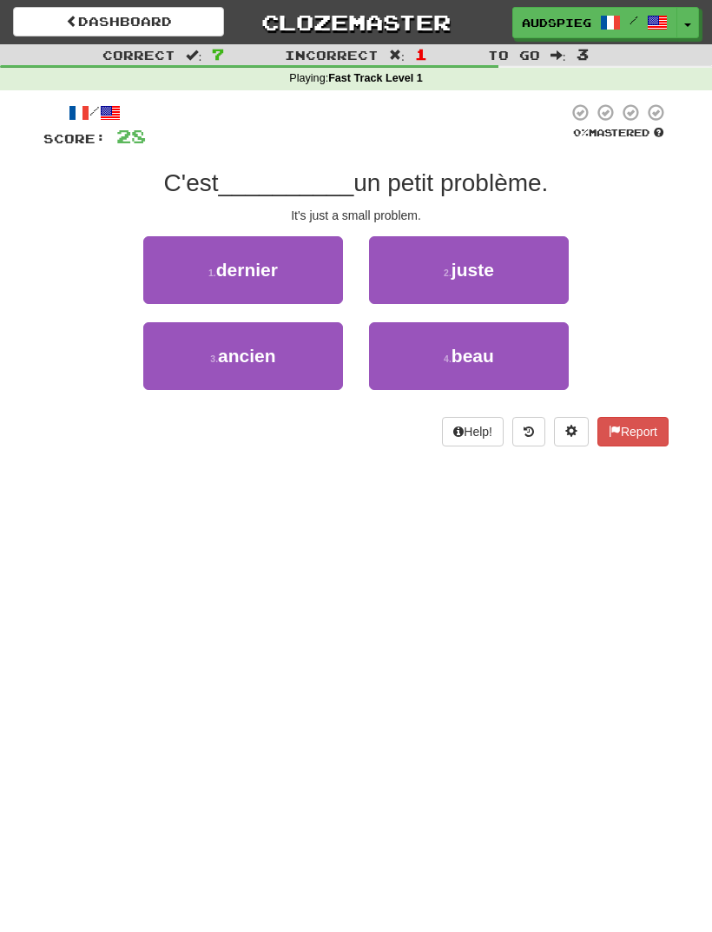
click at [498, 267] on button "2 . juste" at bounding box center [469, 270] width 200 height 68
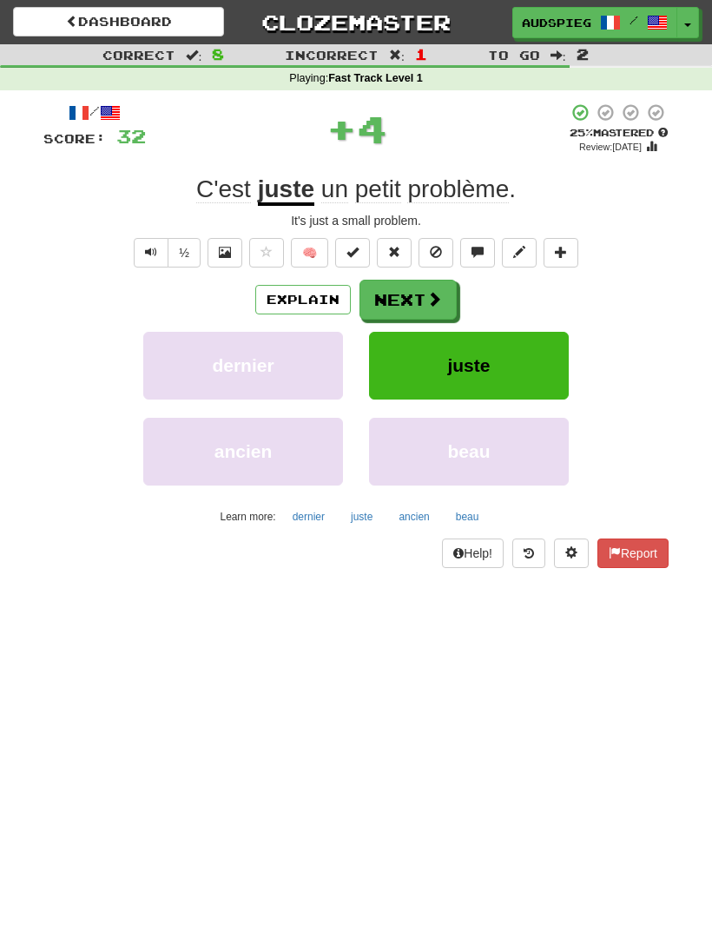
click at [420, 282] on button "Next" at bounding box center [408, 300] width 97 height 40
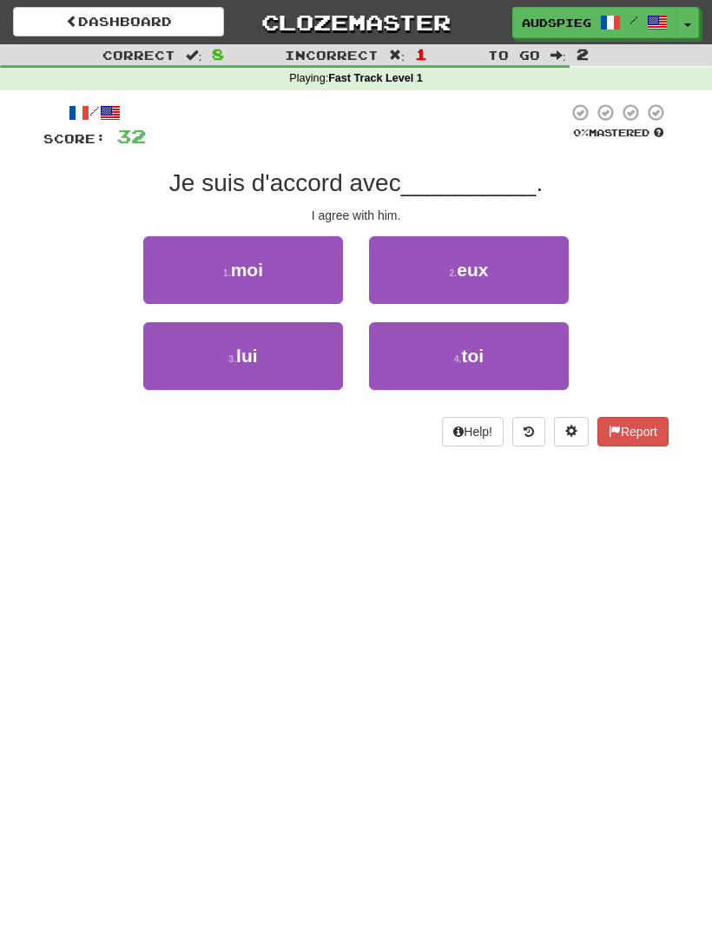
click at [272, 349] on button "3 . lui" at bounding box center [243, 356] width 200 height 68
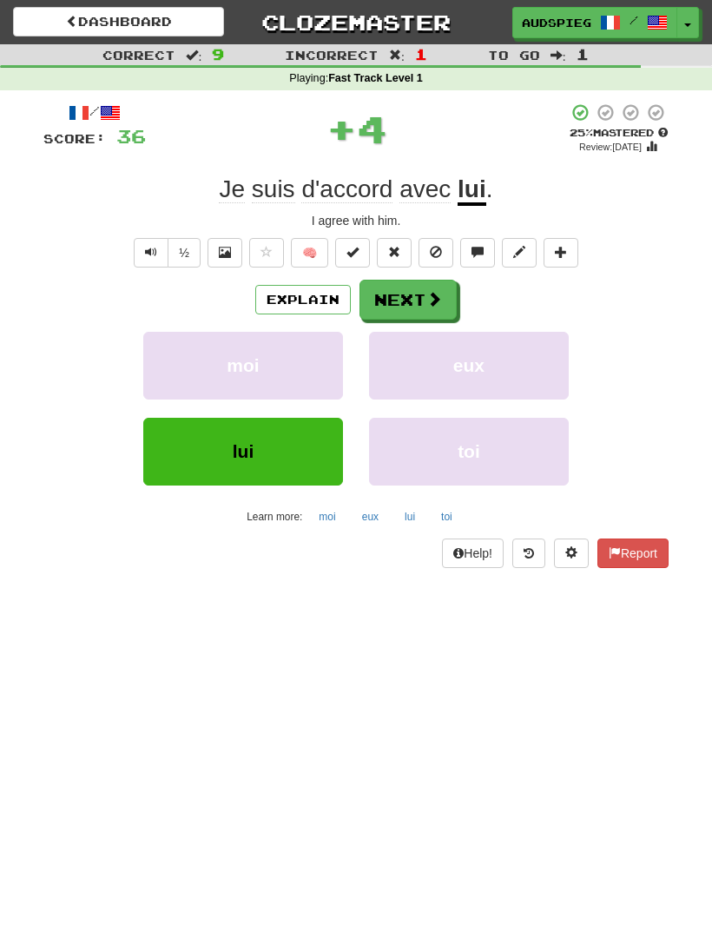
click at [416, 286] on button "Next" at bounding box center [408, 300] width 97 height 40
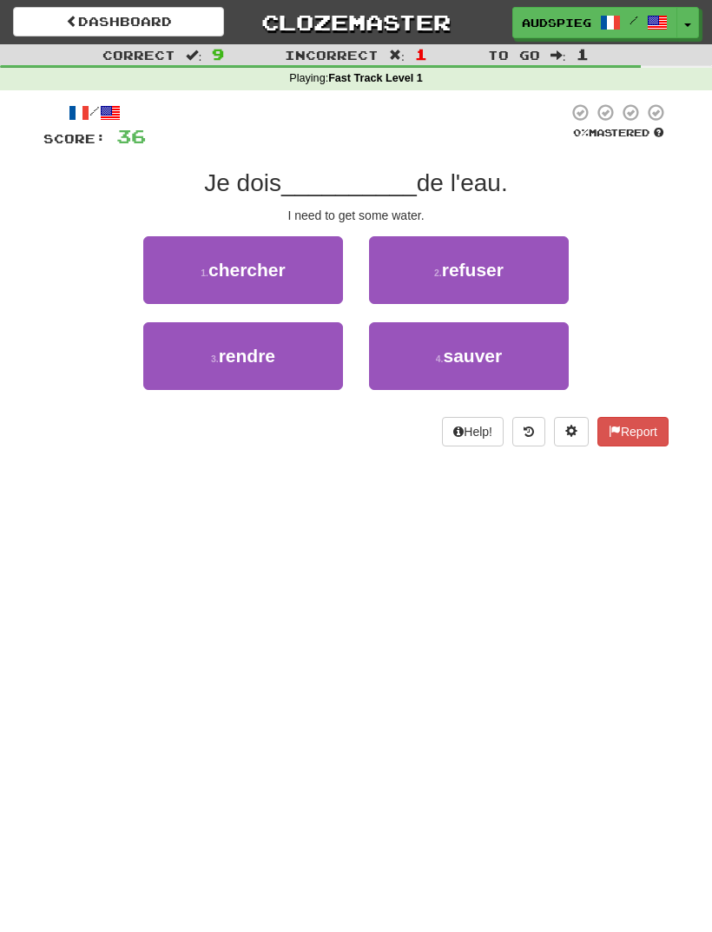
click at [278, 275] on span "chercher" at bounding box center [246, 270] width 77 height 20
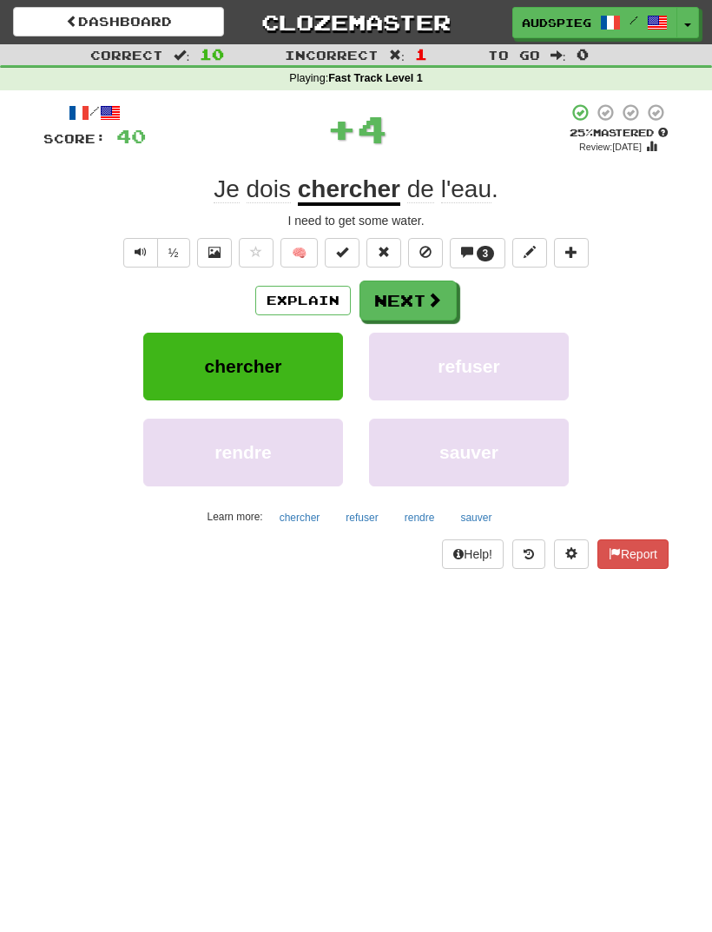
click at [417, 286] on button "Next" at bounding box center [408, 300] width 97 height 40
